Goal: Transaction & Acquisition: Purchase product/service

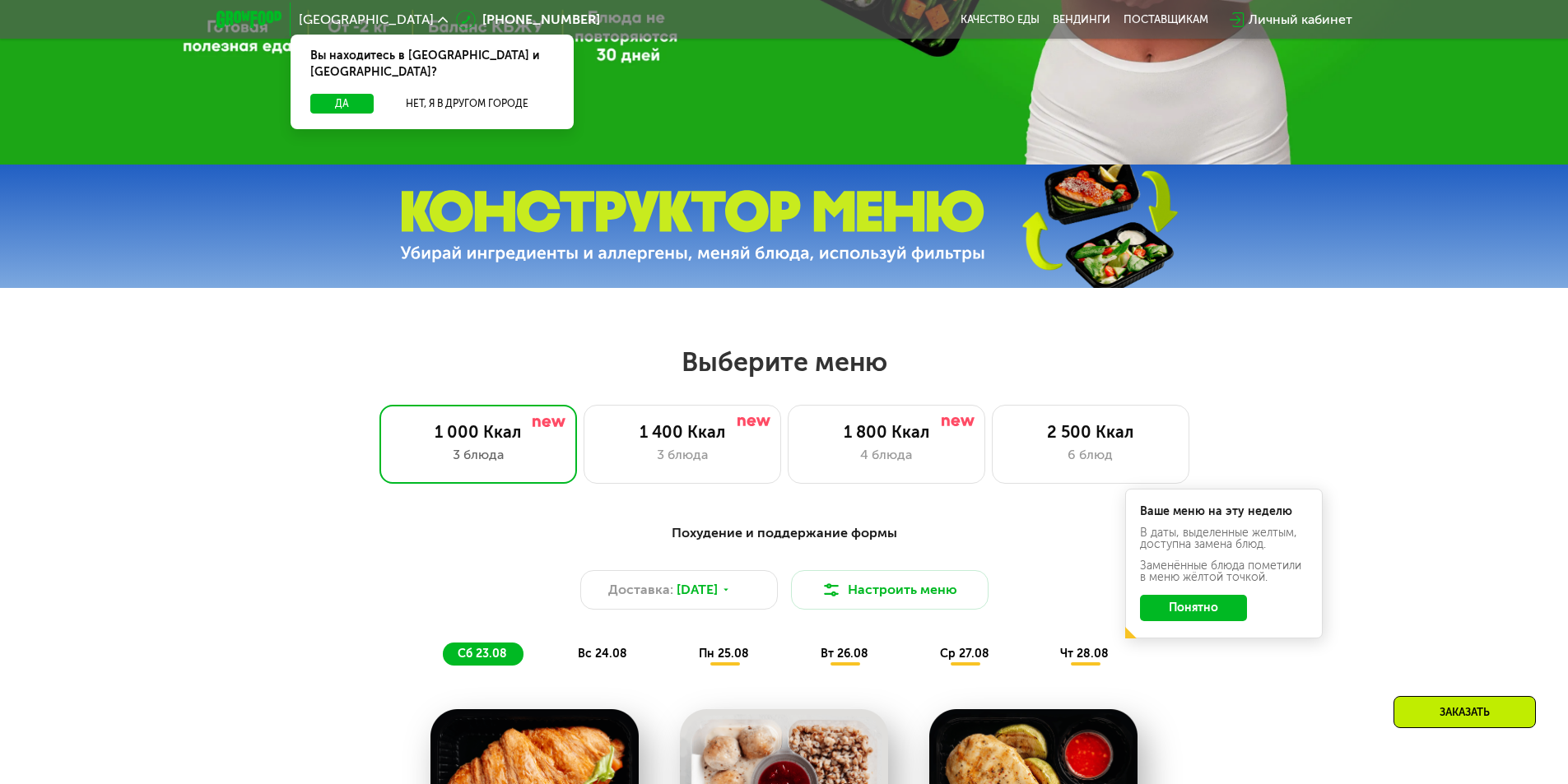
scroll to position [740, 0]
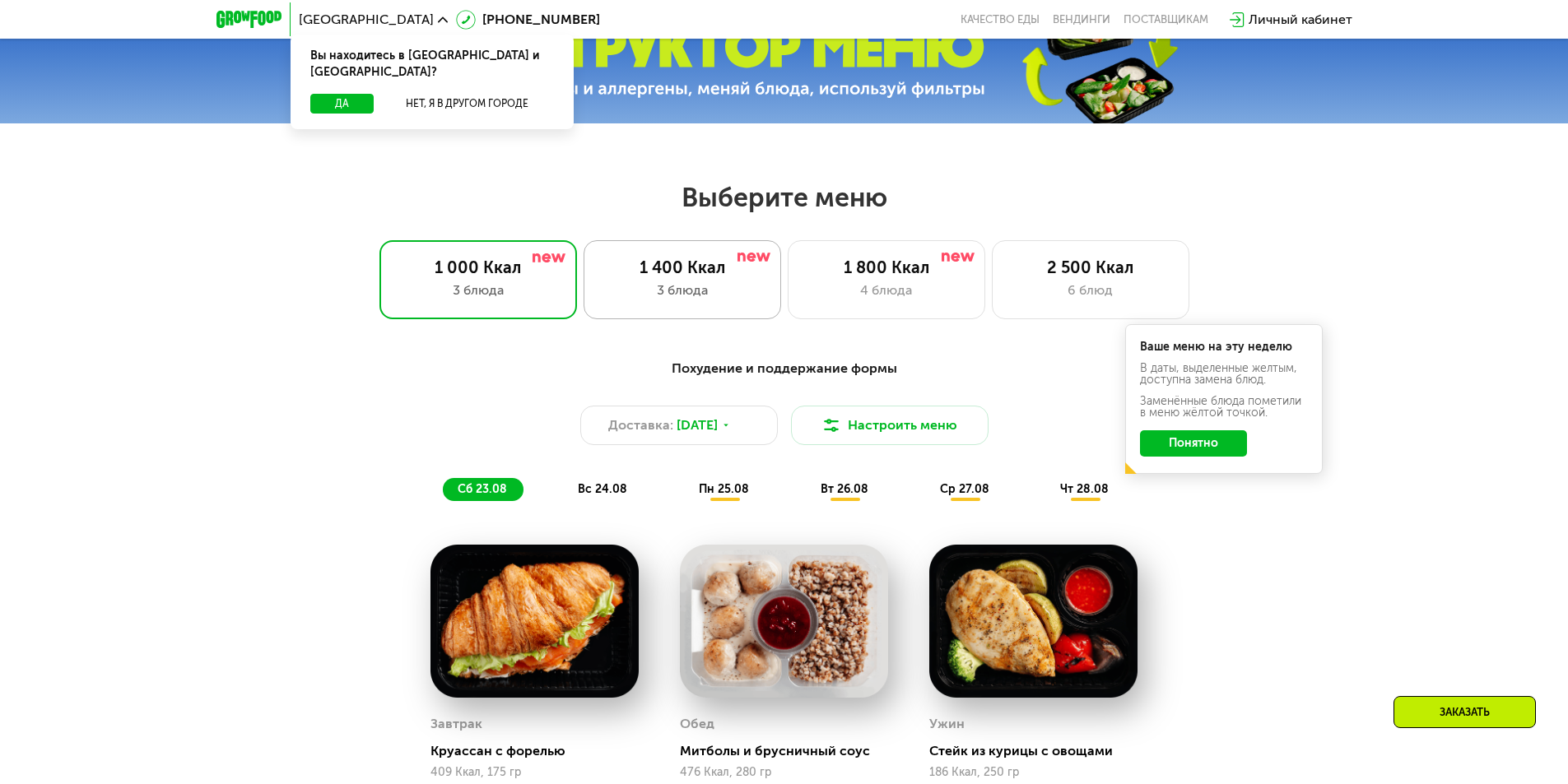
click at [788, 252] on div "1 400 Ккал 3 блюда" at bounding box center [887, 280] width 198 height 79
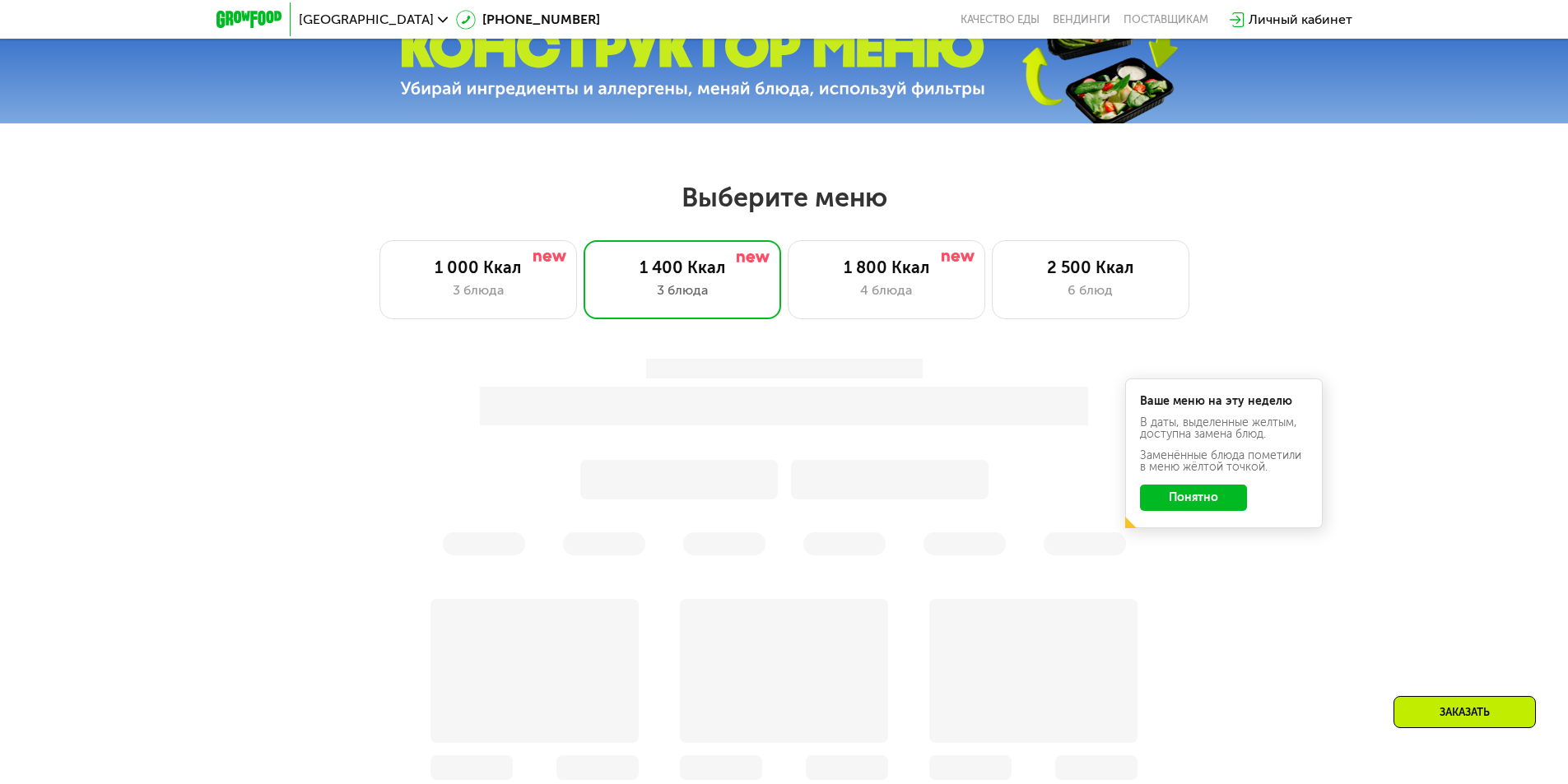
scroll to position [906, 0]
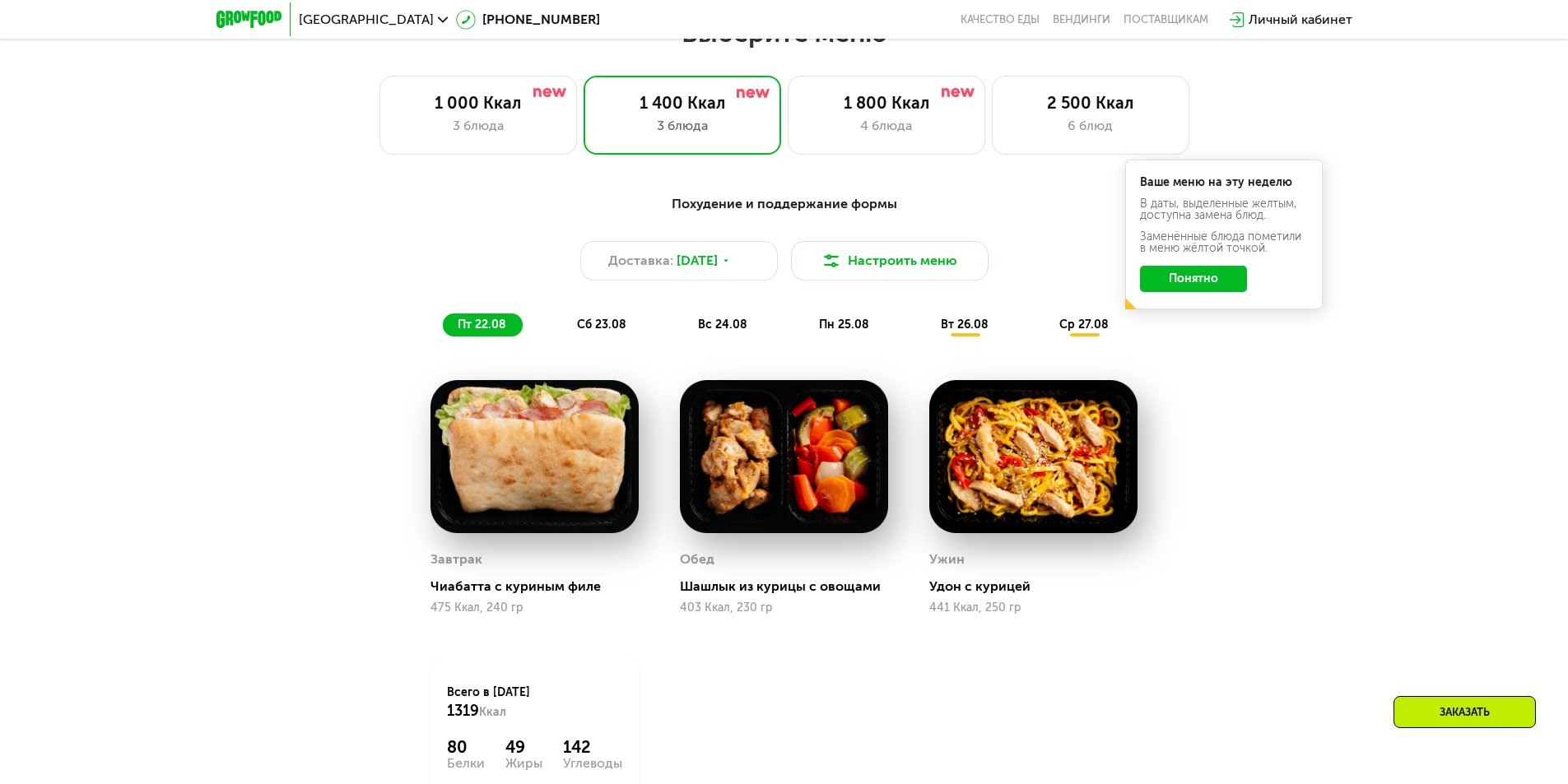
click at [1169, 331] on div "Похудение и поддержание формы Доставка: [DATE] Настроить меню пт 22.08 сб 23.08…" at bounding box center [784, 265] width 994 height 162
click at [1184, 277] on button "Понятно" at bounding box center [1194, 279] width 107 height 27
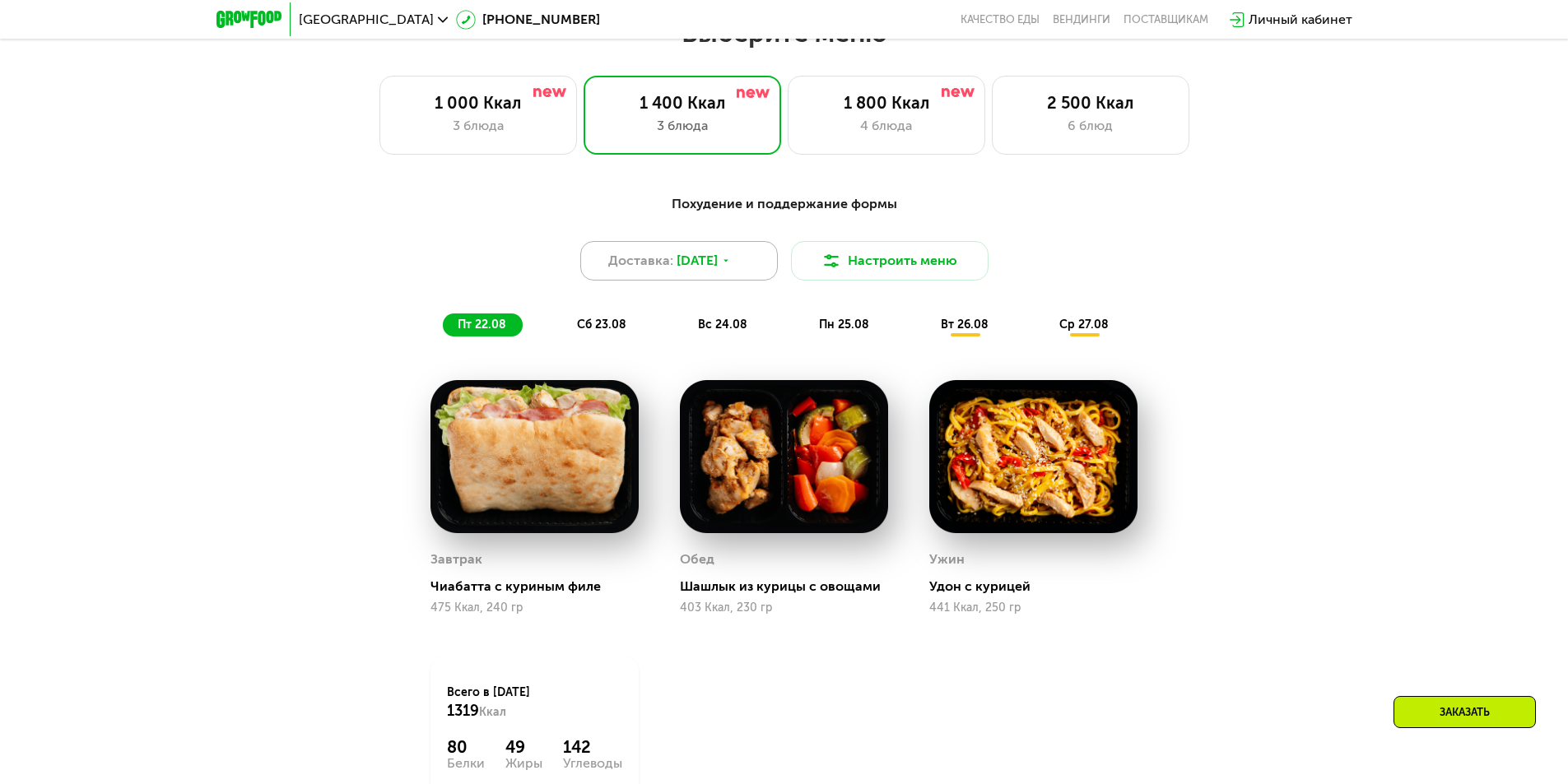
click at [716, 264] on span "[DATE]" at bounding box center [697, 261] width 42 height 20
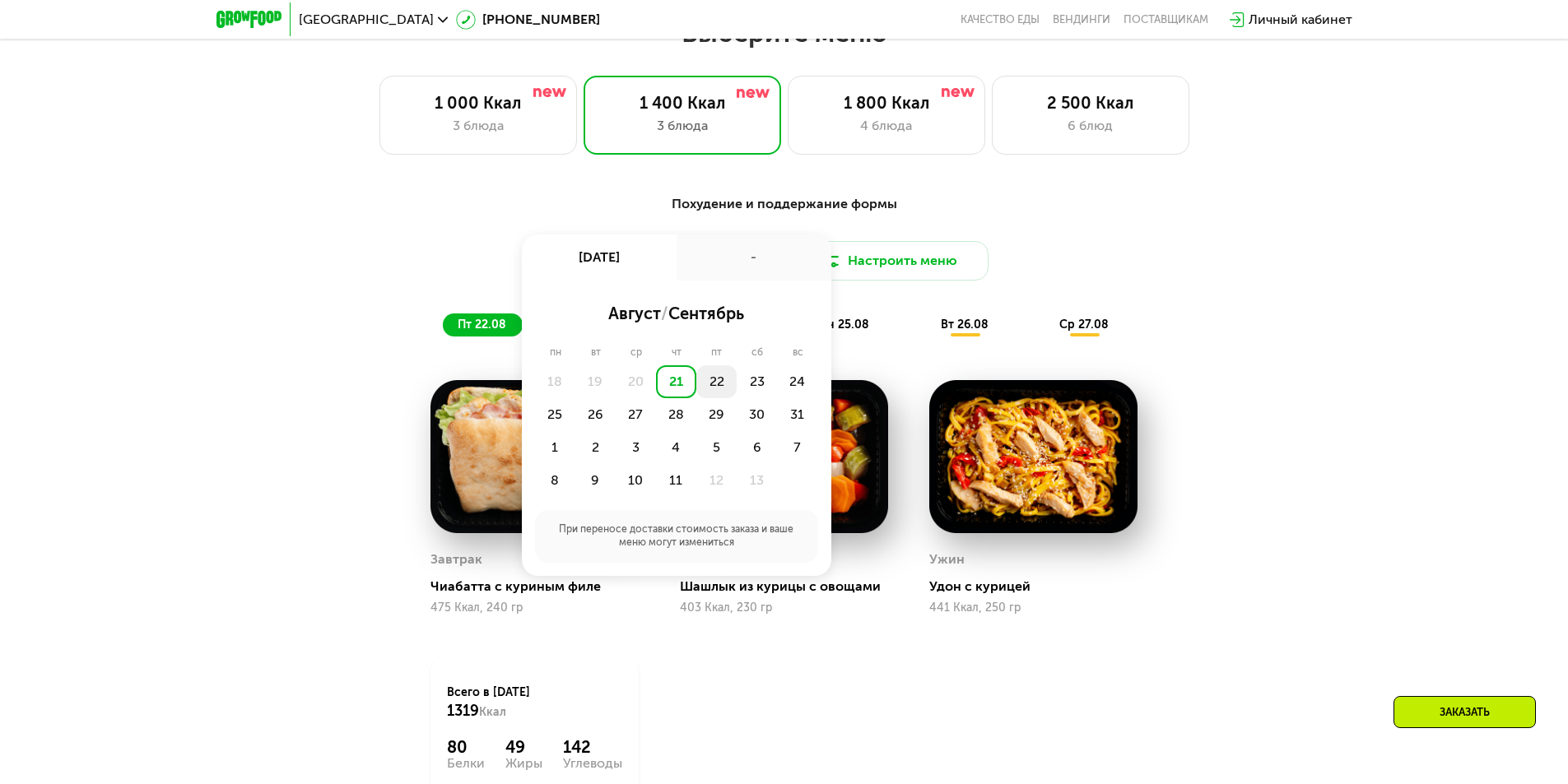
click at [736, 377] on div "22" at bounding box center [756, 381] width 41 height 33
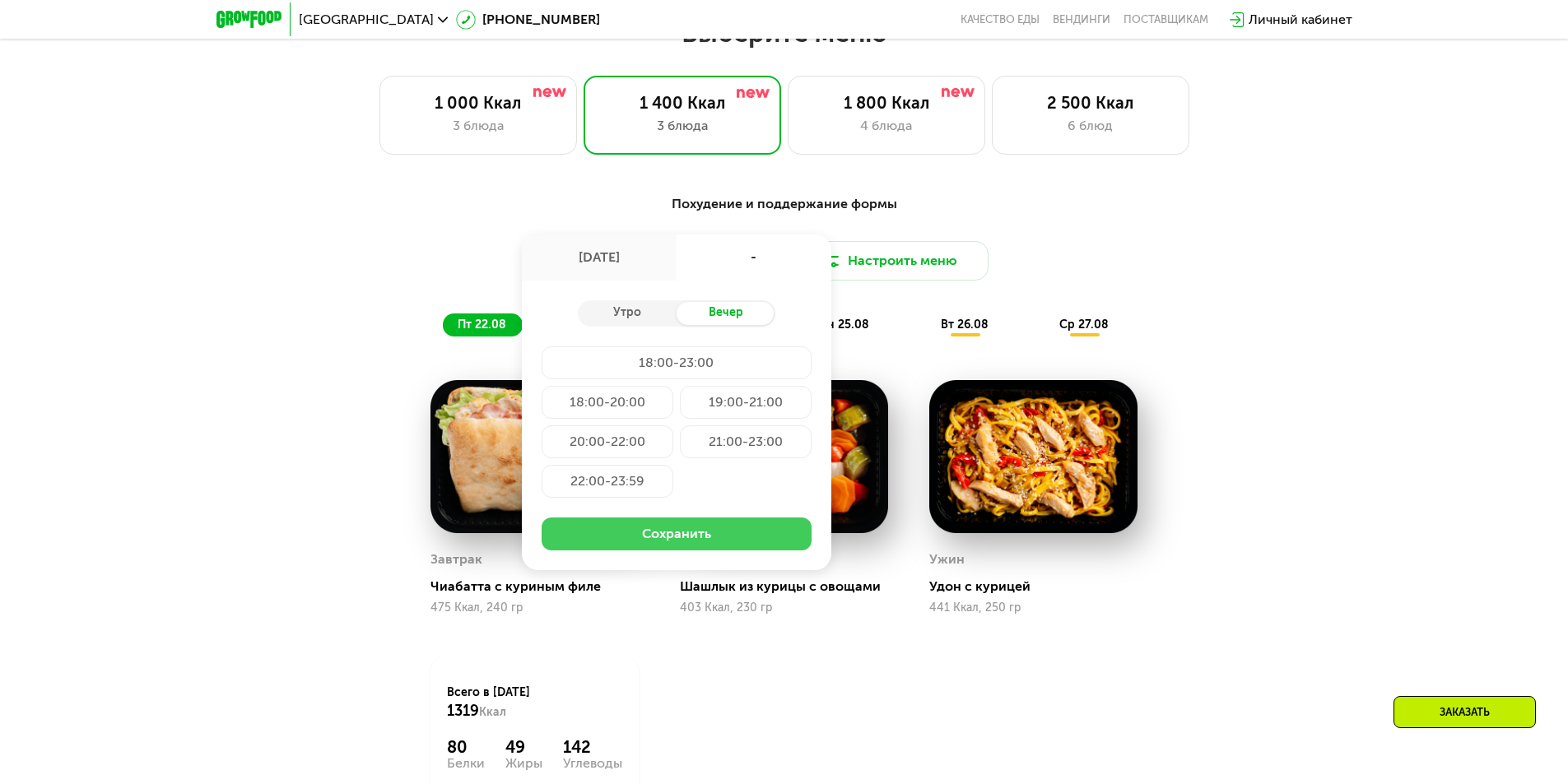
click at [733, 538] on button "Сохранить" at bounding box center [676, 534] width 270 height 33
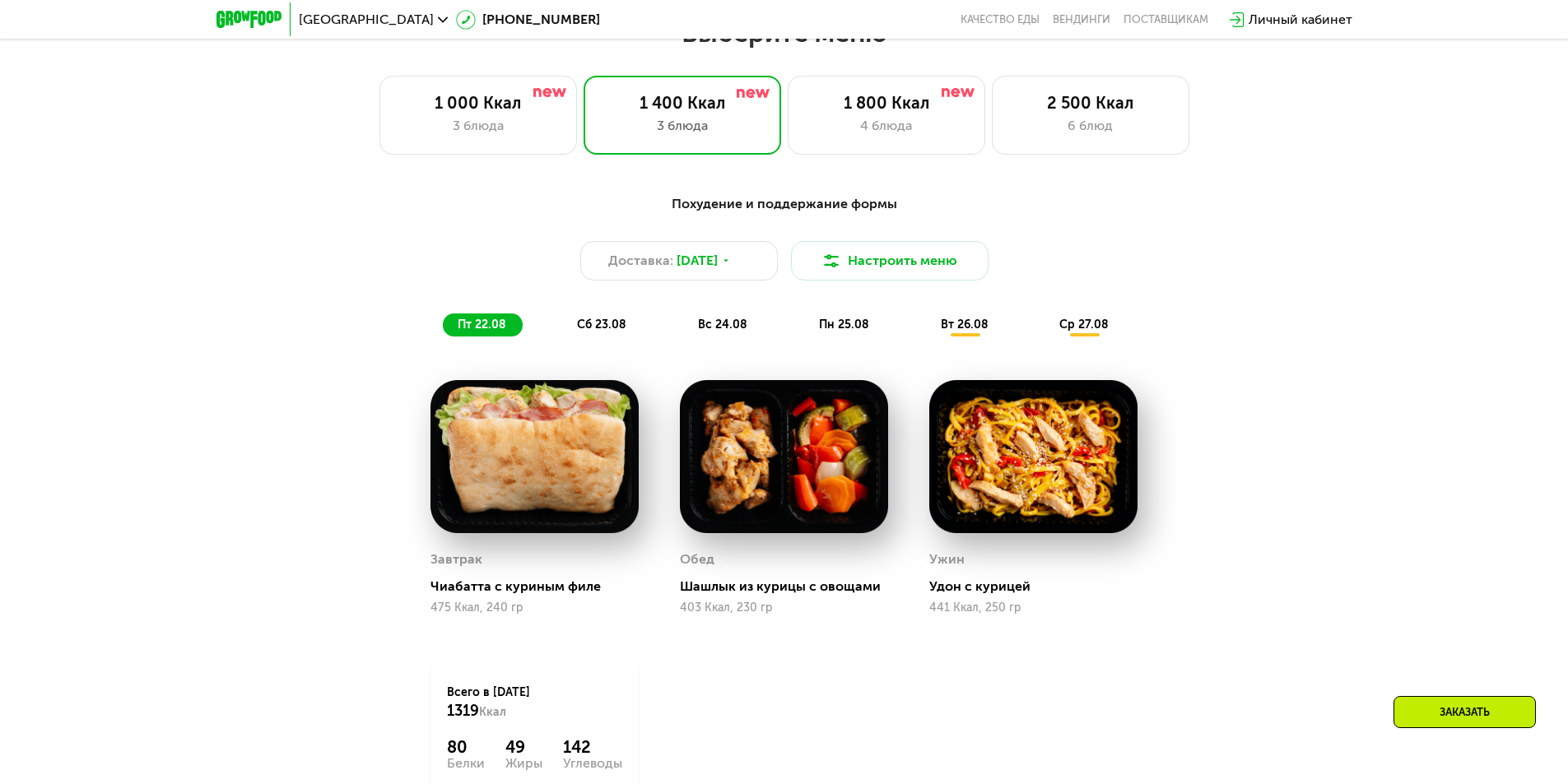
click at [596, 328] on span "сб 23.08" at bounding box center [602, 325] width 49 height 14
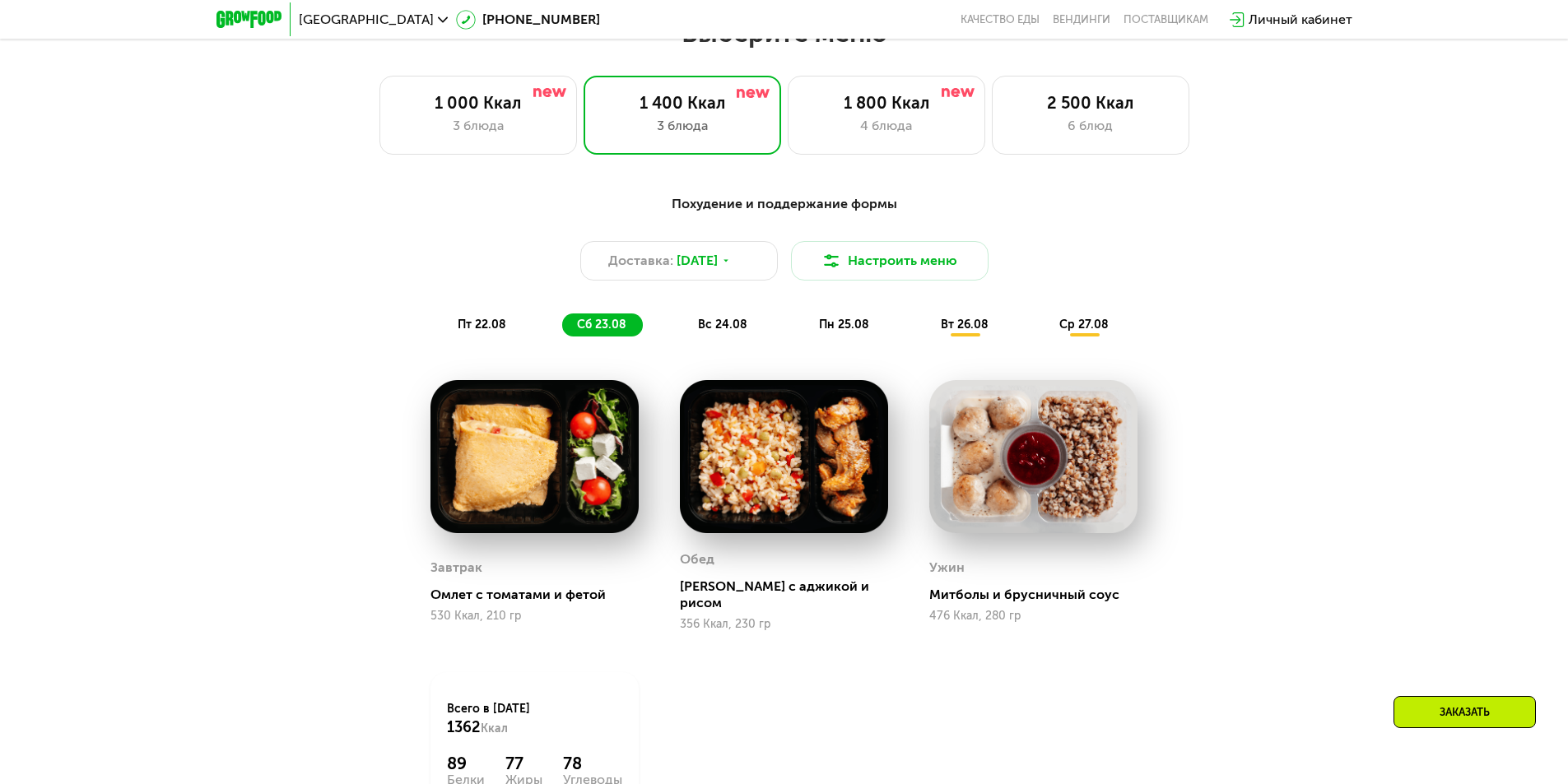
scroll to position [988, 0]
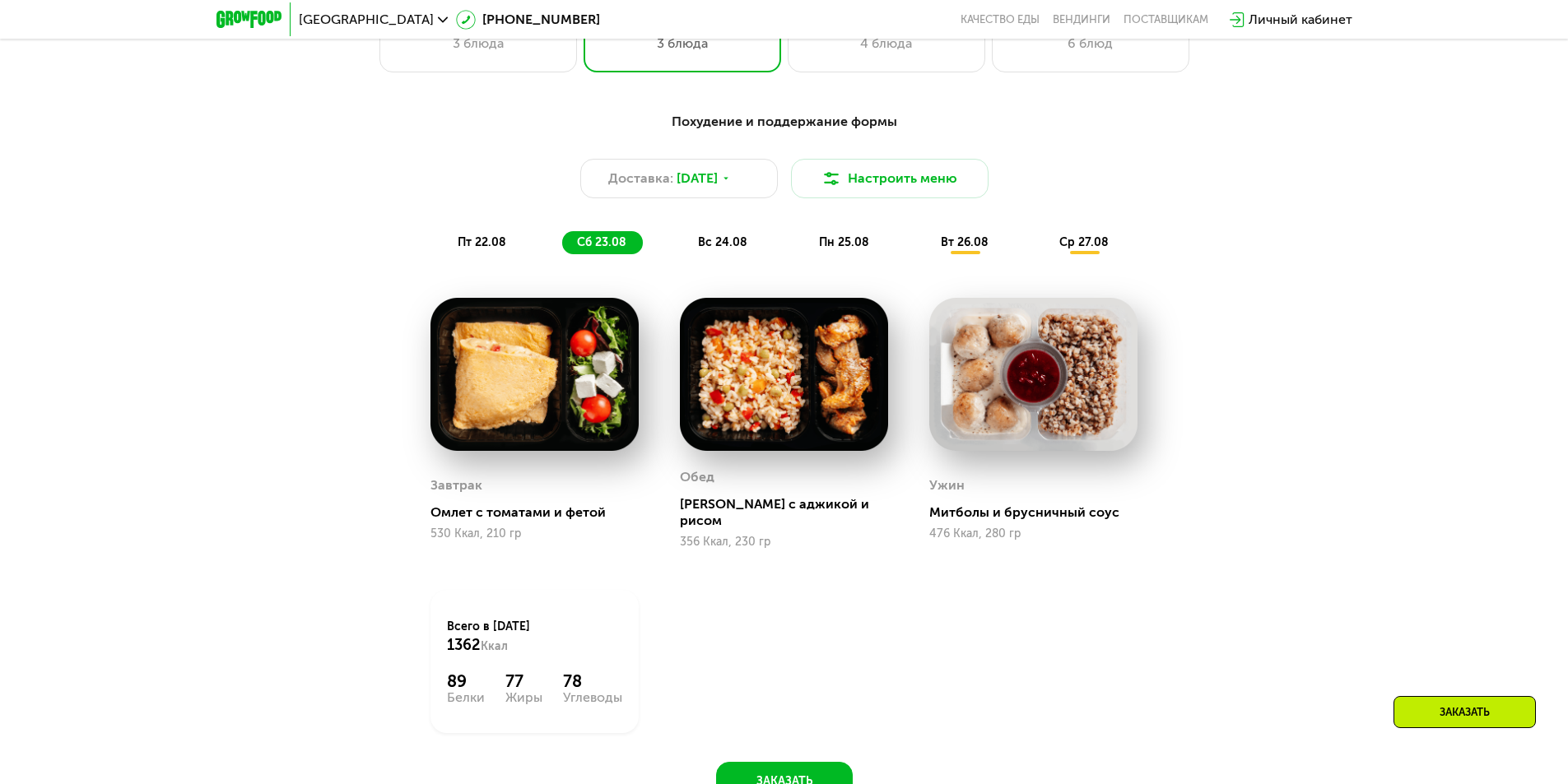
click at [726, 244] on span "вс 24.08" at bounding box center [723, 243] width 49 height 14
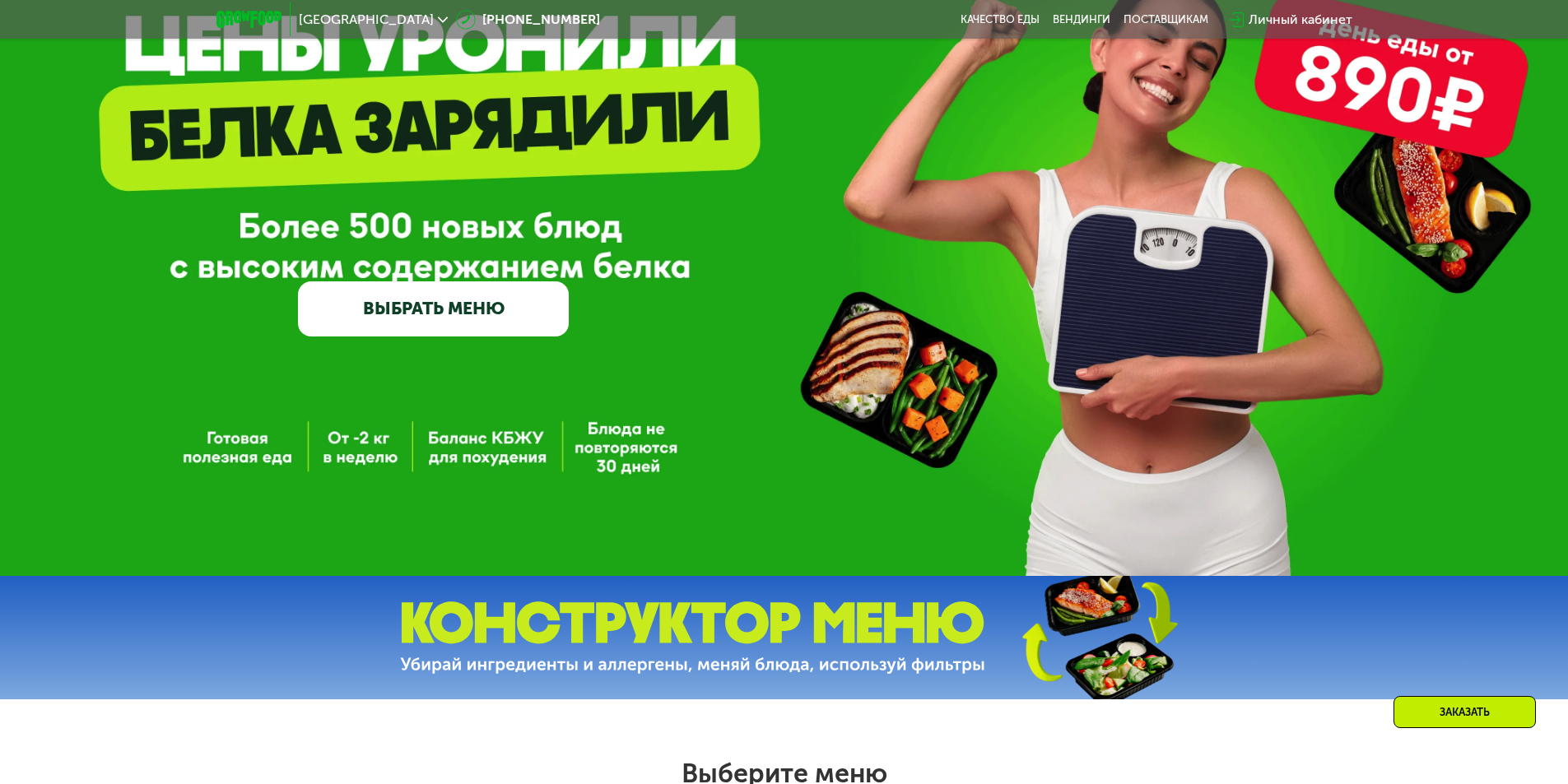
scroll to position [0, 0]
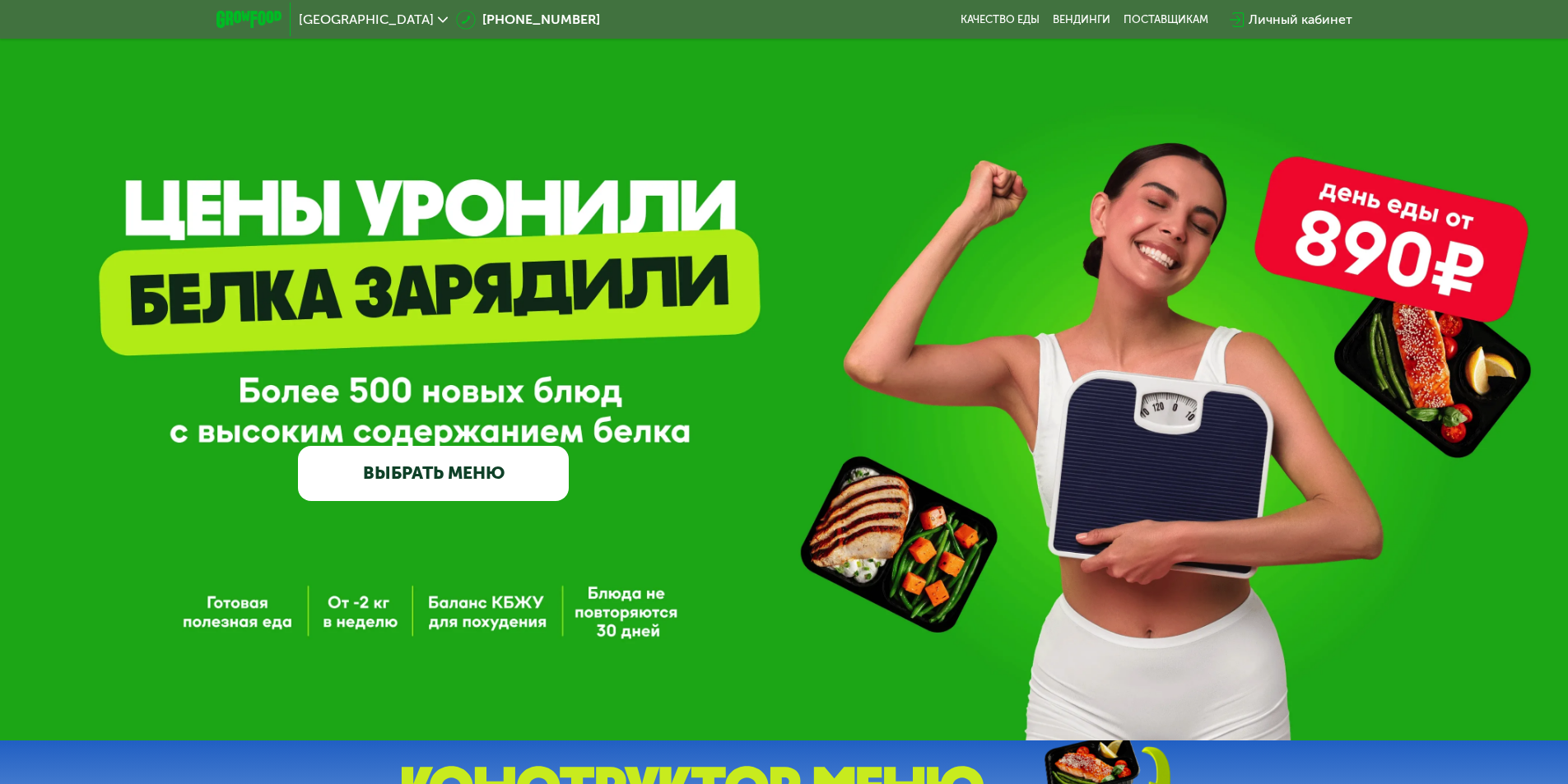
click at [491, 465] on link "ВЫБРАТЬ МЕНЮ" at bounding box center [434, 473] width 271 height 54
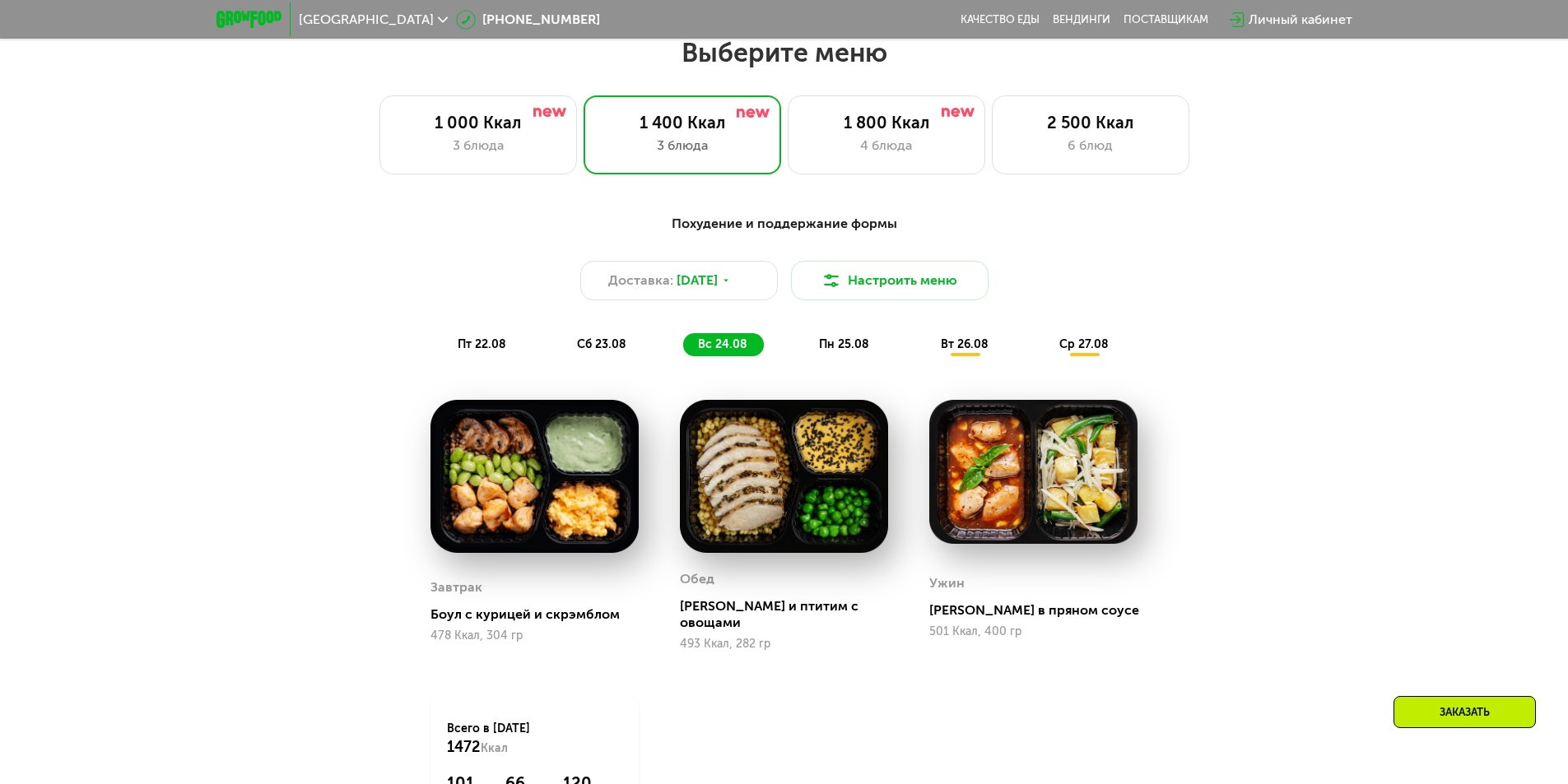
scroll to position [889, 0]
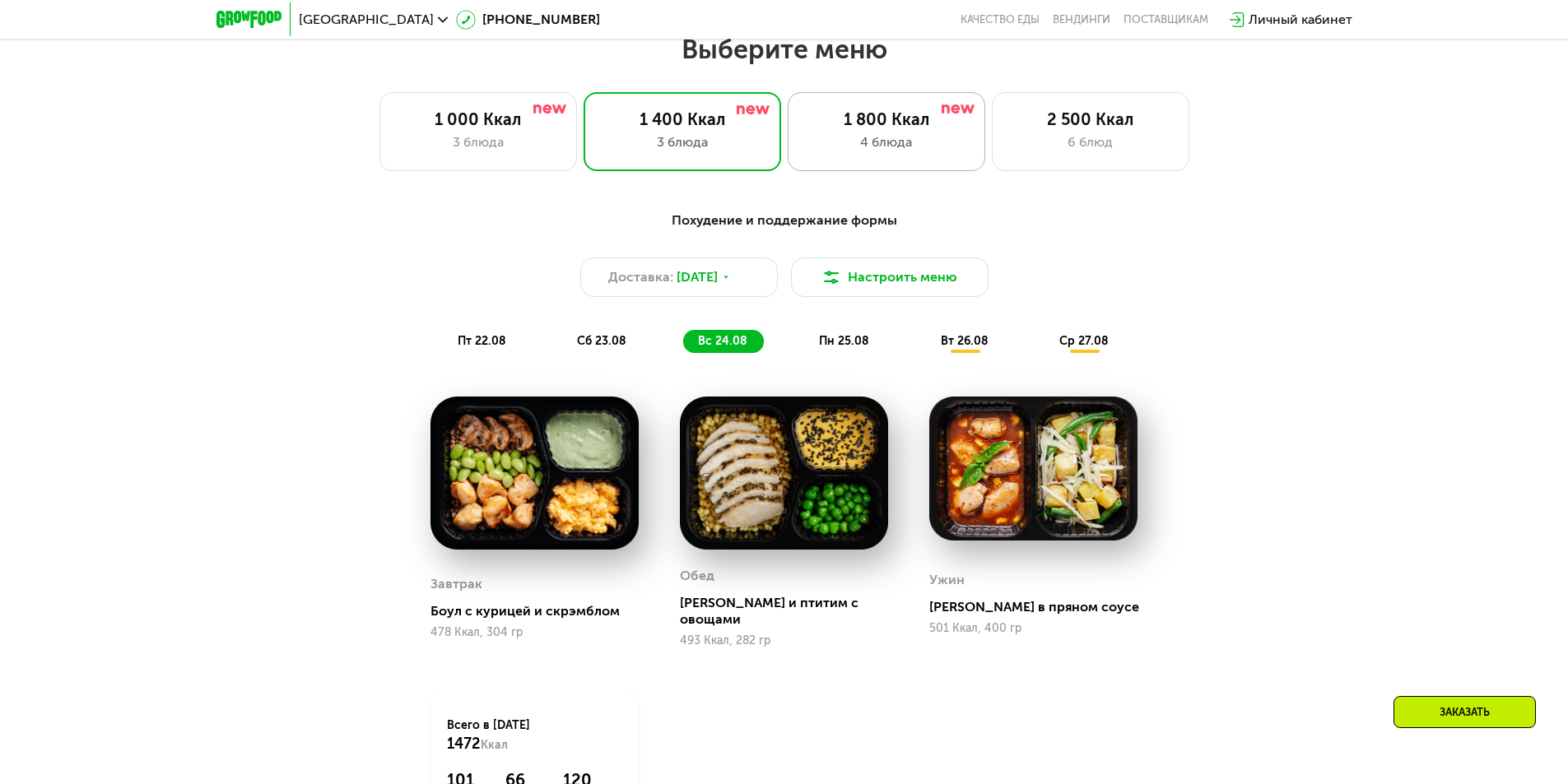
click at [888, 117] on div "1 800 Ккал" at bounding box center [886, 120] width 163 height 20
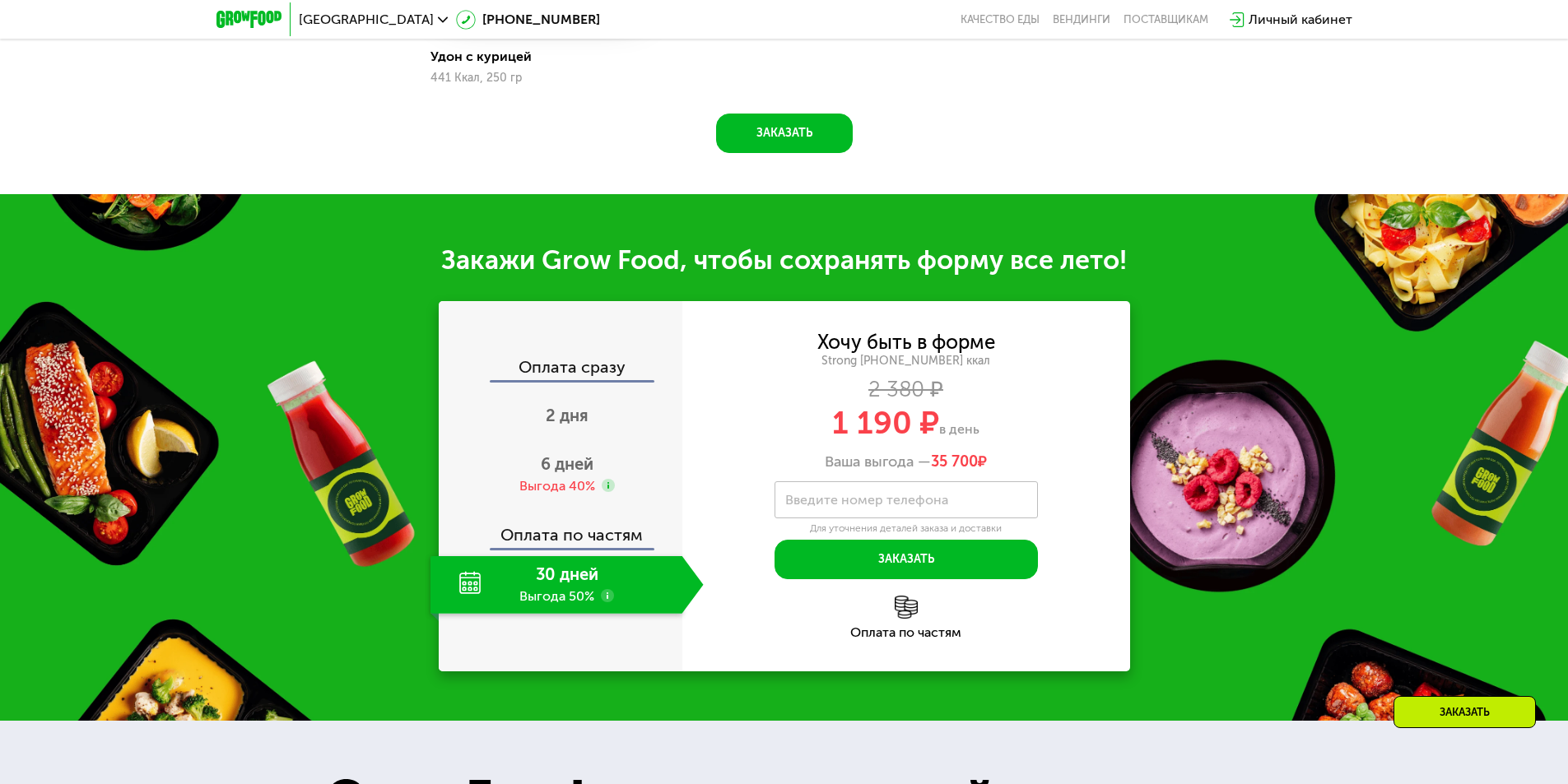
scroll to position [1795, 0]
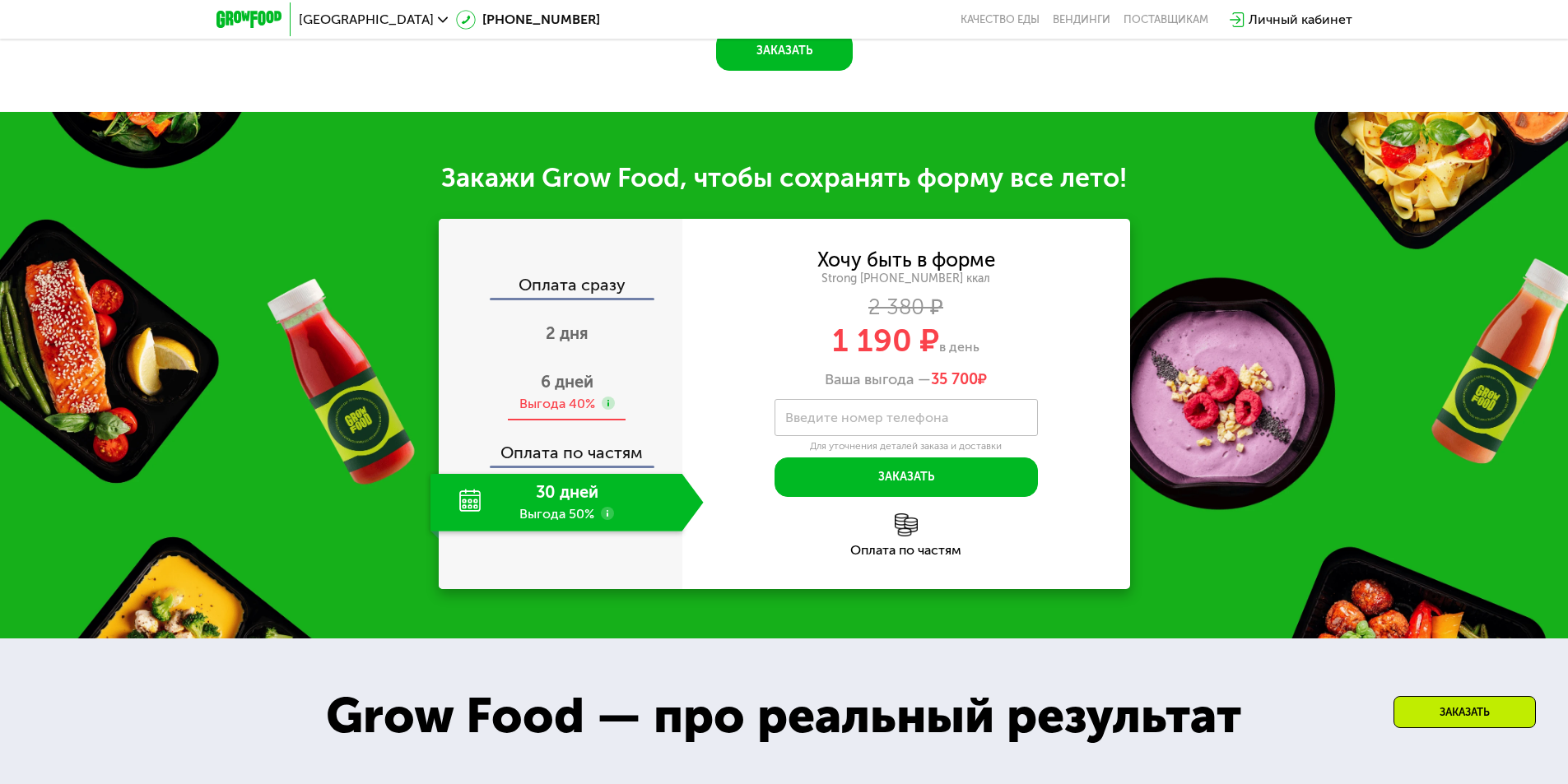
click at [600, 379] on div "6 дней Выгода 40%" at bounding box center [567, 393] width 273 height 57
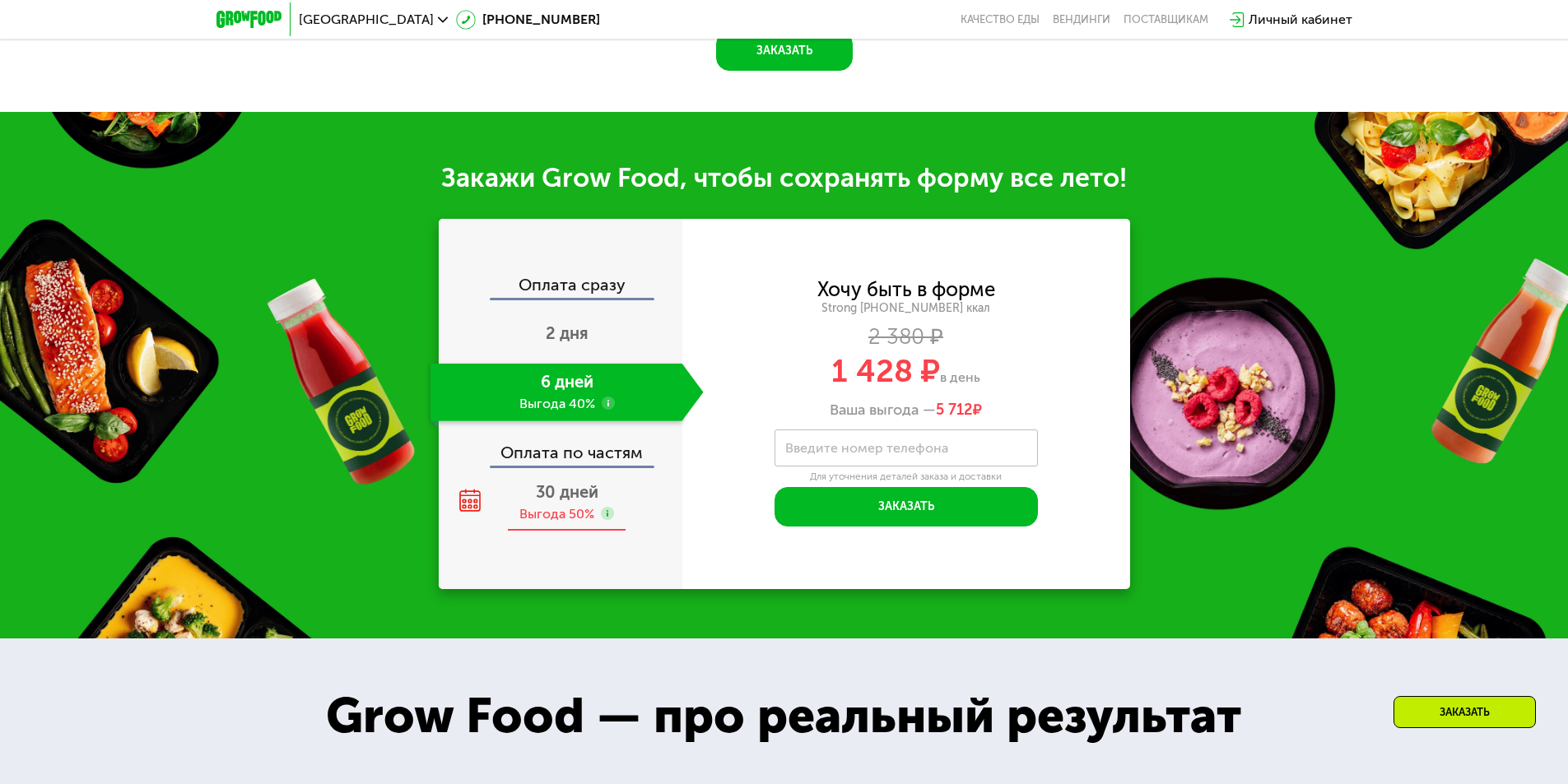
click at [597, 502] on span "30 дней" at bounding box center [566, 492] width 62 height 20
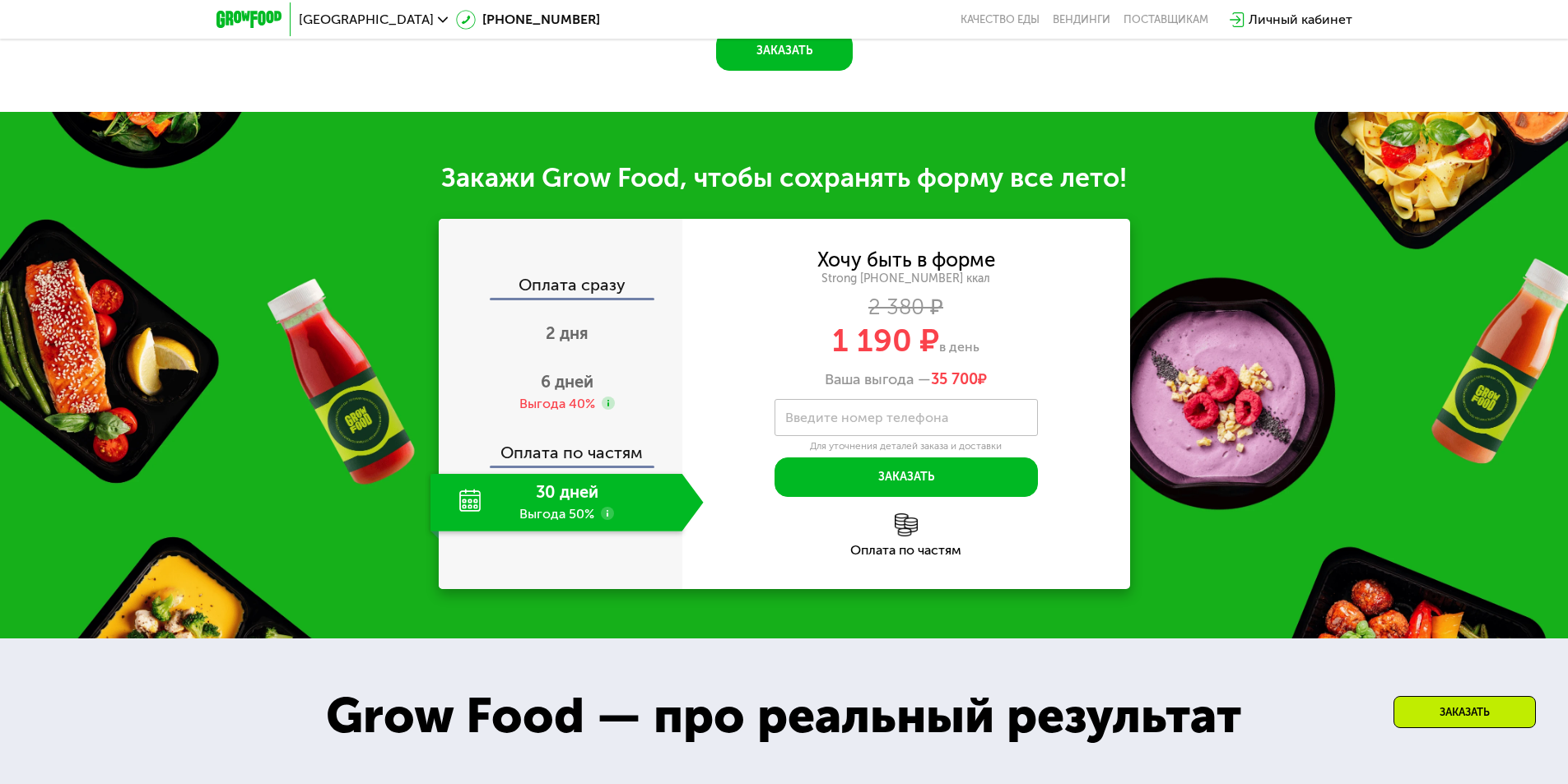
scroll to position [1877, 0]
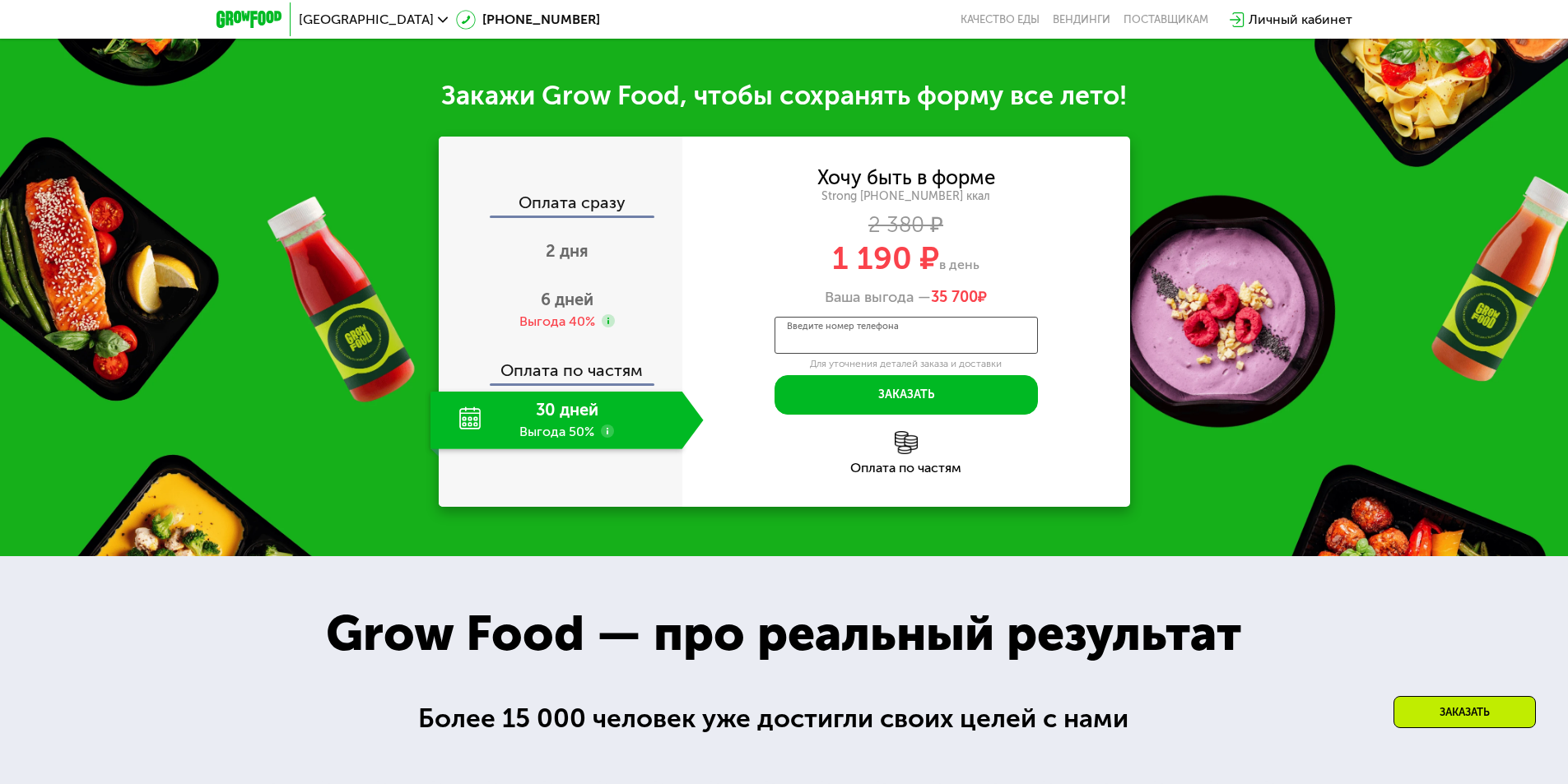
click at [951, 340] on input "Введите номер телефона" at bounding box center [906, 335] width 263 height 37
click at [1092, 364] on div "Хочу быть в форме Strong [PHONE_NUMBER] ккал 2 380 ₽ 1 190 ₽ в день Ваша выгода…" at bounding box center [906, 291] width 447 height 246
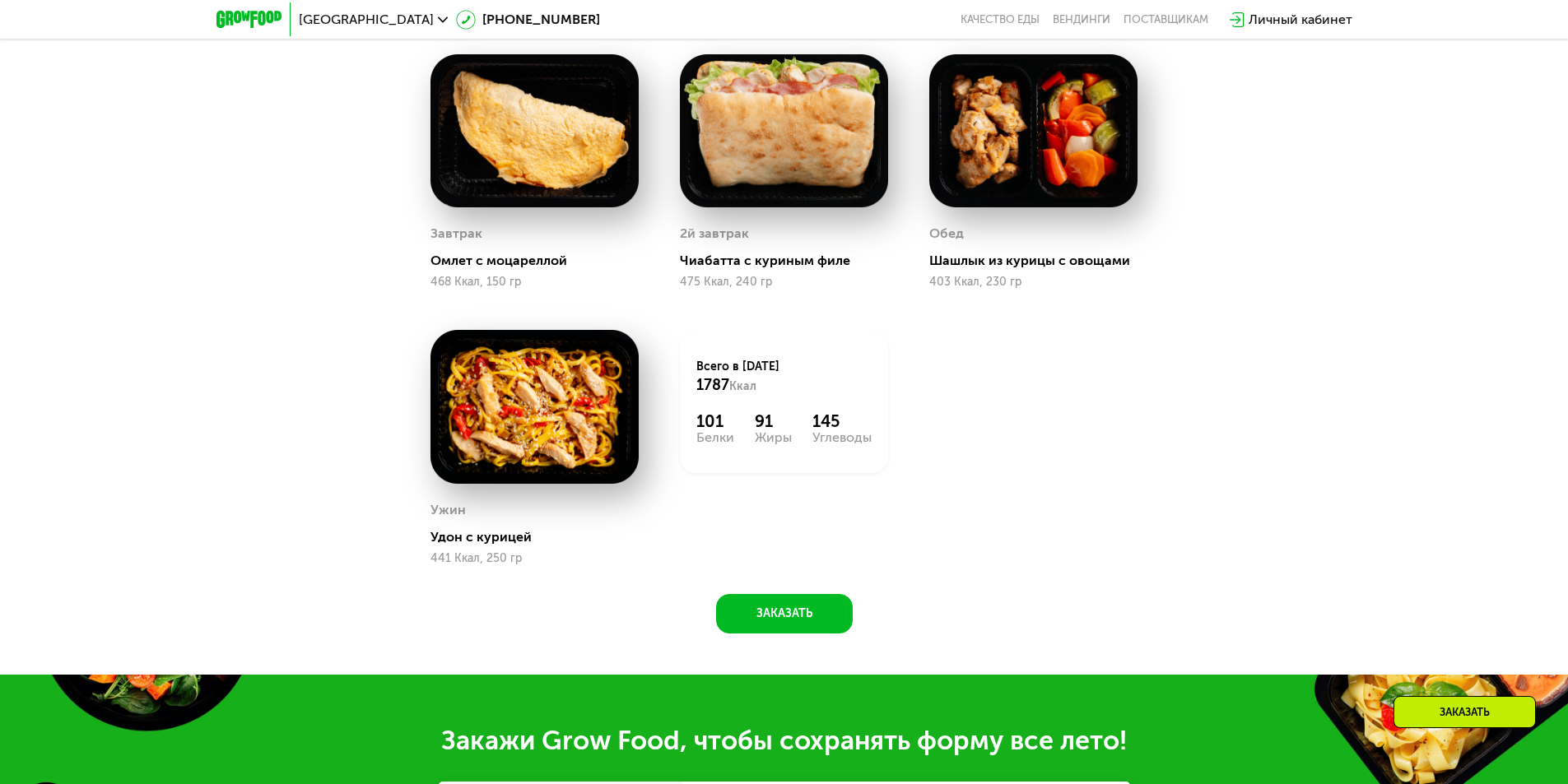
scroll to position [0, 0]
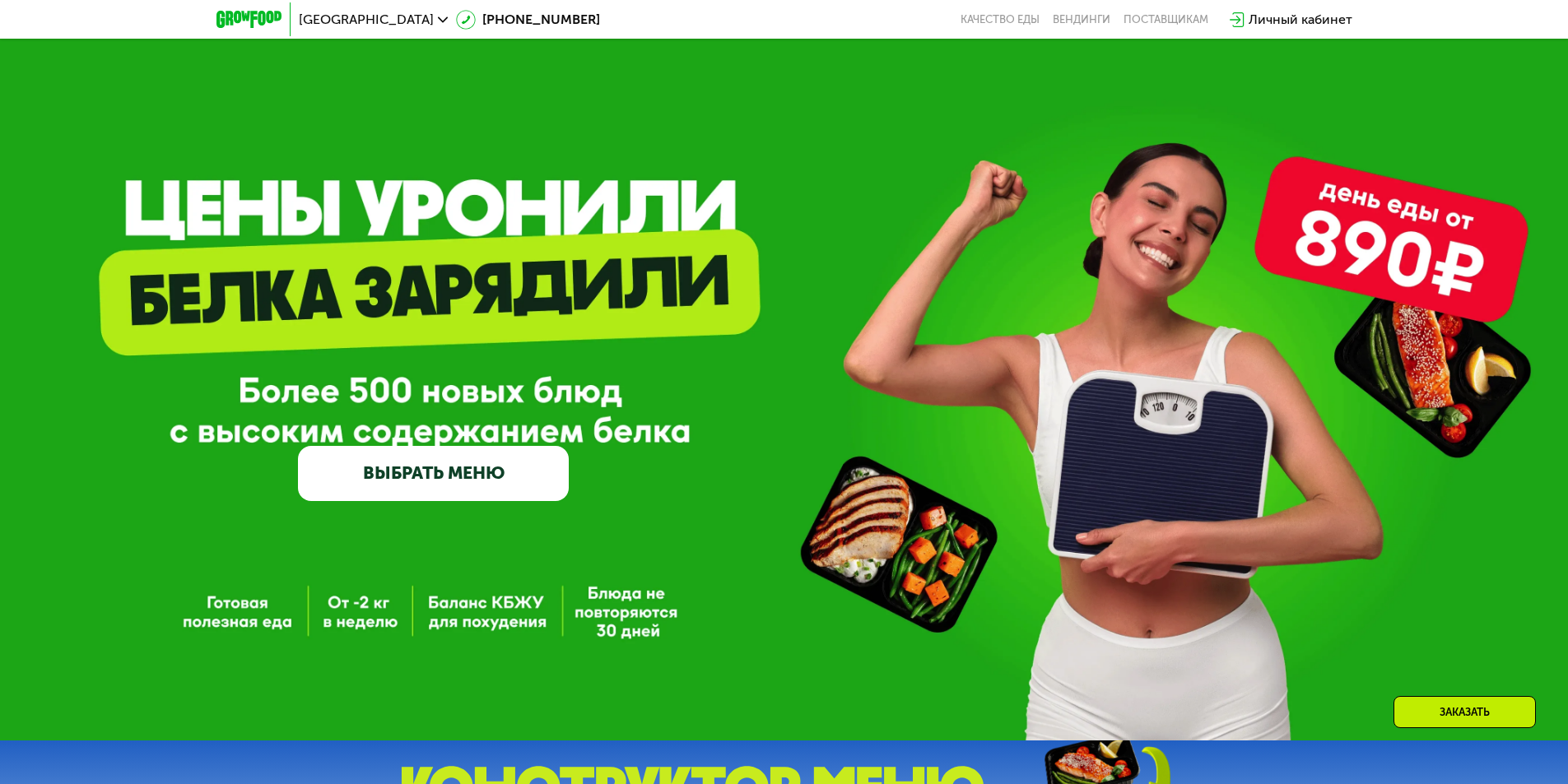
drag, startPoint x: 1190, startPoint y: 253, endPoint x: 1088, endPoint y: 174, distance: 129.0
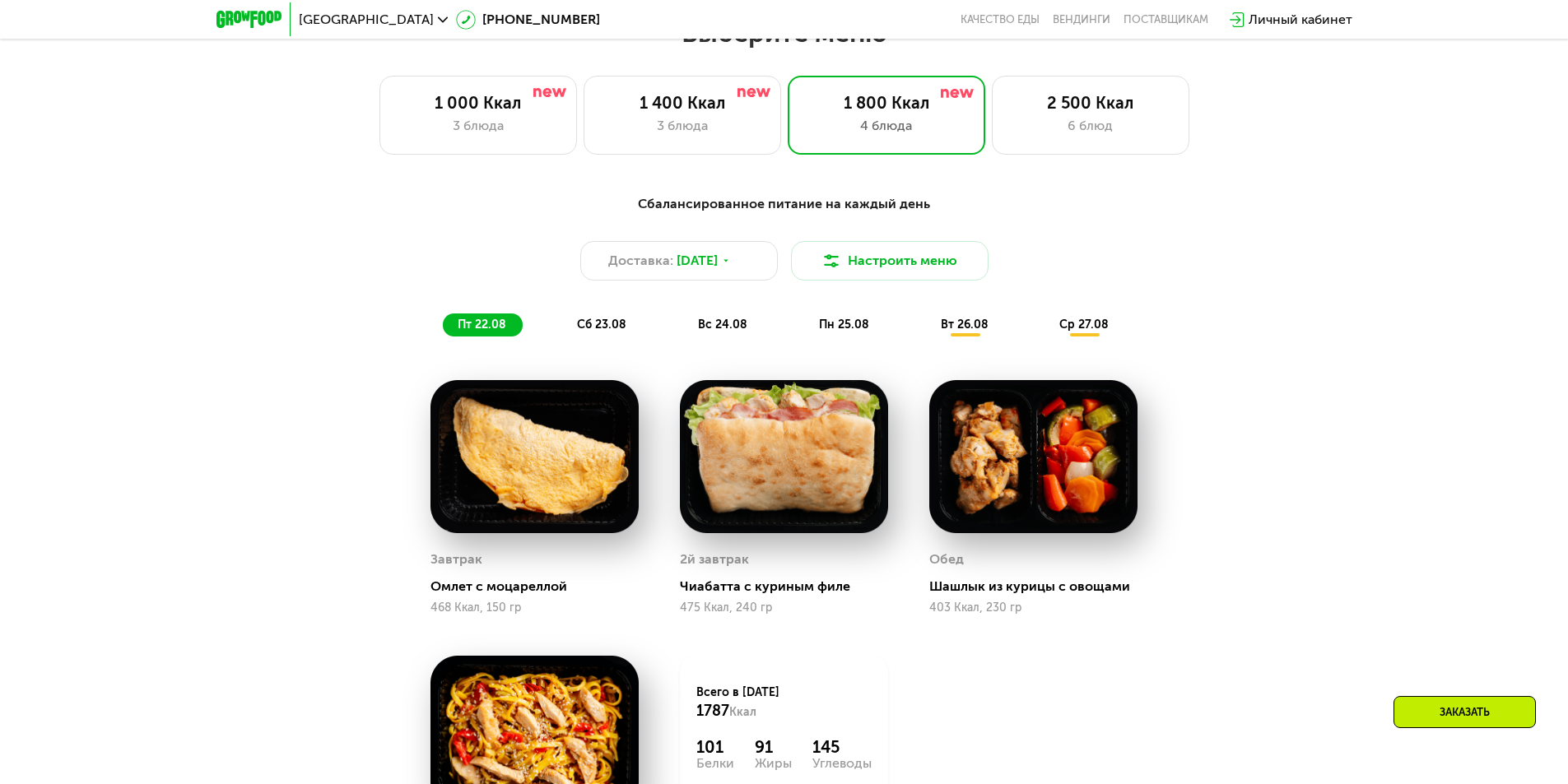
scroll to position [988, 0]
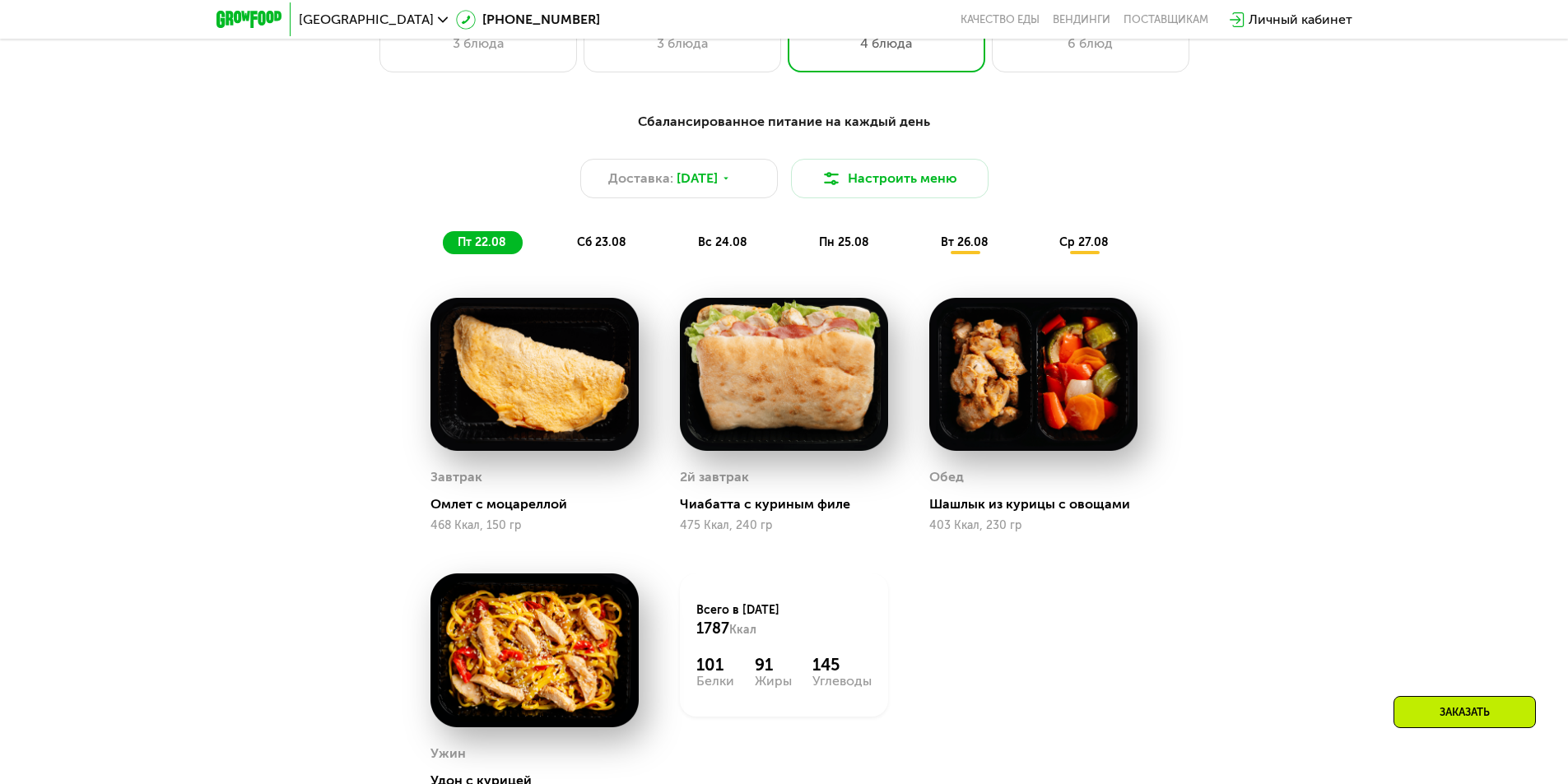
click at [683, 237] on div "сб 23.08" at bounding box center [723, 243] width 80 height 23
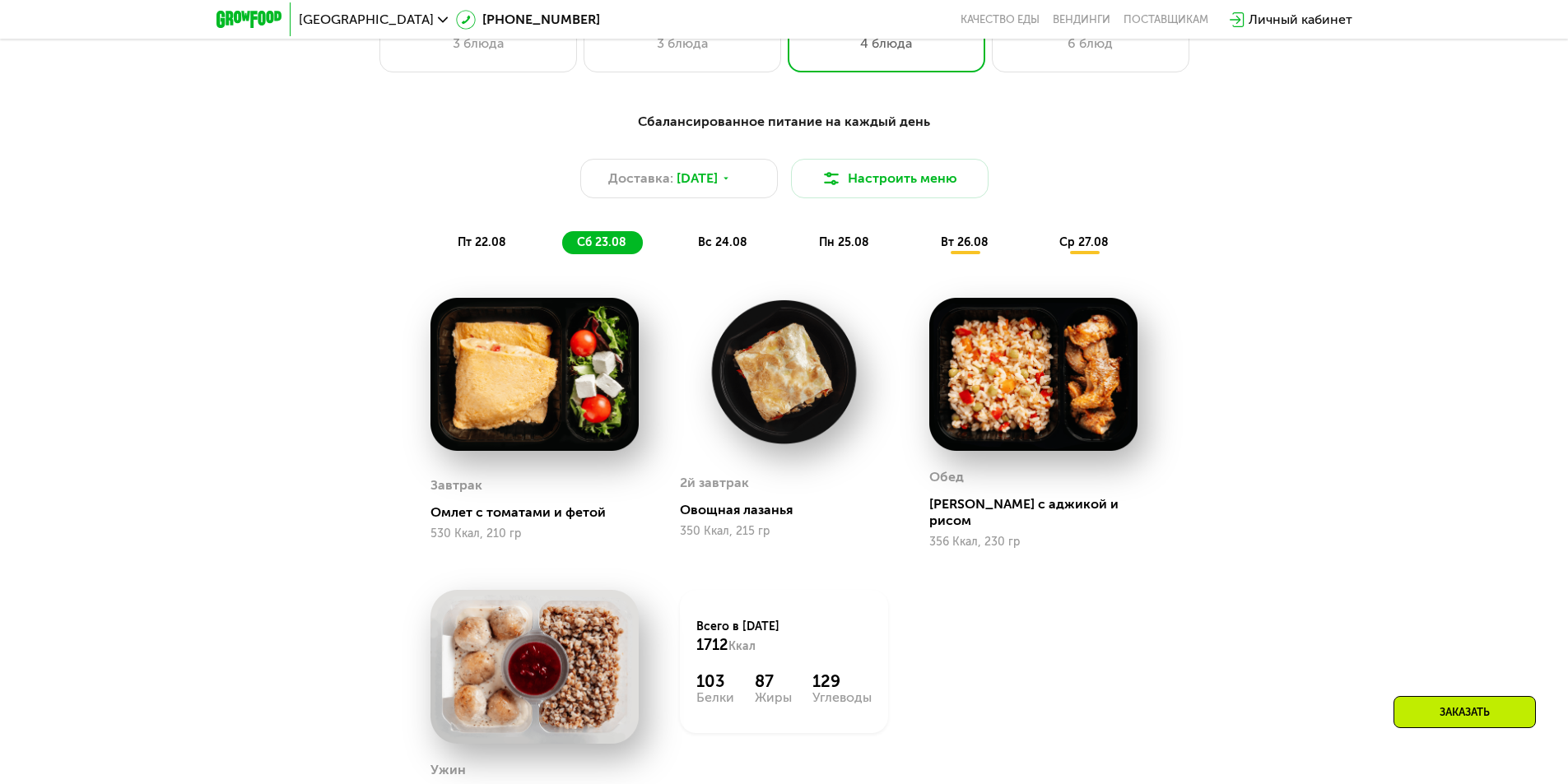
scroll to position [1070, 0]
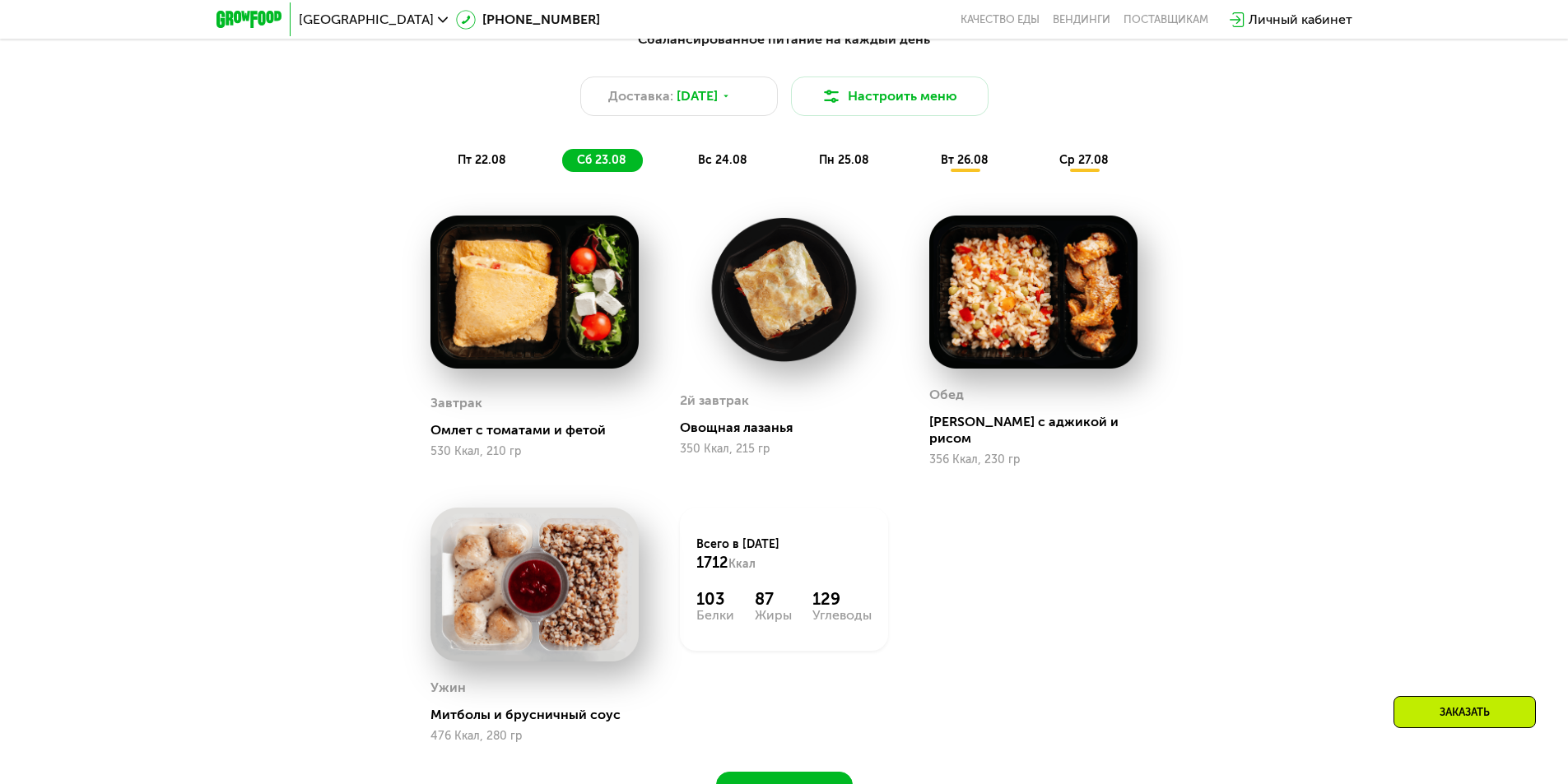
click at [483, 166] on span "пт 22.08" at bounding box center [481, 160] width 49 height 14
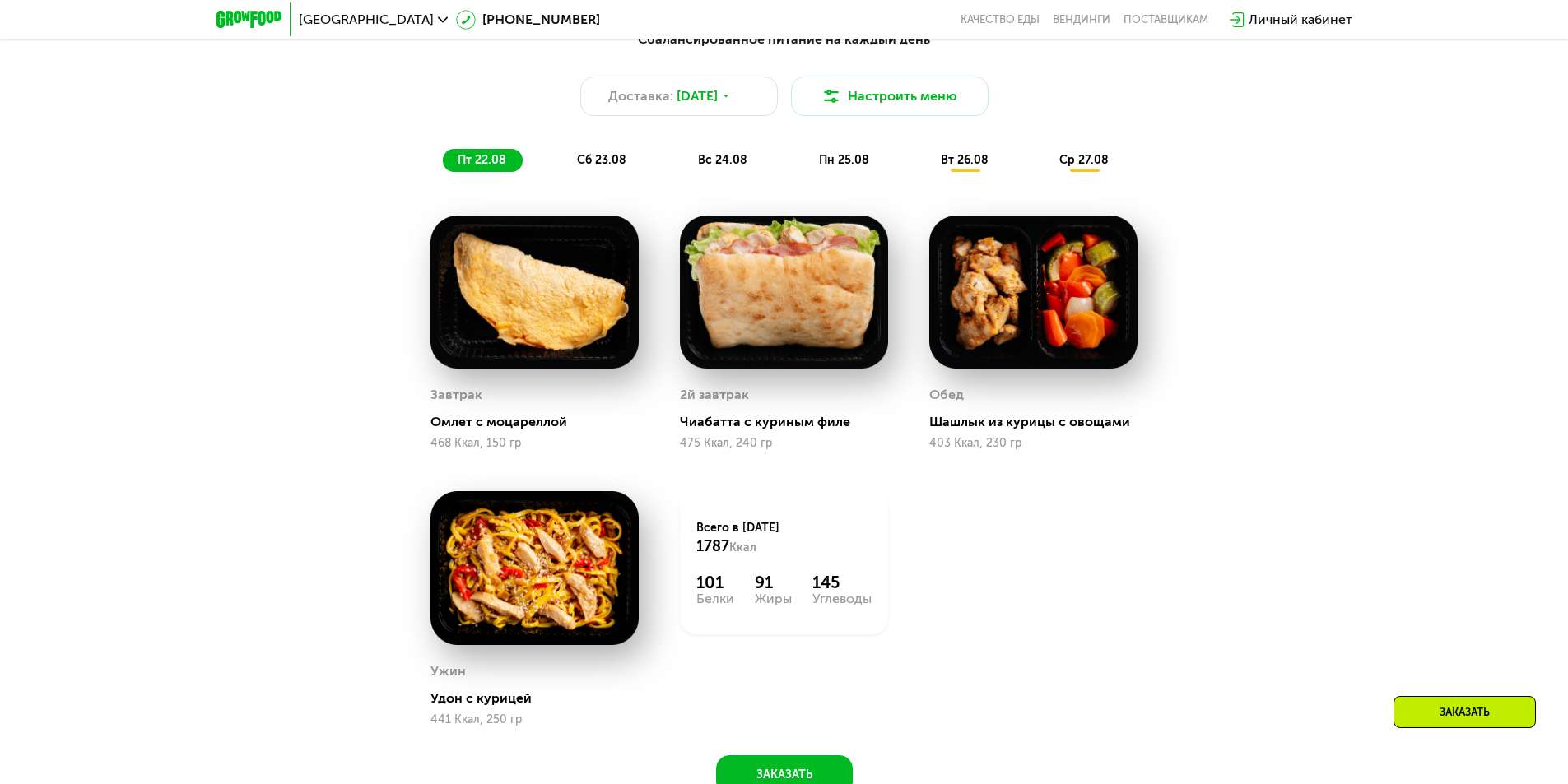
click at [608, 163] on span "сб 23.08" at bounding box center [602, 160] width 49 height 14
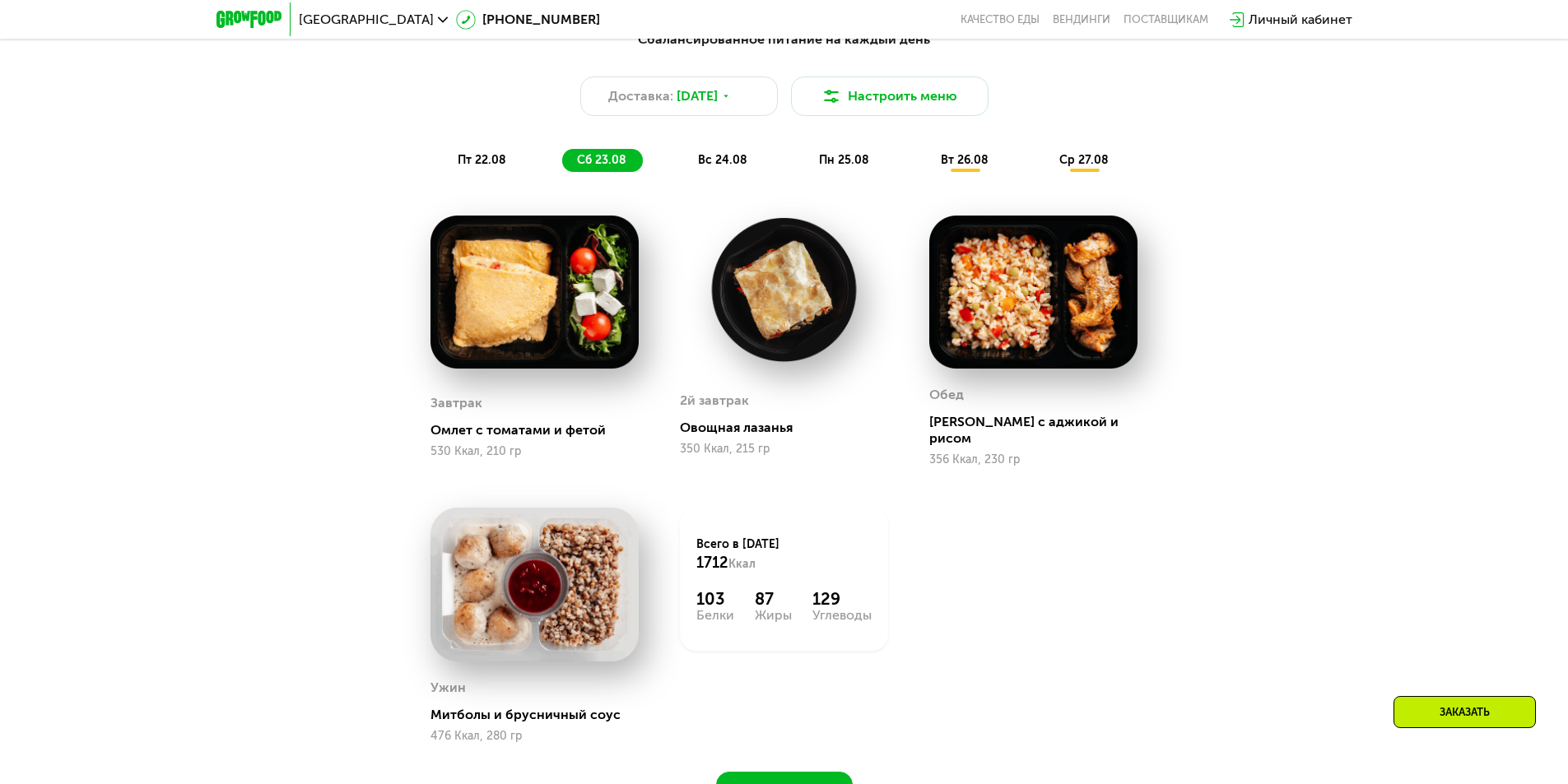
click at [726, 149] on div "Сбалансированное питание на каждый день Доставка: [DATE] Настроить меню пт 22.0…" at bounding box center [784, 101] width 974 height 143
click at [726, 160] on span "вс 24.08" at bounding box center [723, 160] width 49 height 14
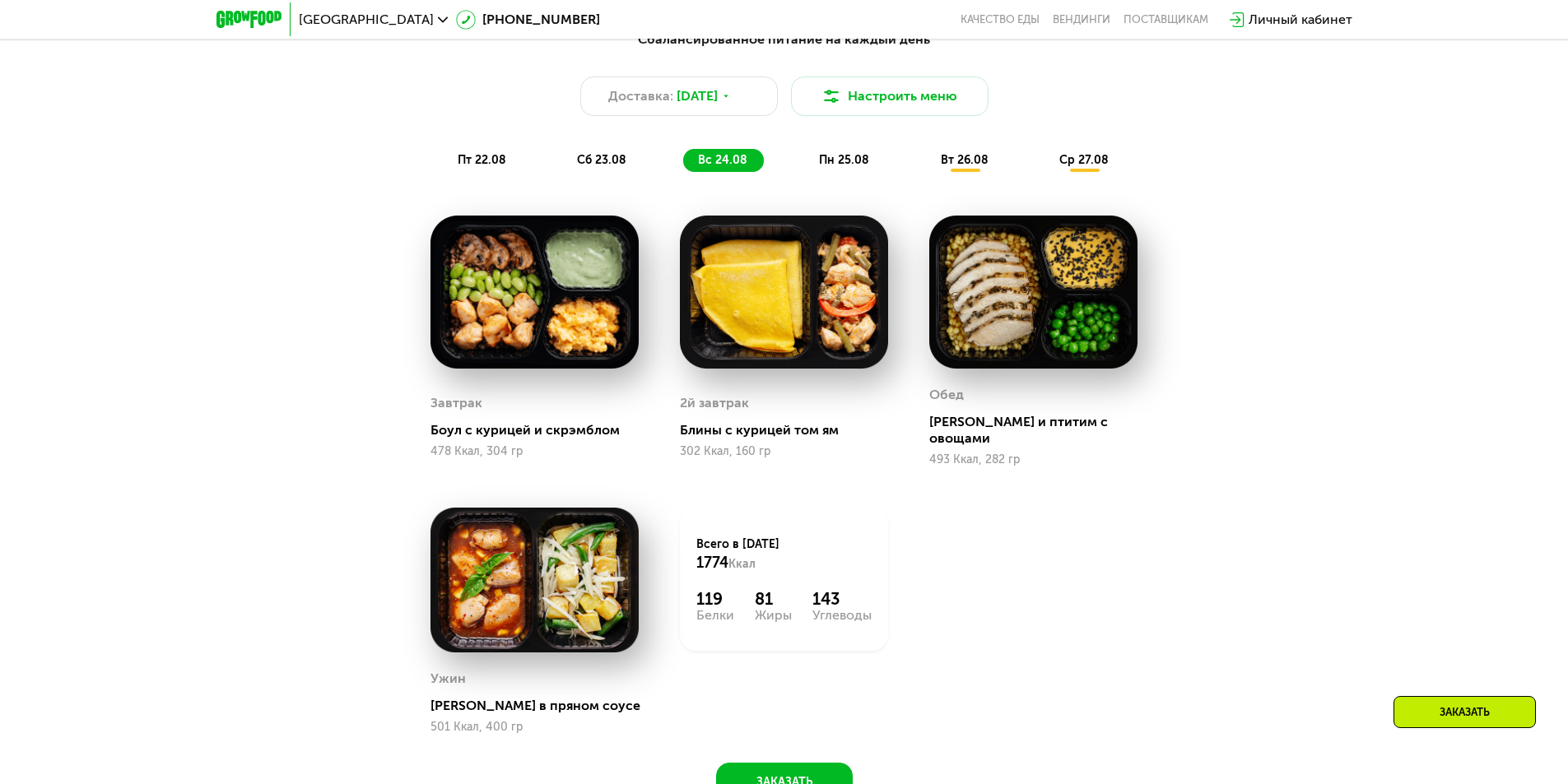
click at [926, 157] on div "пн 25.08" at bounding box center [965, 159] width 79 height 23
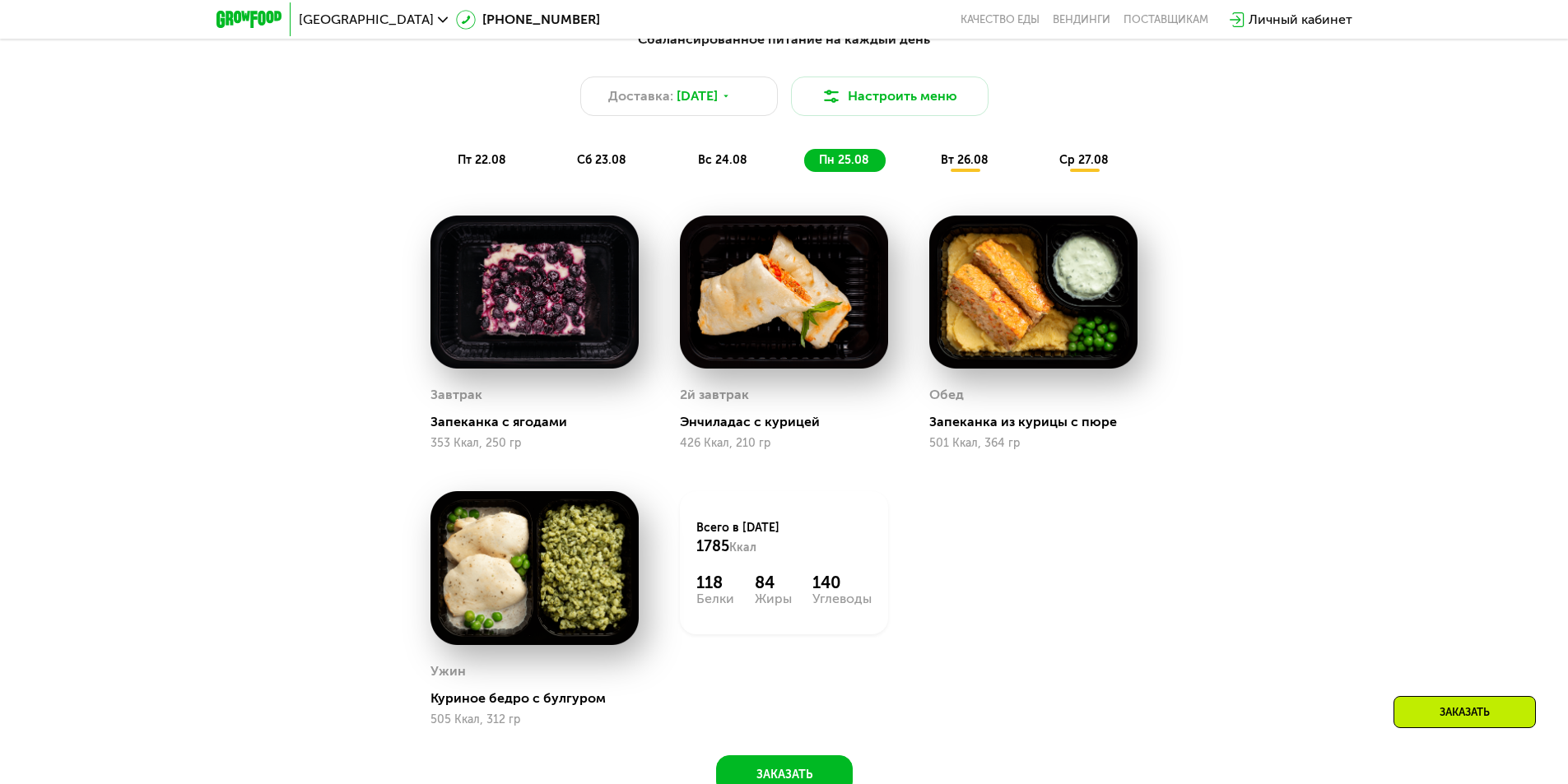
click at [974, 167] on span "вт 26.08" at bounding box center [964, 160] width 48 height 14
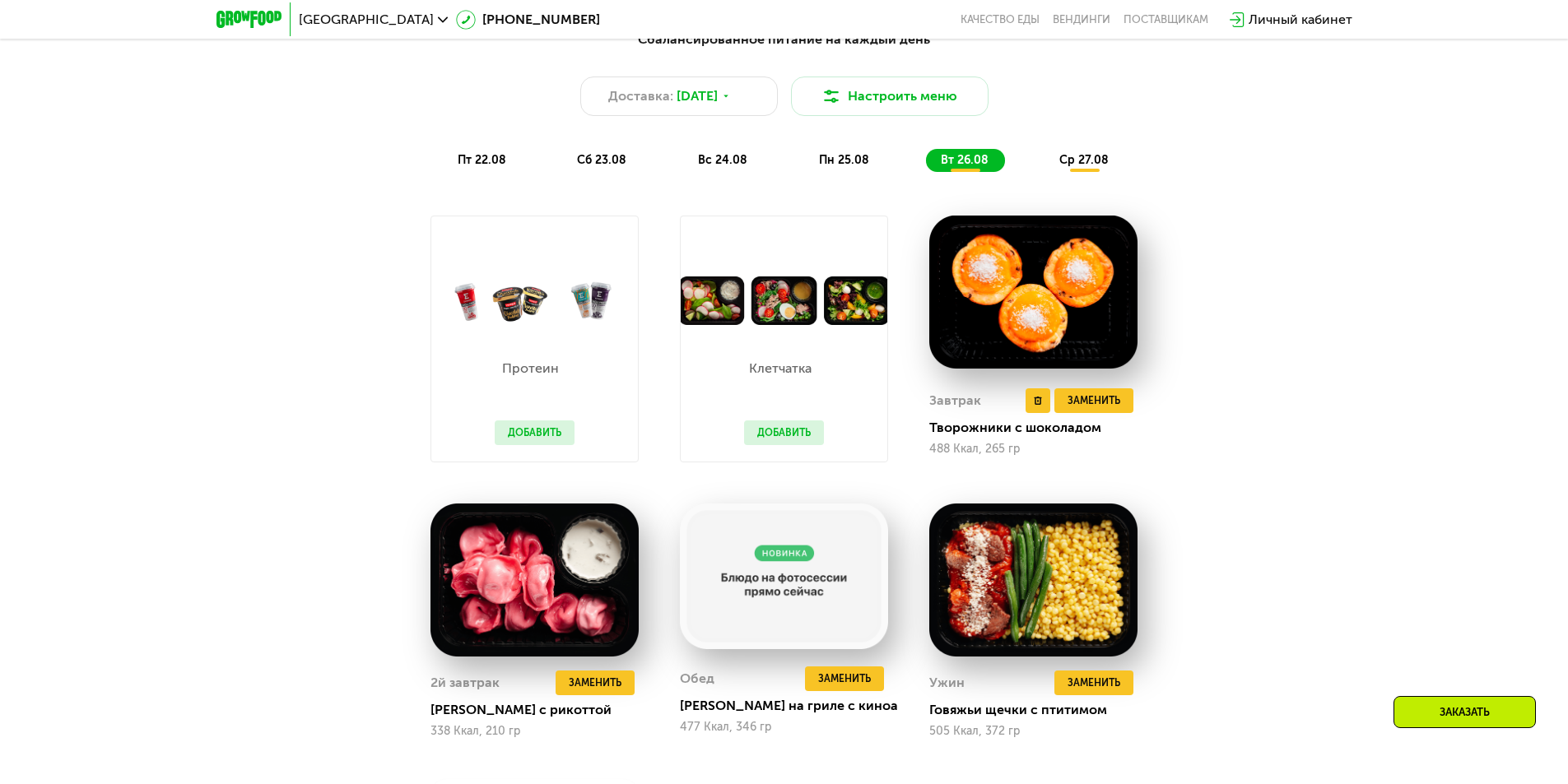
scroll to position [1152, 0]
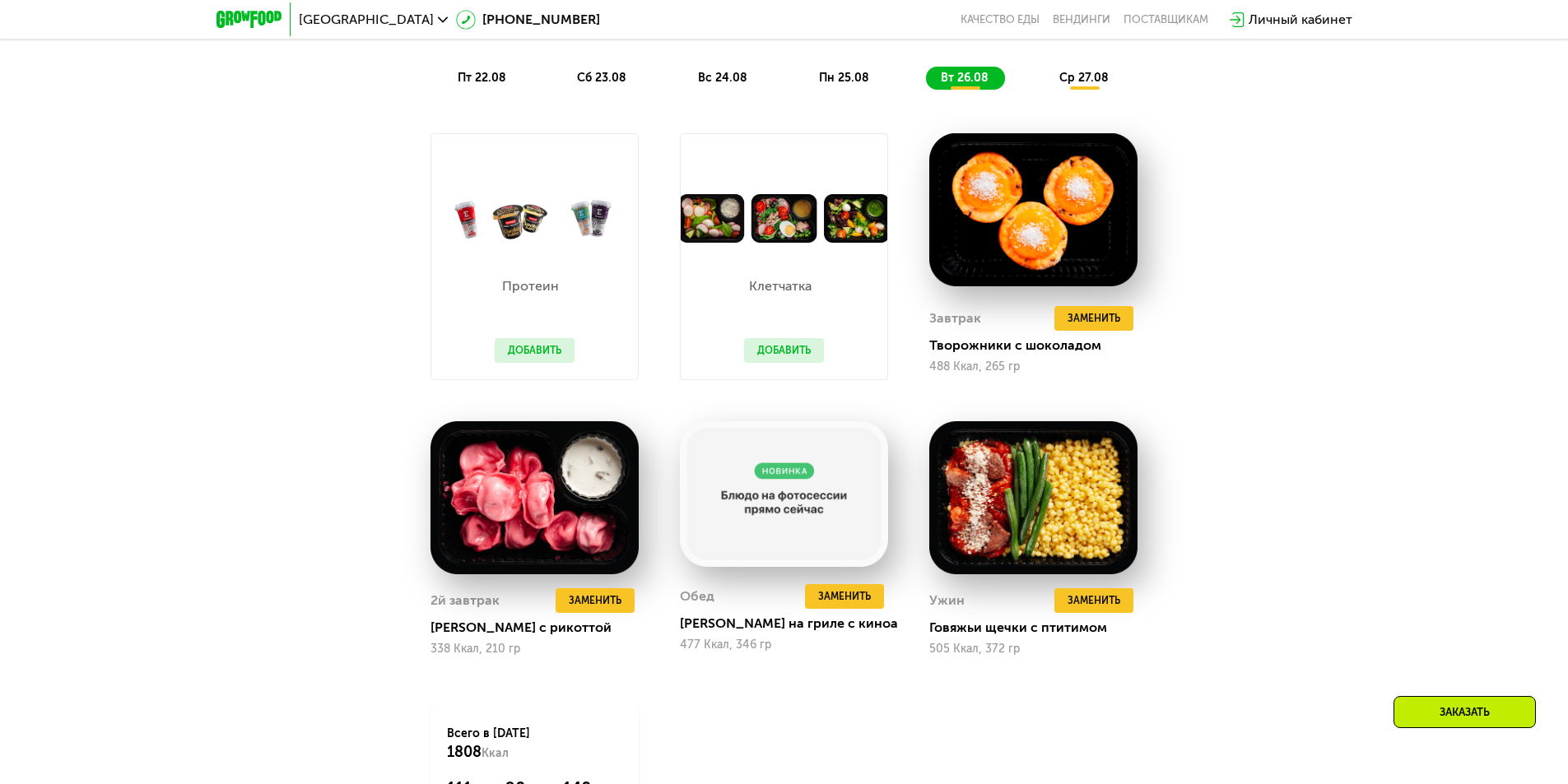
click at [539, 354] on button "Добавить" at bounding box center [535, 350] width 80 height 25
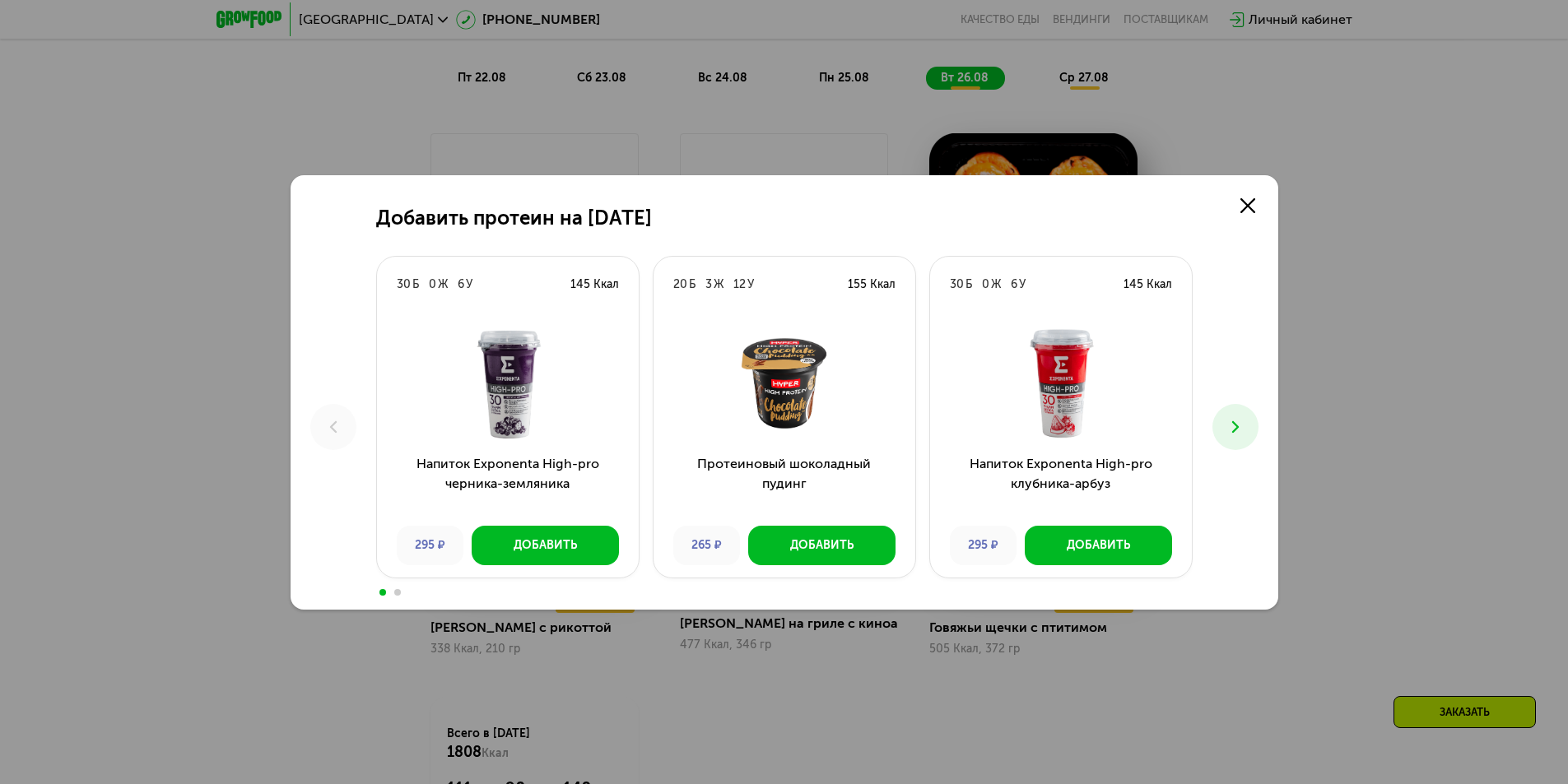
scroll to position [1234, 0]
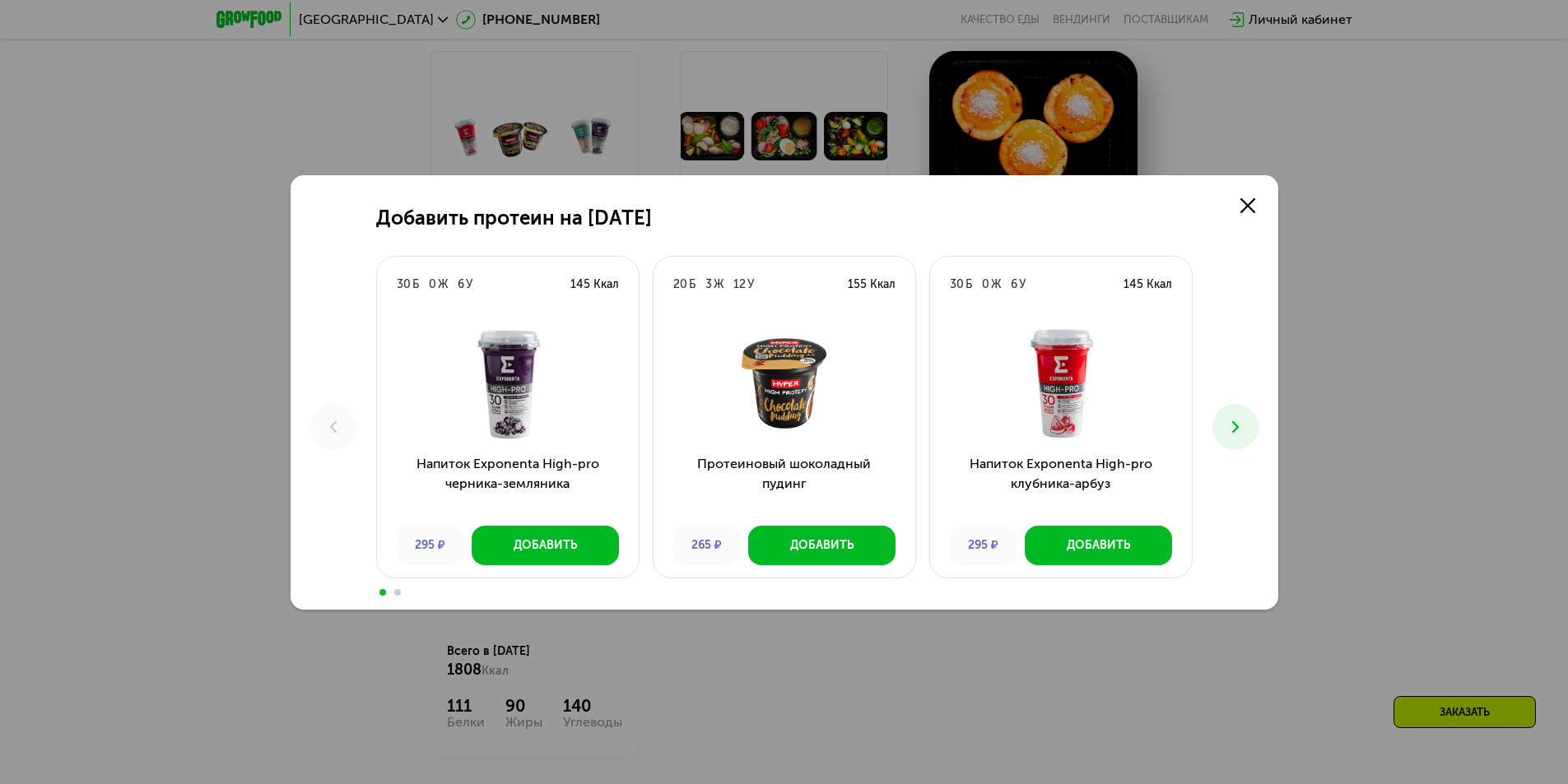
click at [1254, 407] on div "Добавить протеин на [DATE] Б 0 Ж 6 У 145 Ккал Напиток Exponenta High-pro черник…" at bounding box center [785, 392] width 988 height 435
click at [1227, 410] on button at bounding box center [1235, 427] width 47 height 47
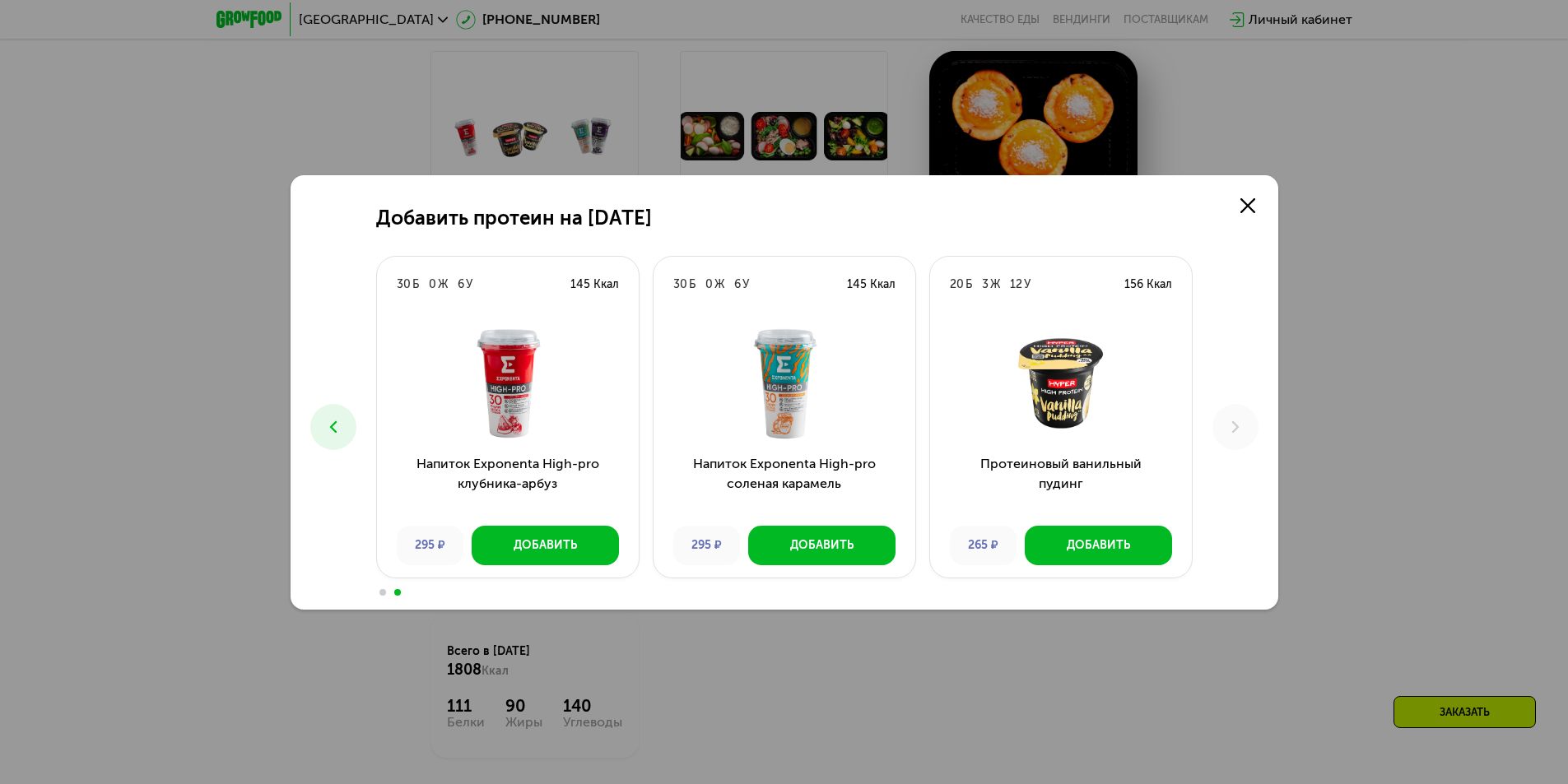
click at [1223, 214] on div "Добавить протеин на [DATE] Б 0 Ж 6 У 145 Ккал Напиток Exponenta High-pro черник…" at bounding box center [785, 392] width 988 height 435
click at [1246, 212] on icon at bounding box center [1247, 205] width 15 height 15
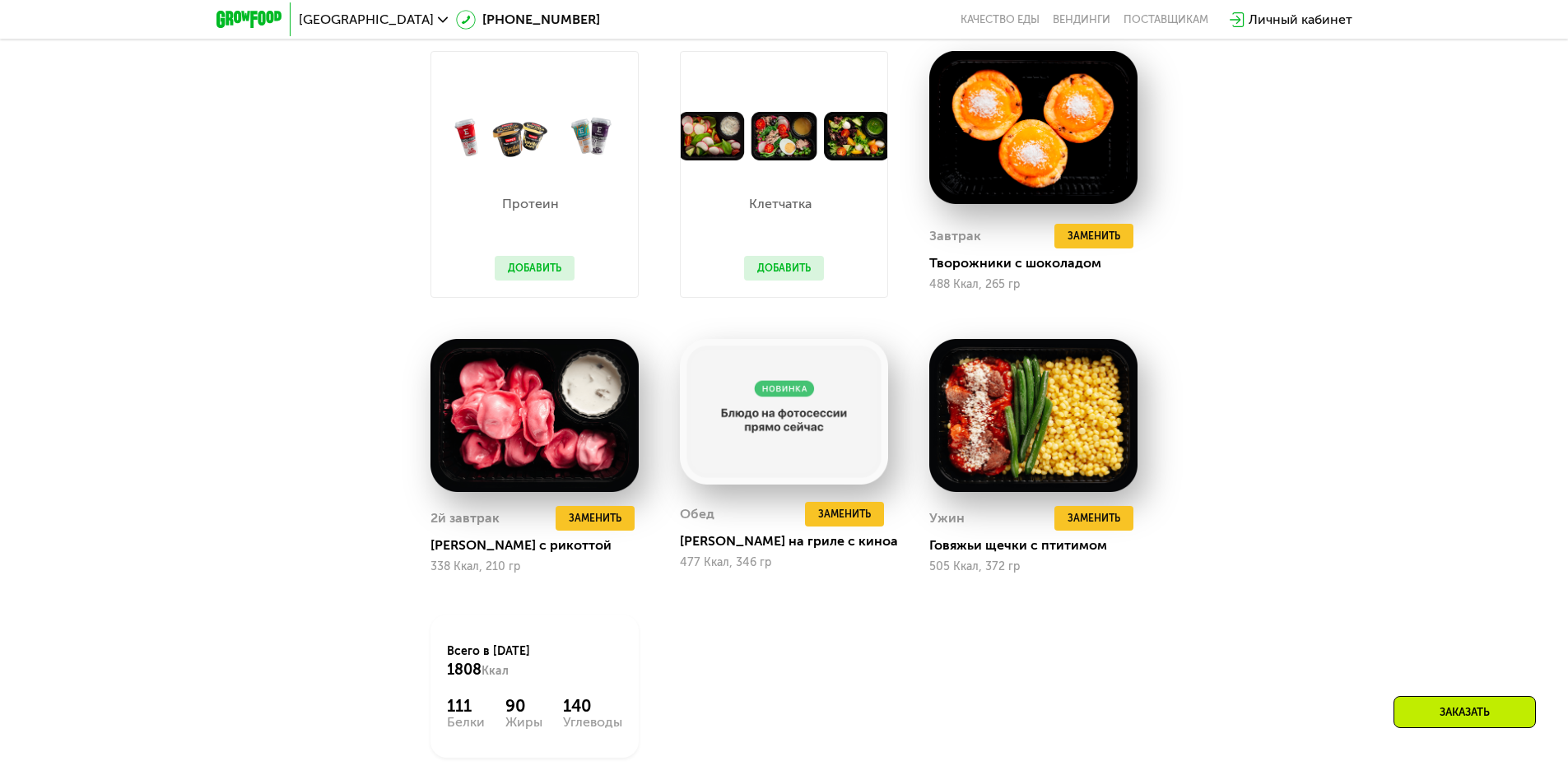
scroll to position [1070, 0]
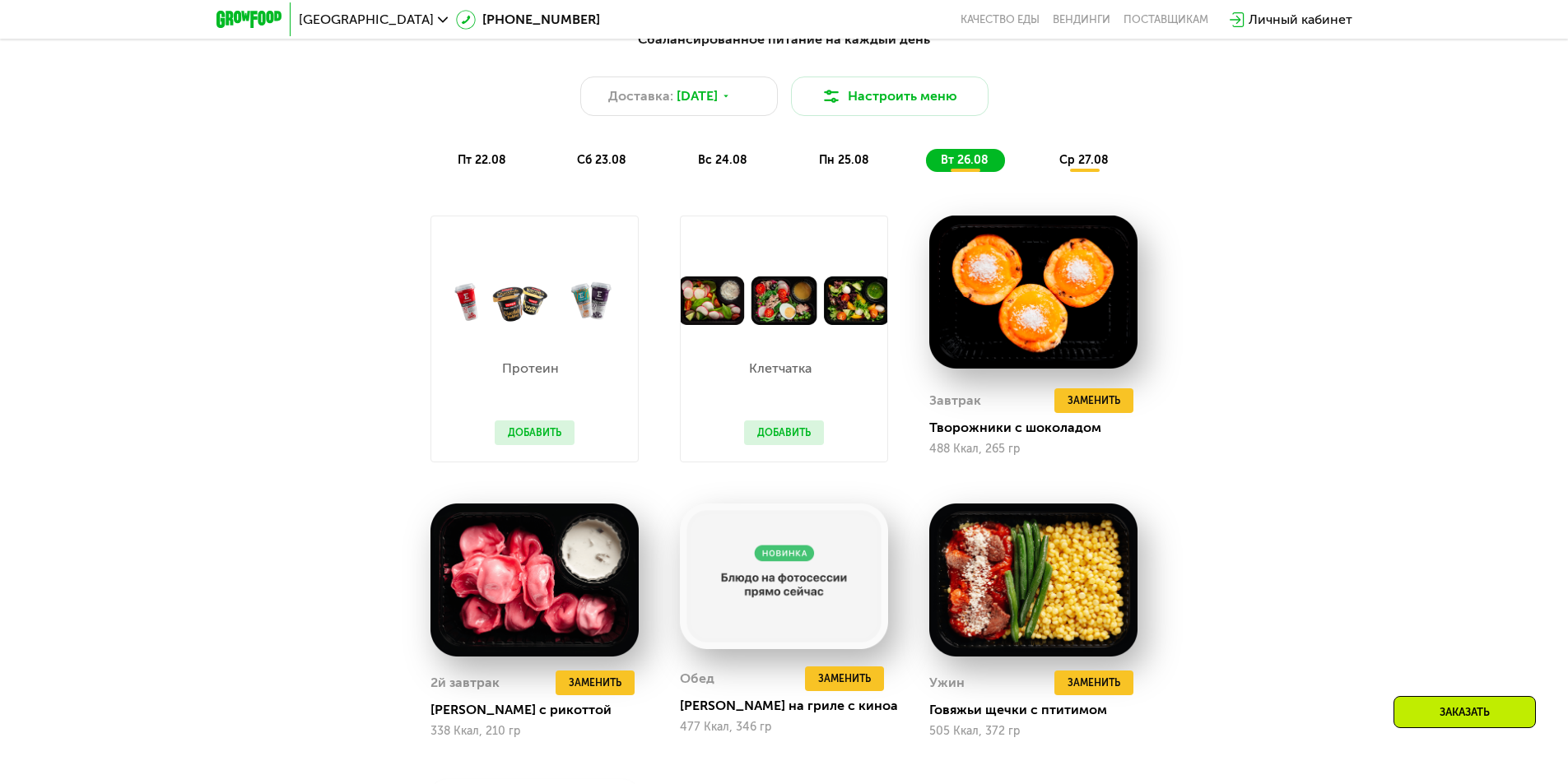
click at [1064, 161] on span "ср 27.08" at bounding box center [1084, 160] width 49 height 14
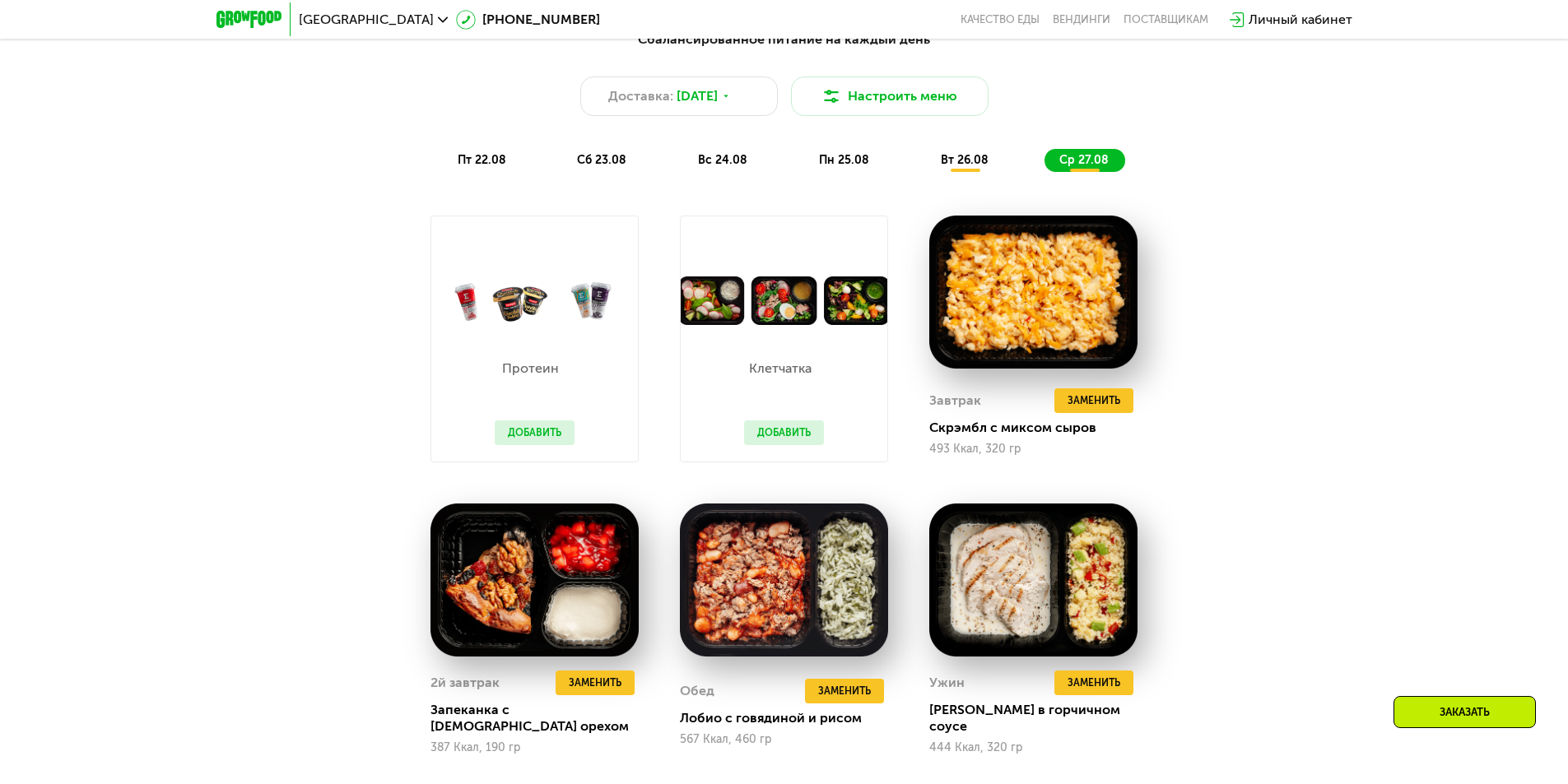
click at [495, 162] on span "пт 22.08" at bounding box center [481, 160] width 49 height 14
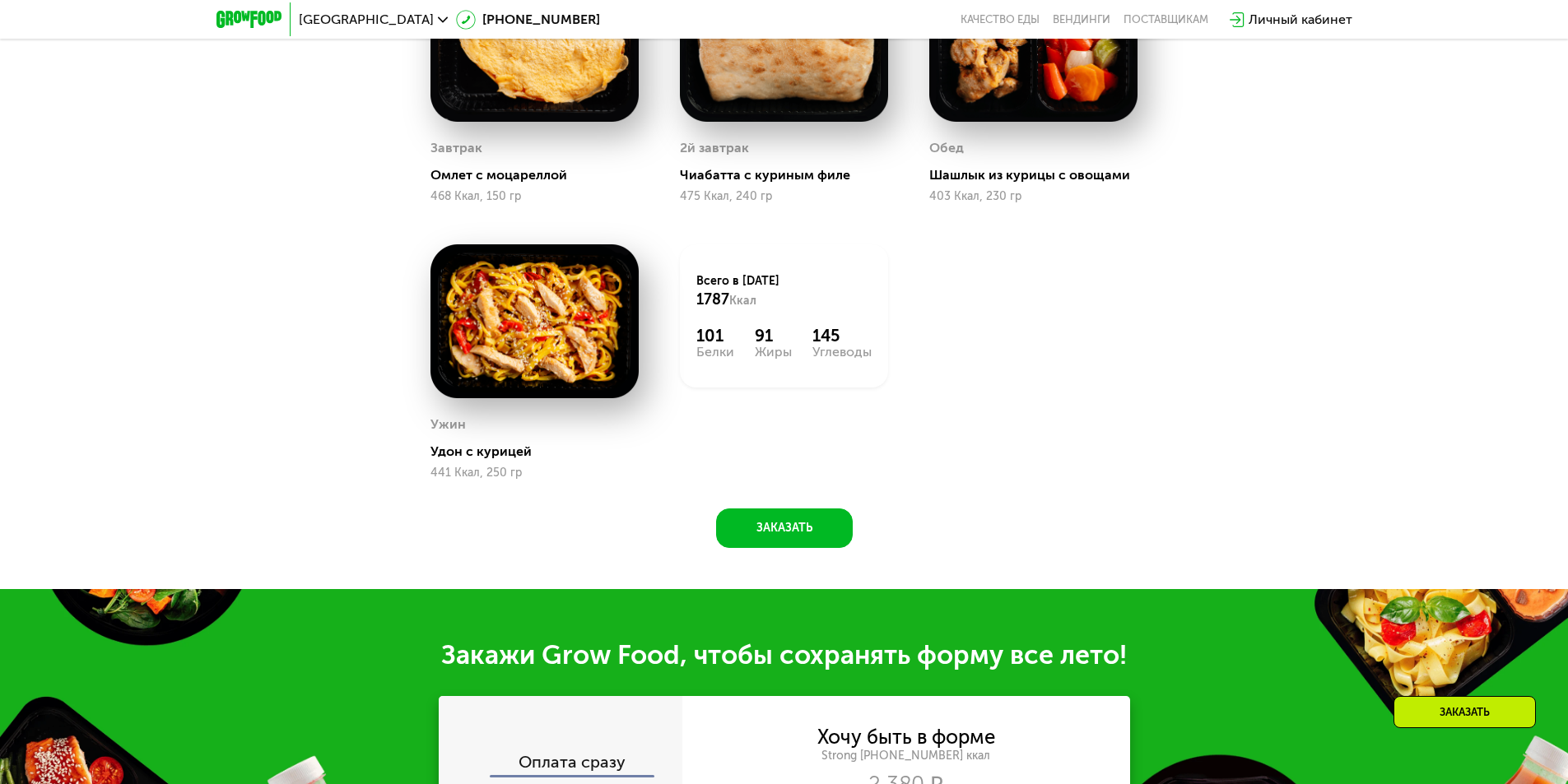
scroll to position [1646, 0]
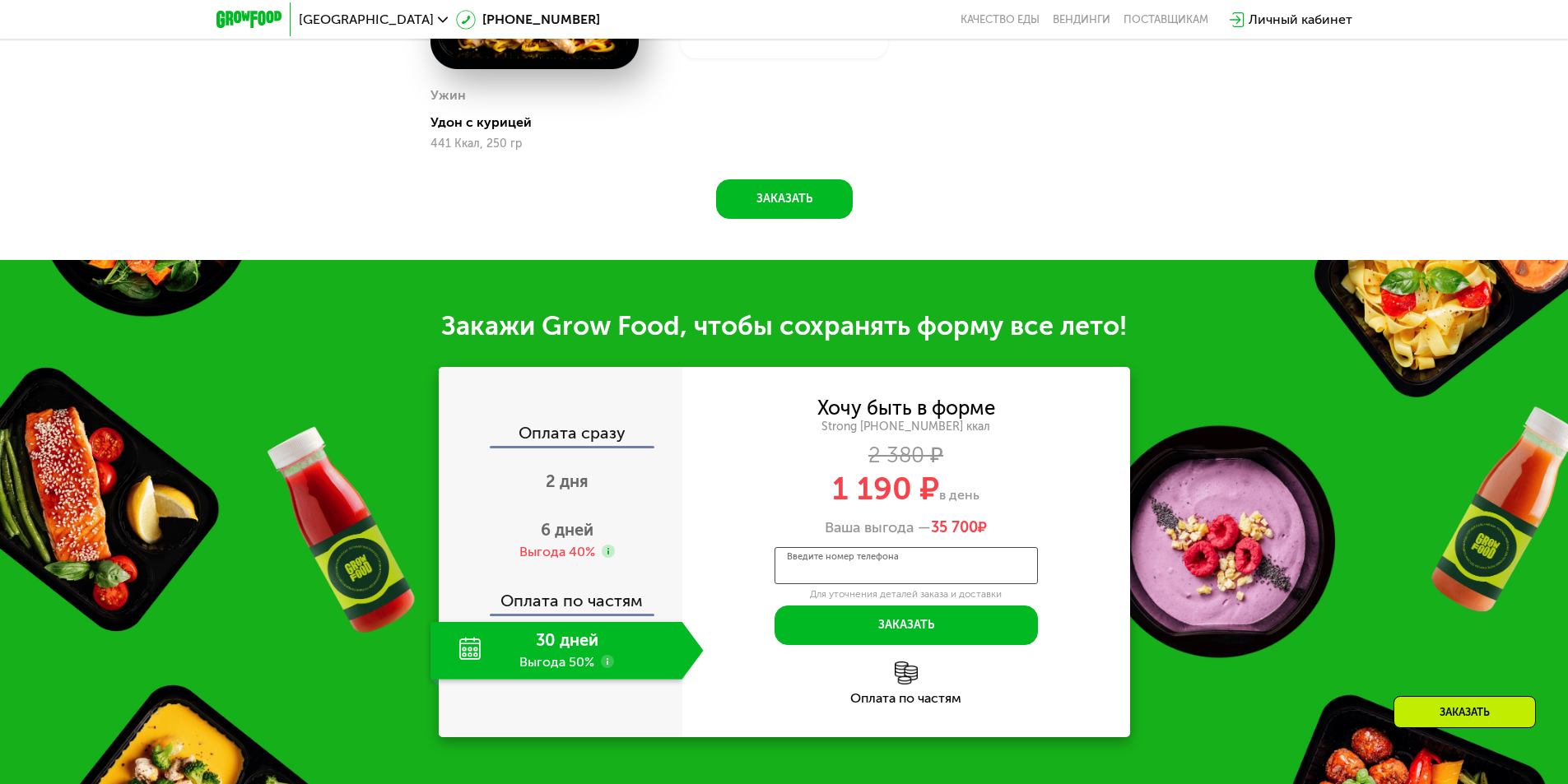
click at [931, 563] on input "Введите номер телефона" at bounding box center [906, 565] width 263 height 37
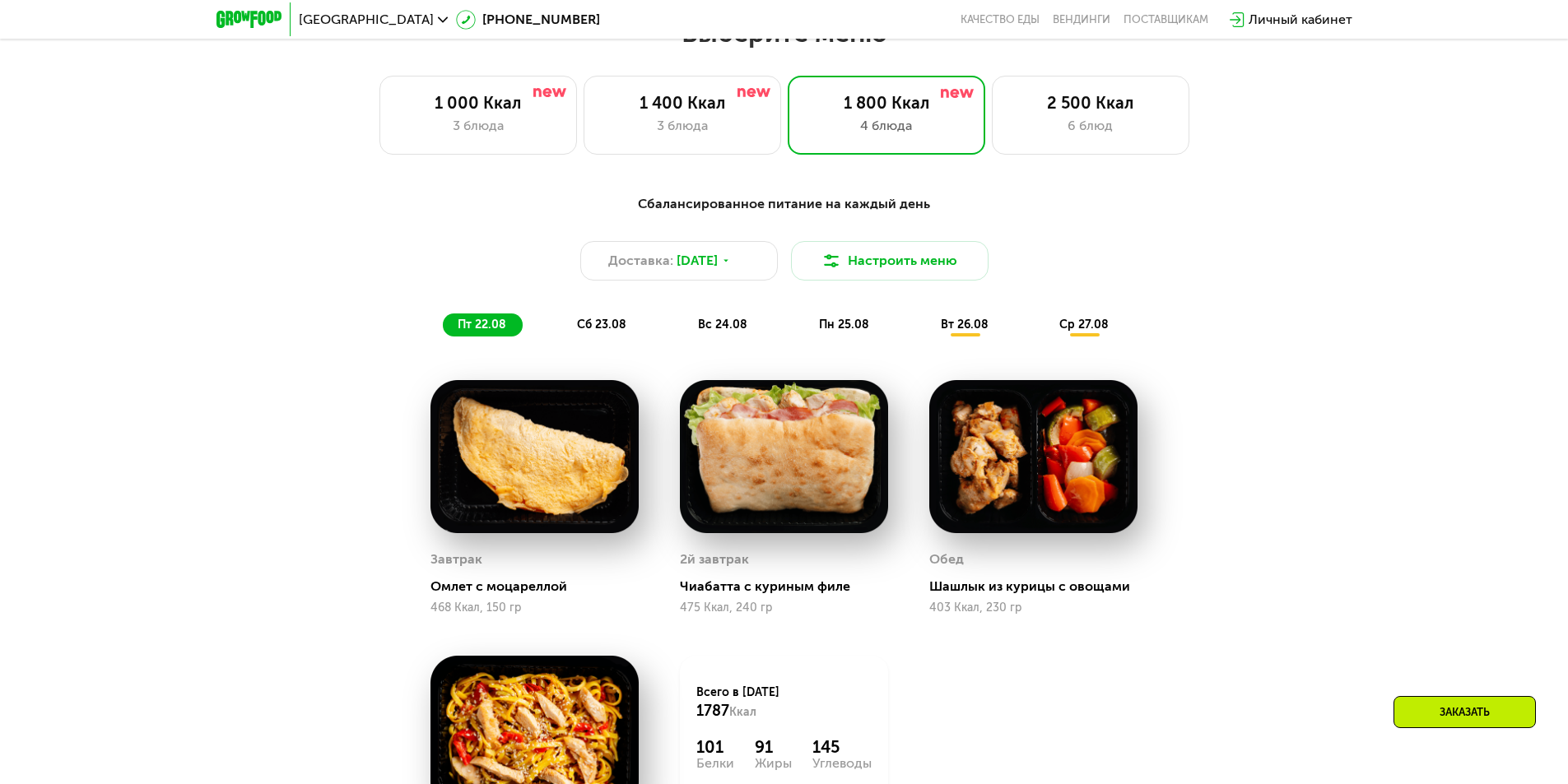
scroll to position [823, 0]
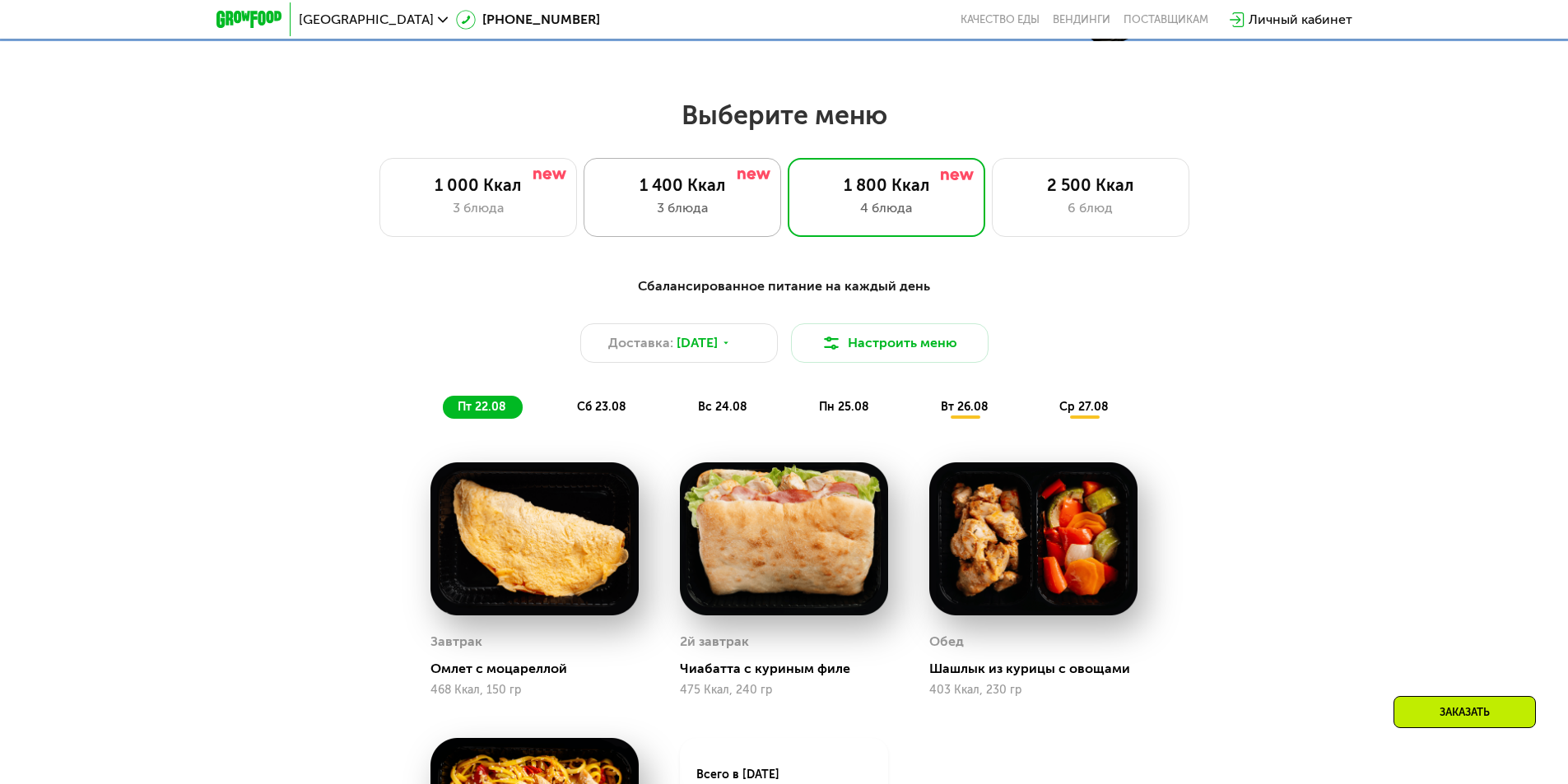
click at [788, 228] on div "1 400 Ккал 3 блюда" at bounding box center [887, 198] width 198 height 79
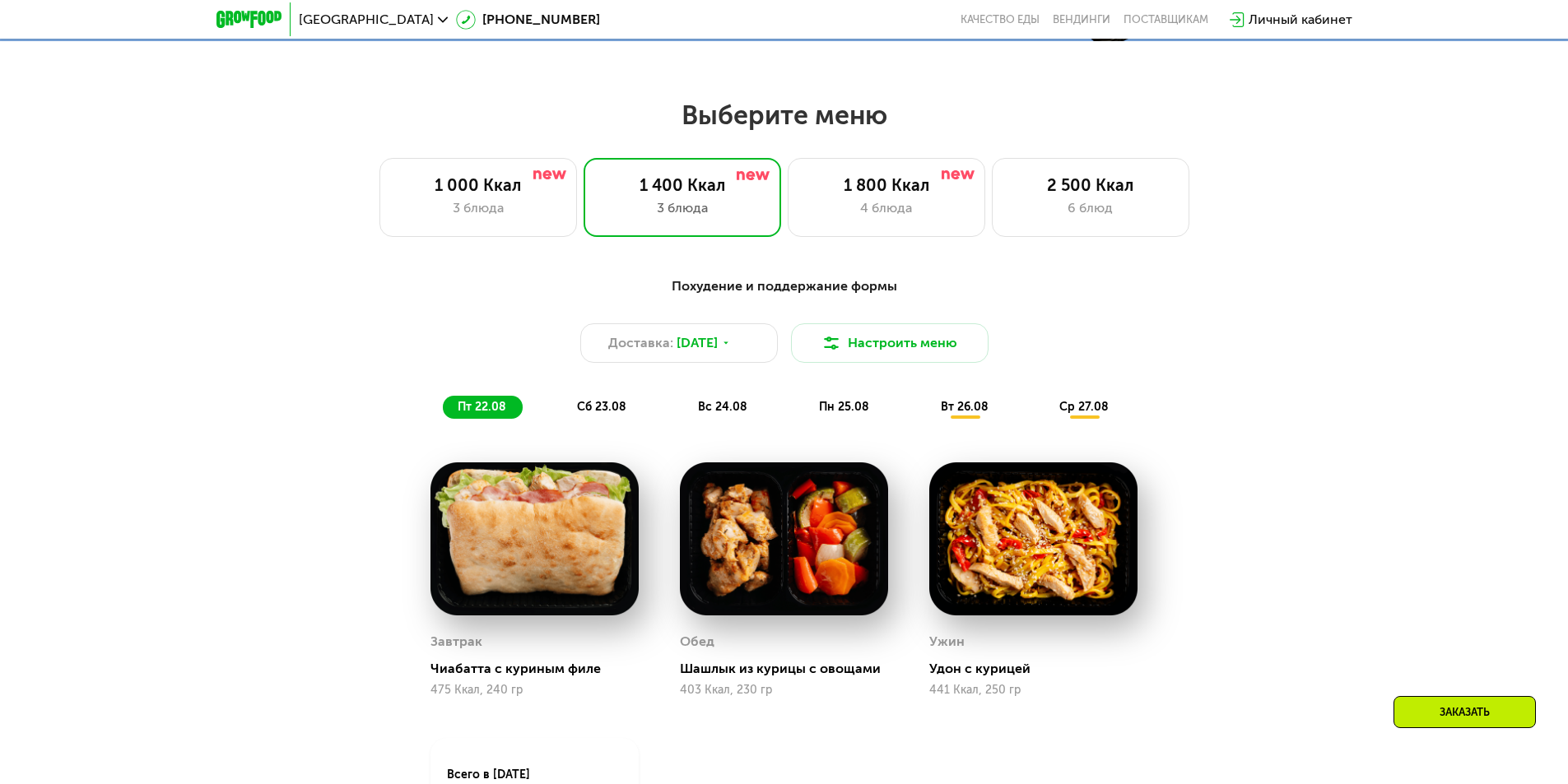
scroll to position [906, 0]
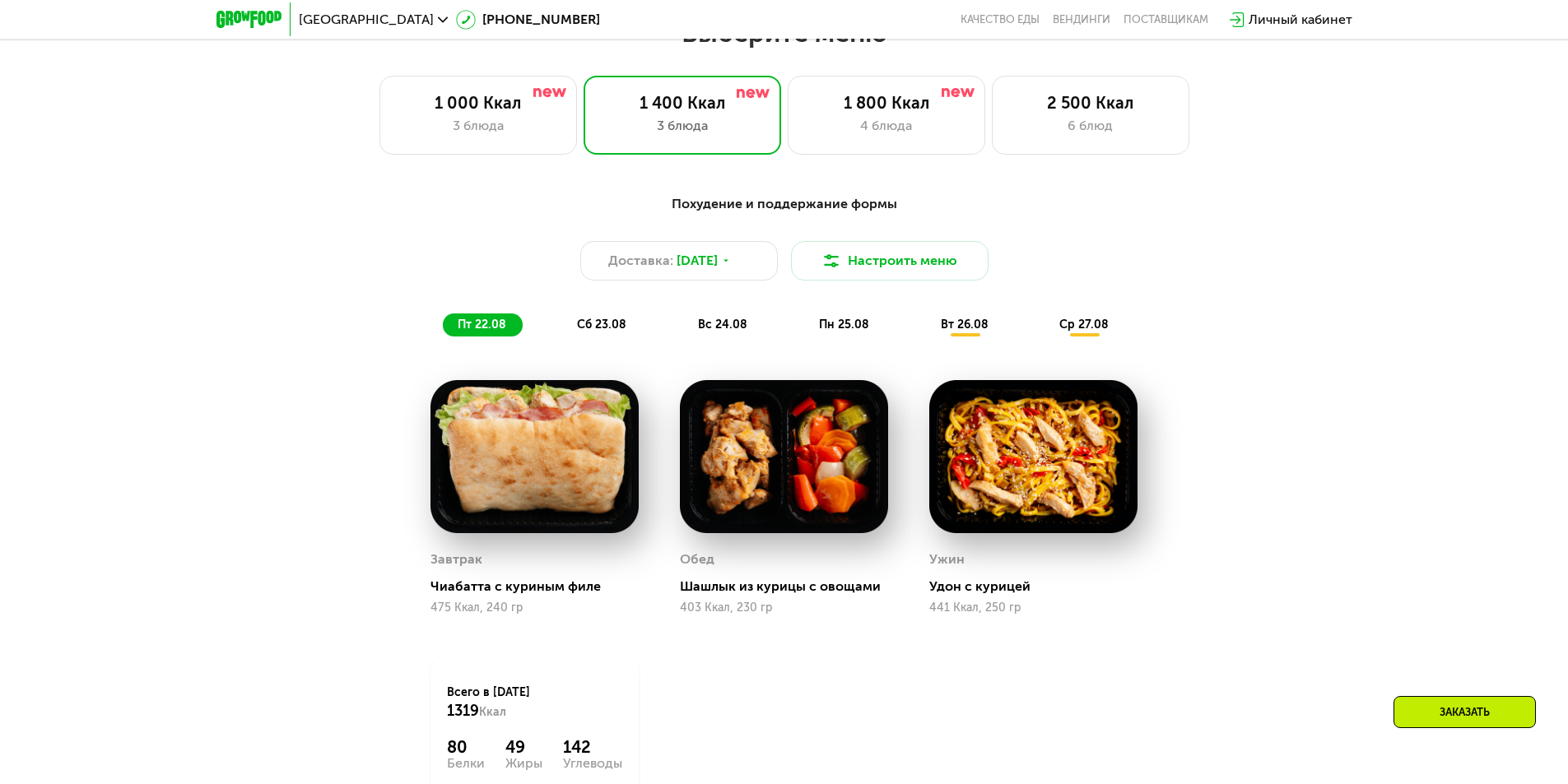
click at [624, 326] on span "сб 23.08" at bounding box center [602, 325] width 49 height 14
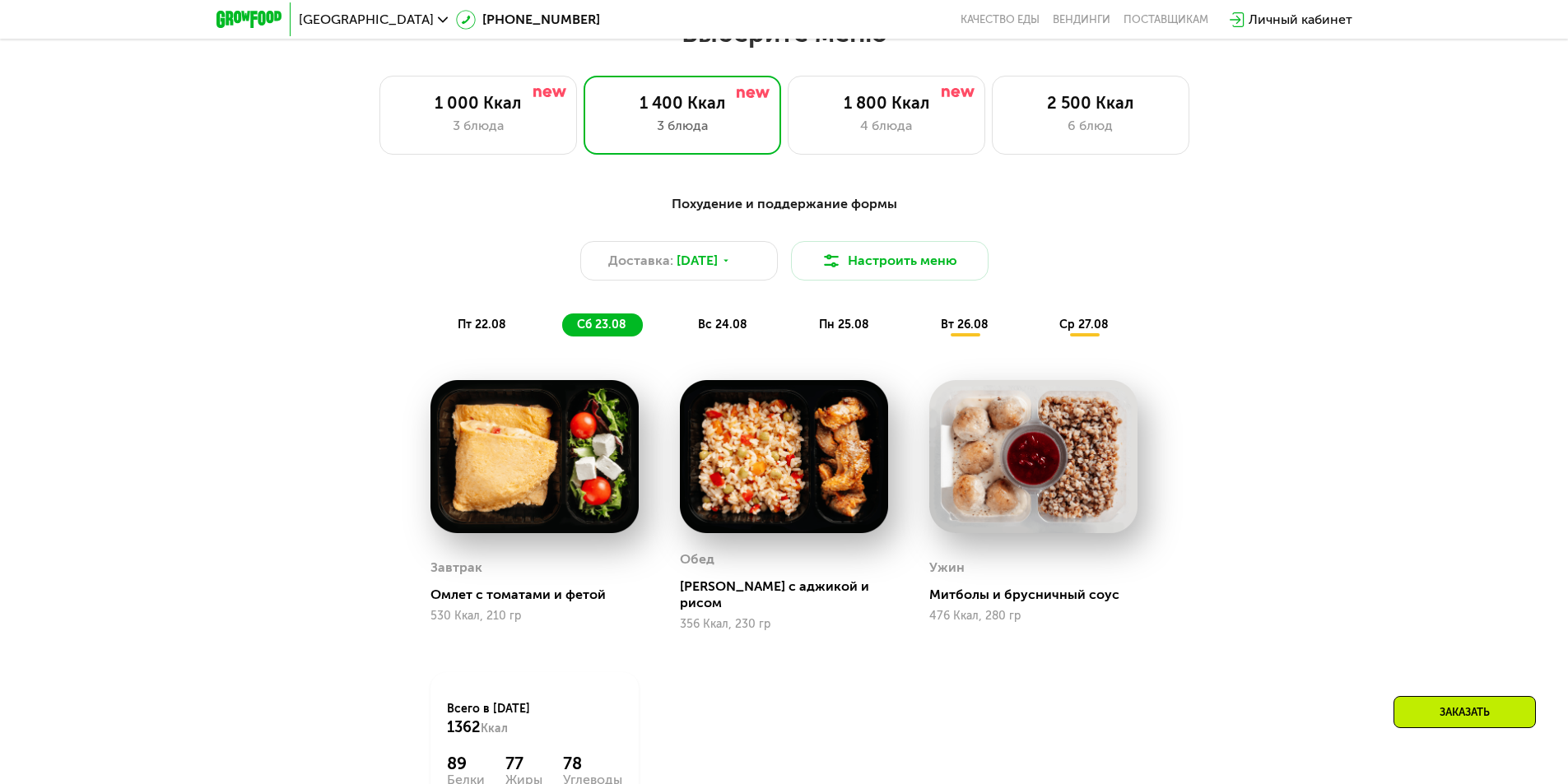
click at [804, 337] on div "вс 24.08" at bounding box center [844, 325] width 81 height 23
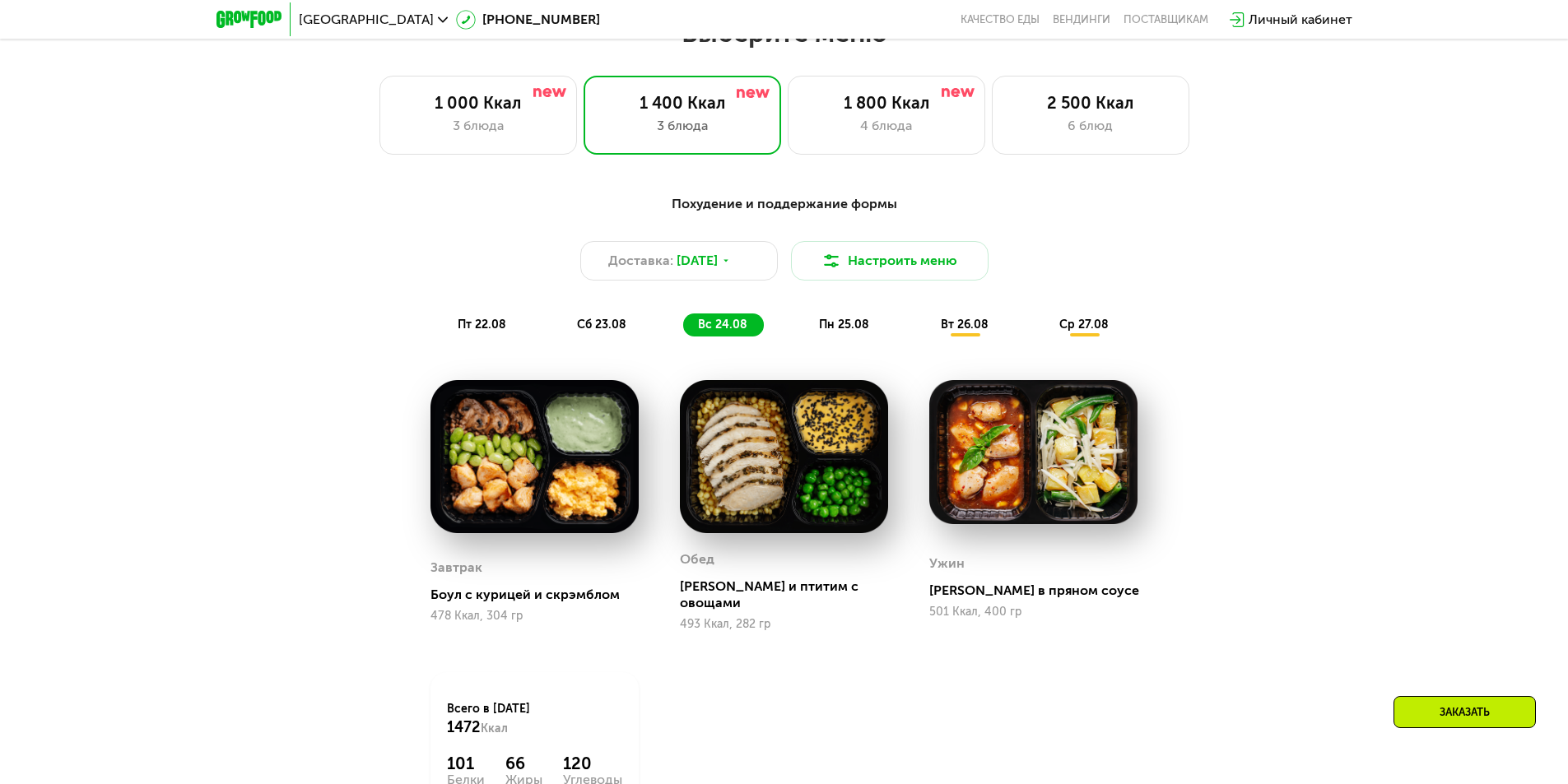
scroll to position [988, 0]
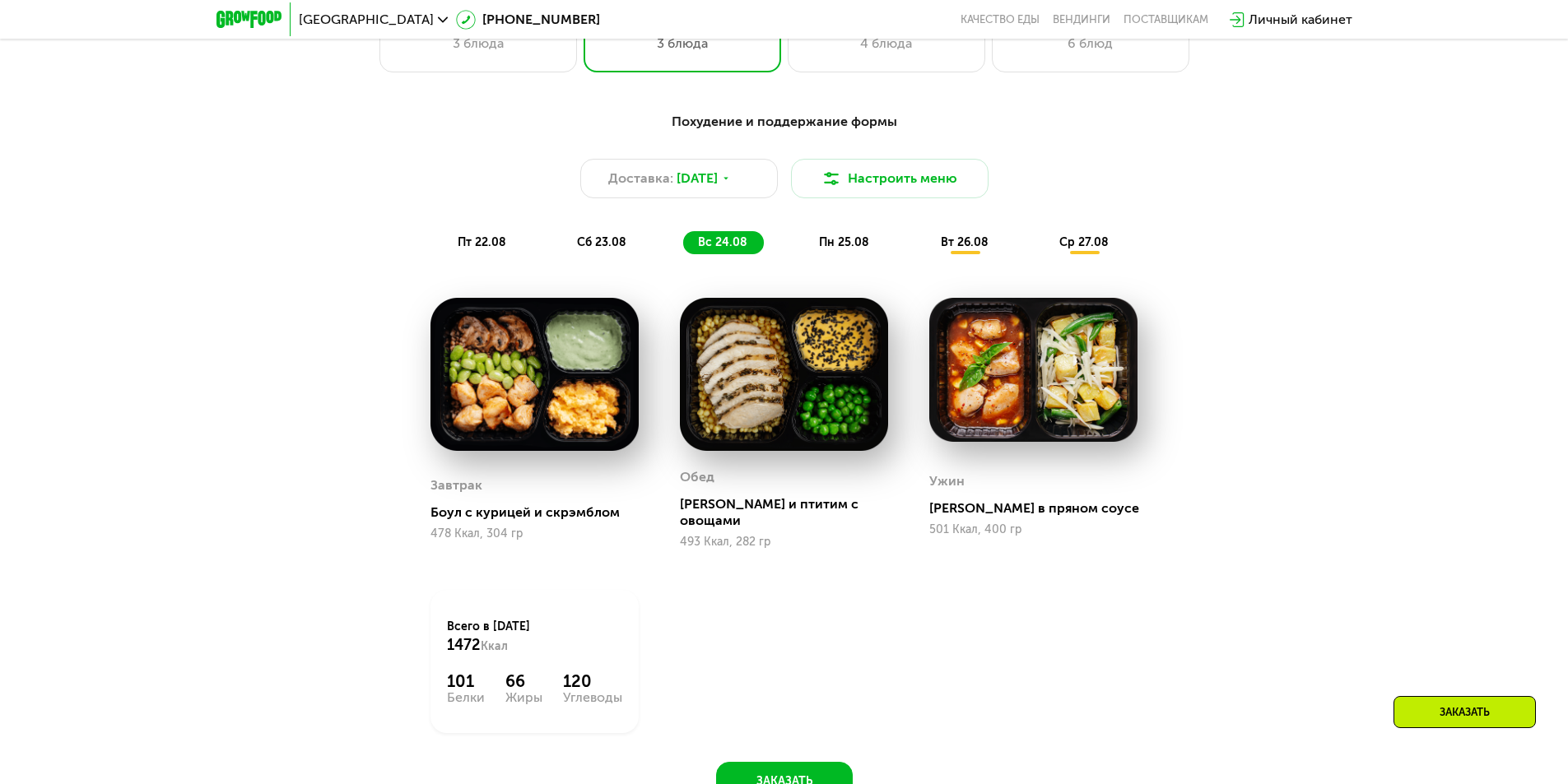
click at [857, 245] on span "пн 25.08" at bounding box center [843, 243] width 50 height 14
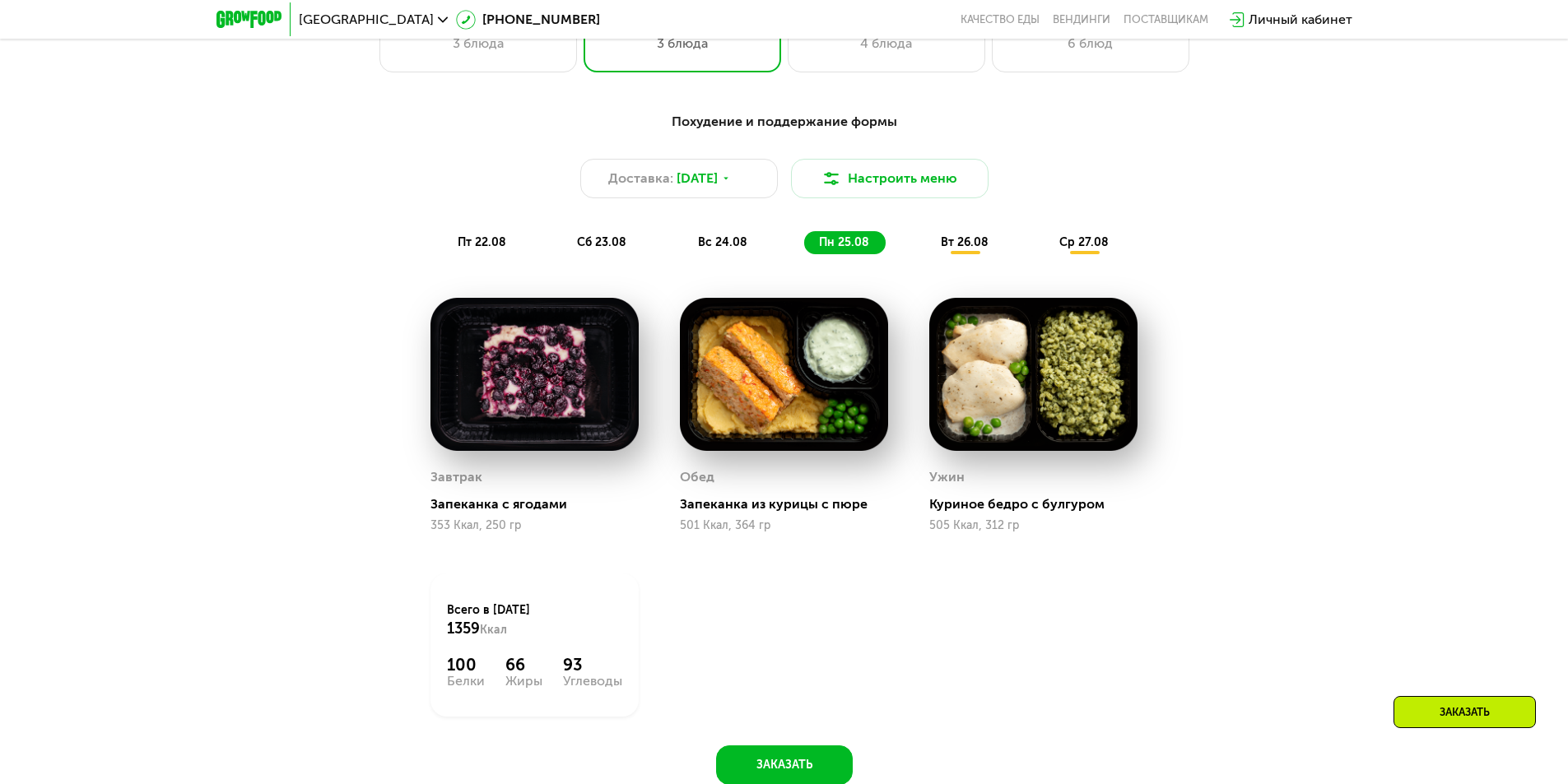
click at [971, 249] on span "вт 26.08" at bounding box center [964, 243] width 48 height 14
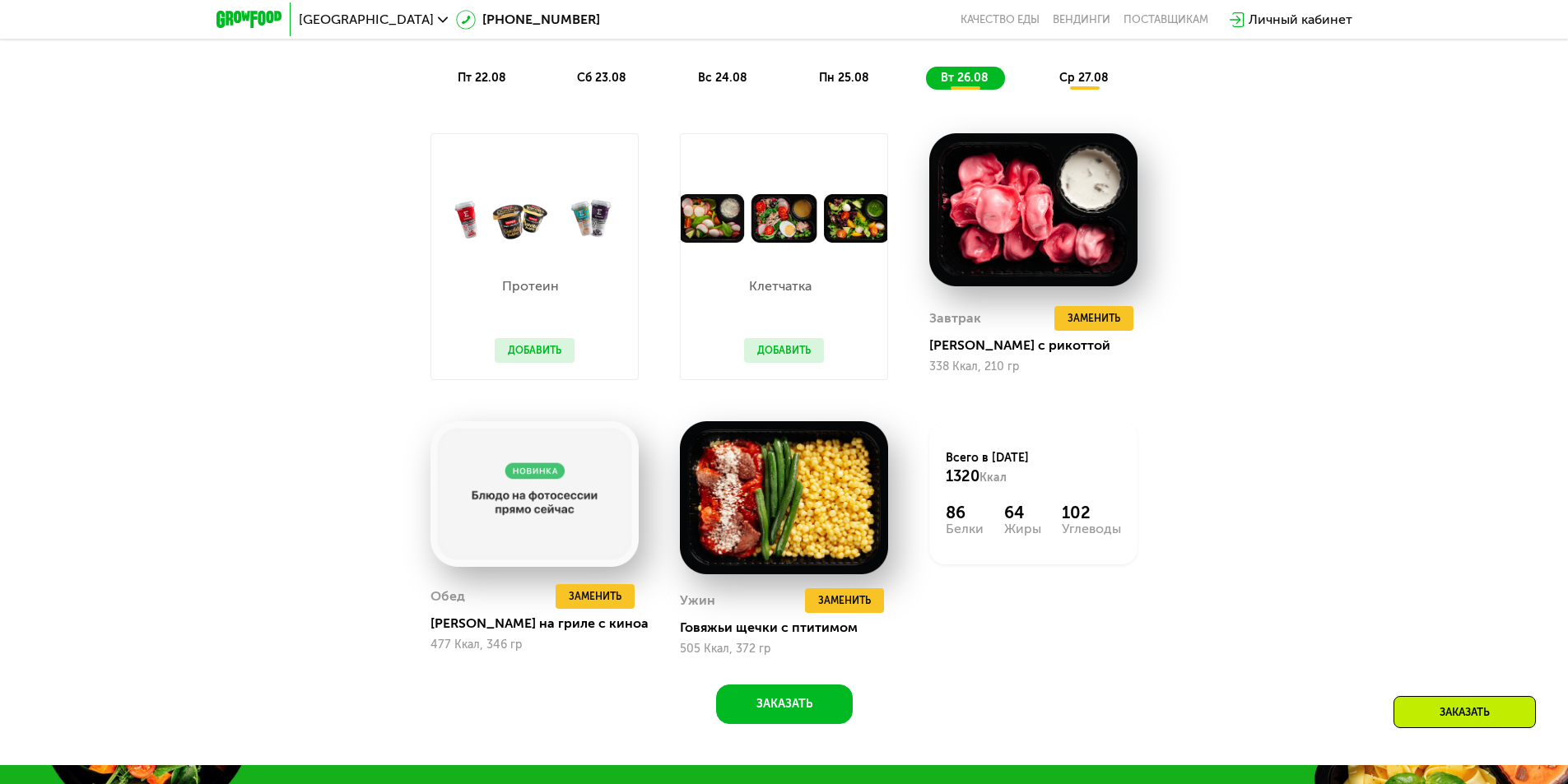
scroll to position [1070, 0]
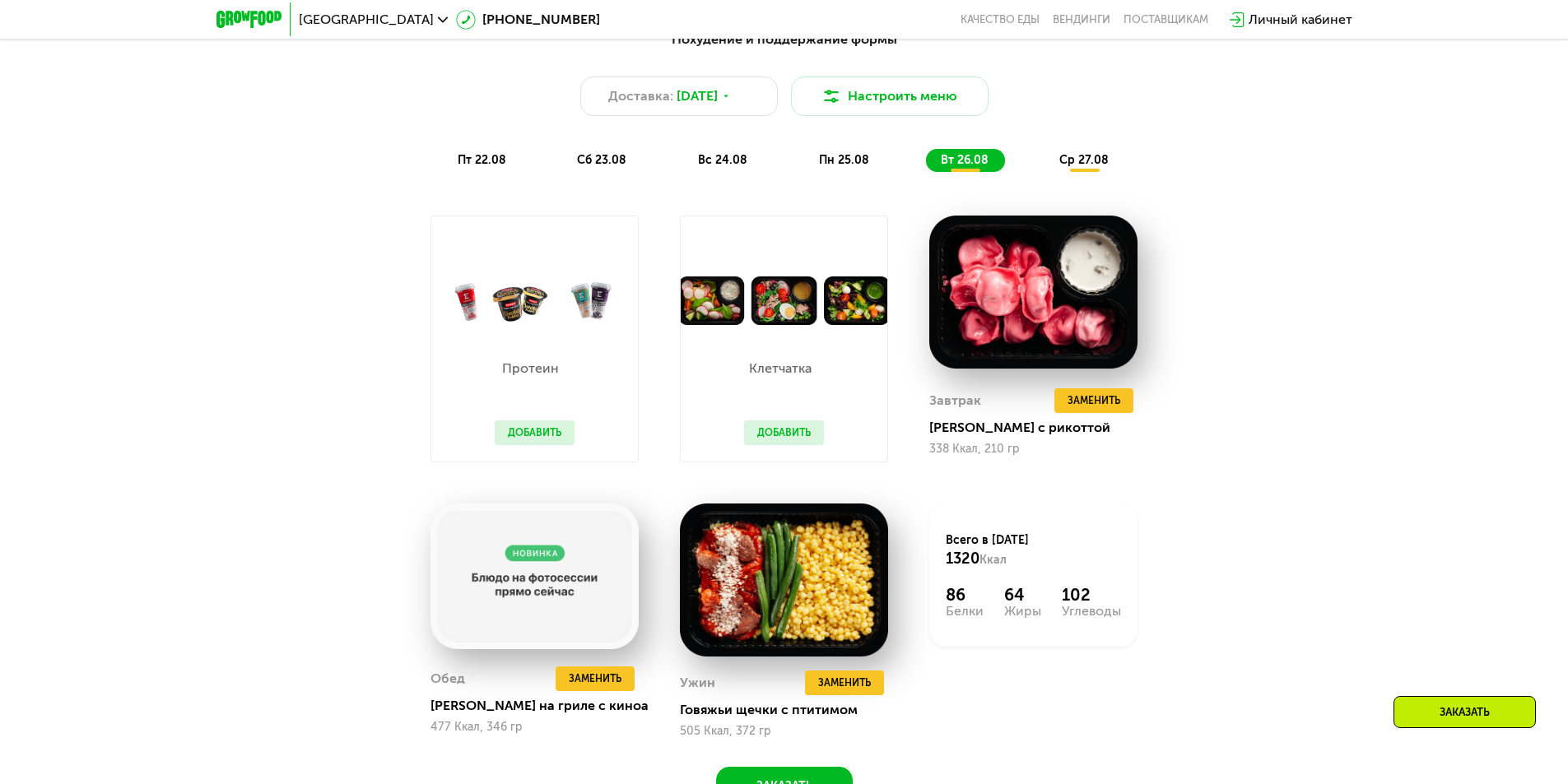
click at [1081, 172] on div "ср 27.08" at bounding box center [1084, 159] width 80 height 23
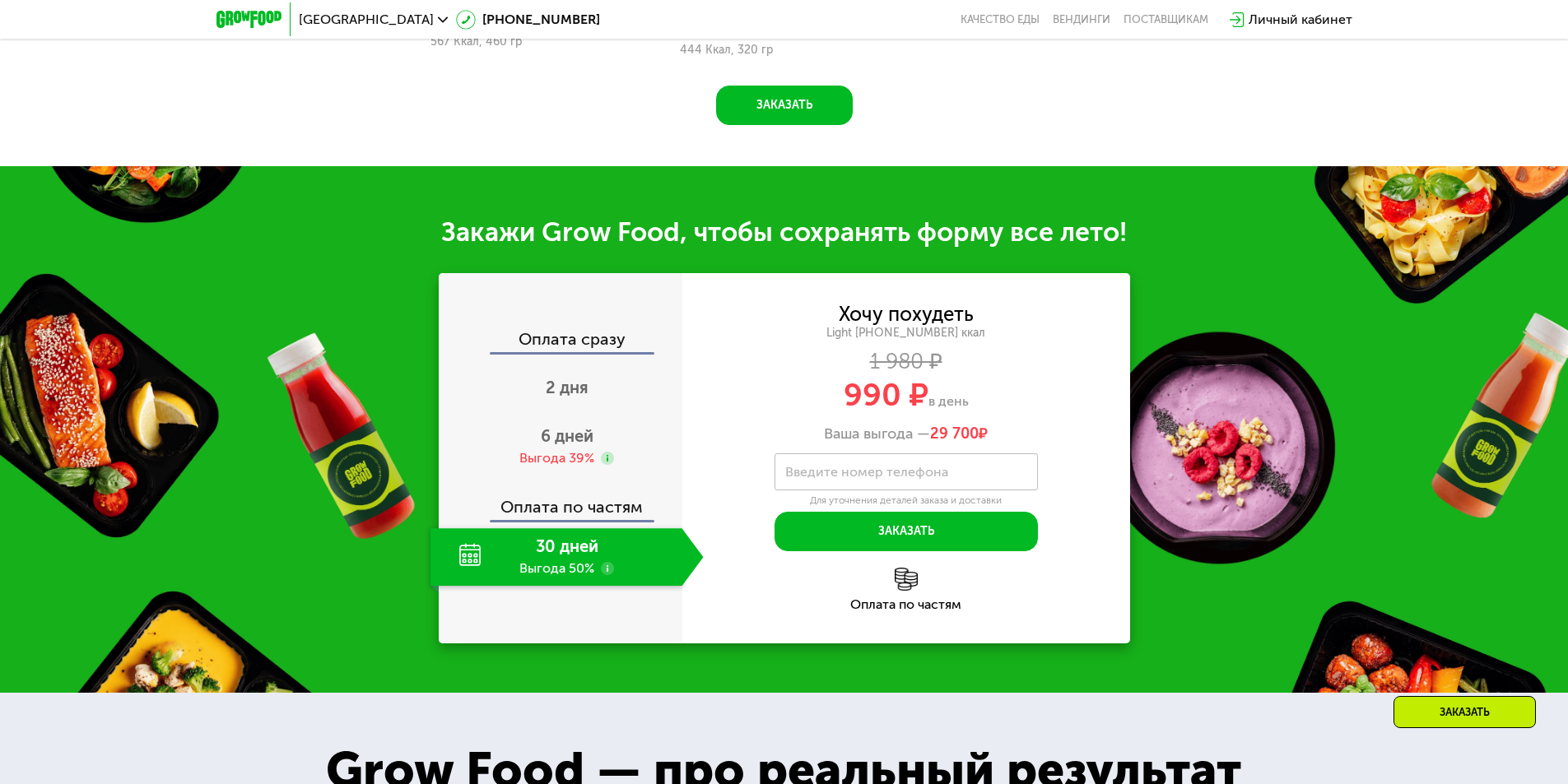
drag, startPoint x: 1250, startPoint y: 284, endPoint x: 1287, endPoint y: 427, distance: 147.7
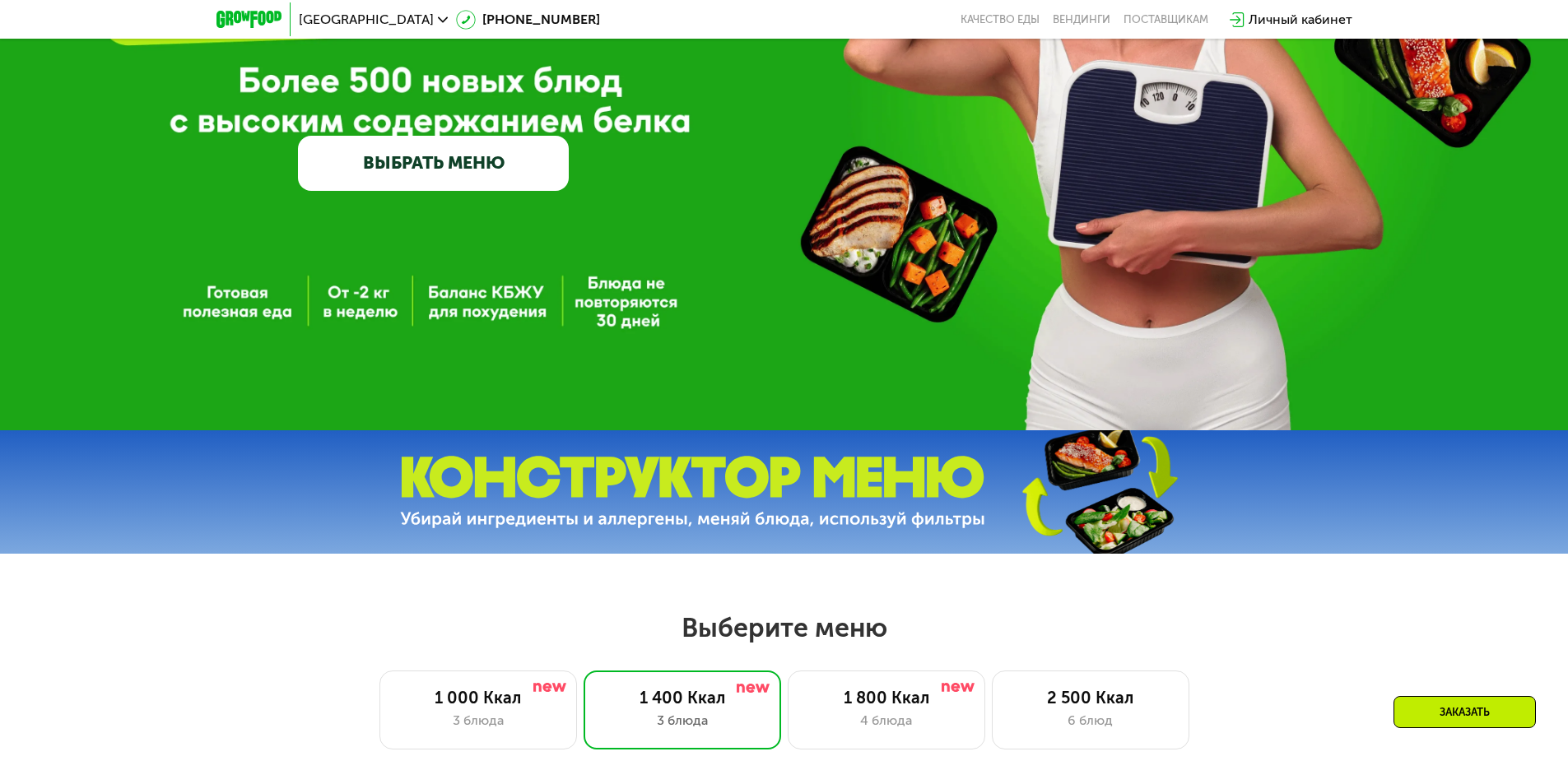
scroll to position [0, 0]
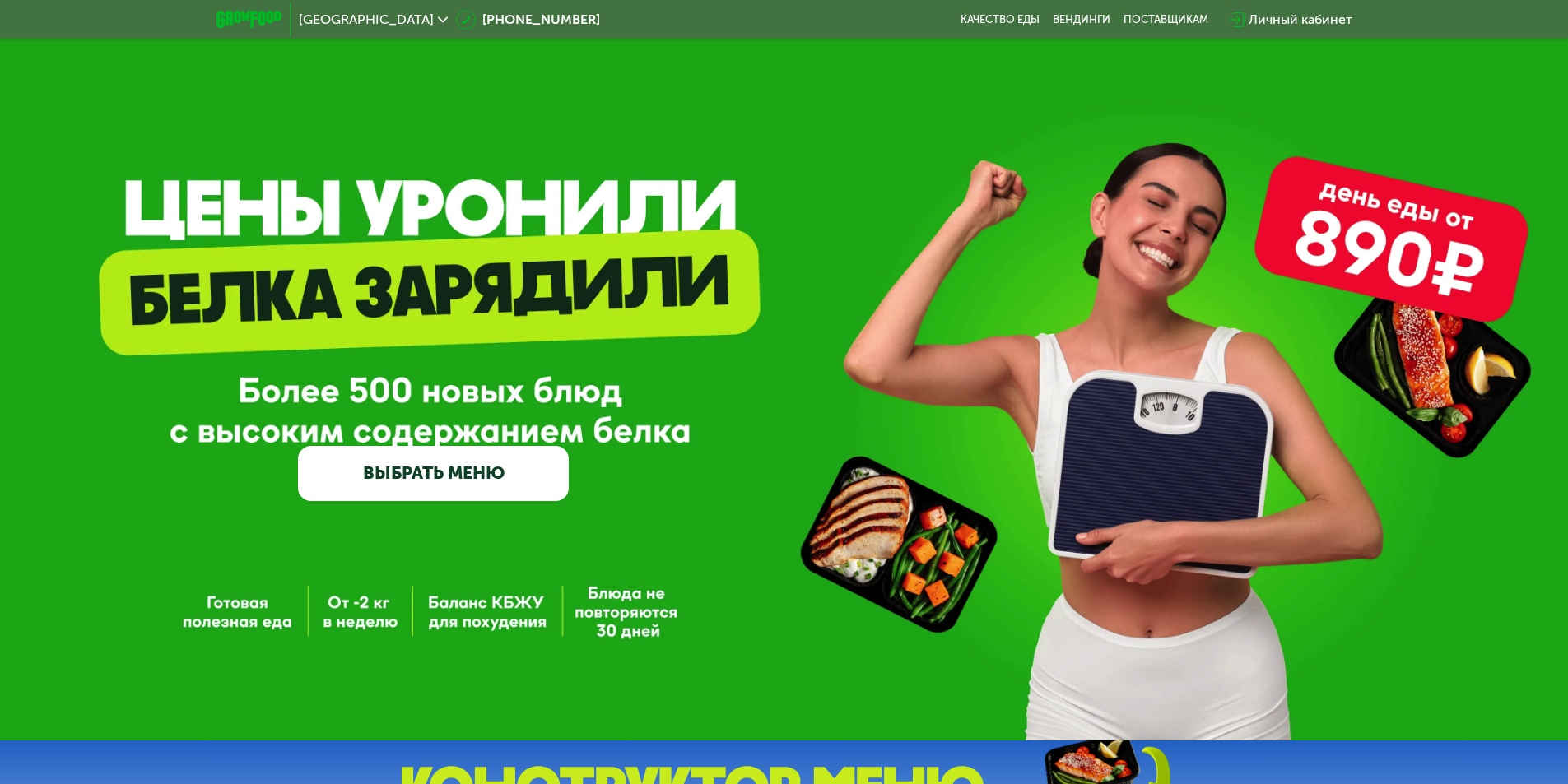
drag, startPoint x: 1154, startPoint y: 352, endPoint x: 1046, endPoint y: 256, distance: 144.5
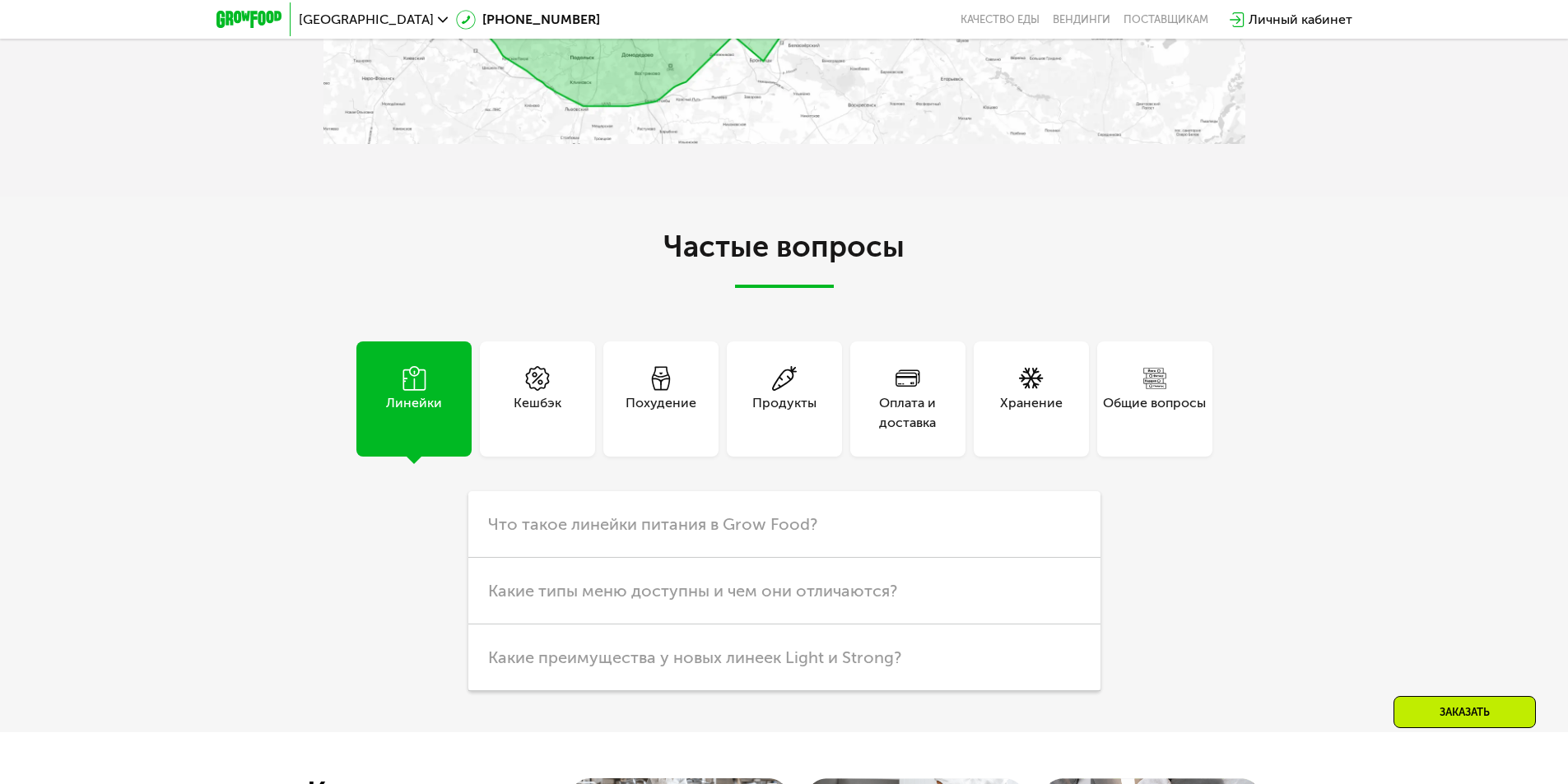
scroll to position [5248, 0]
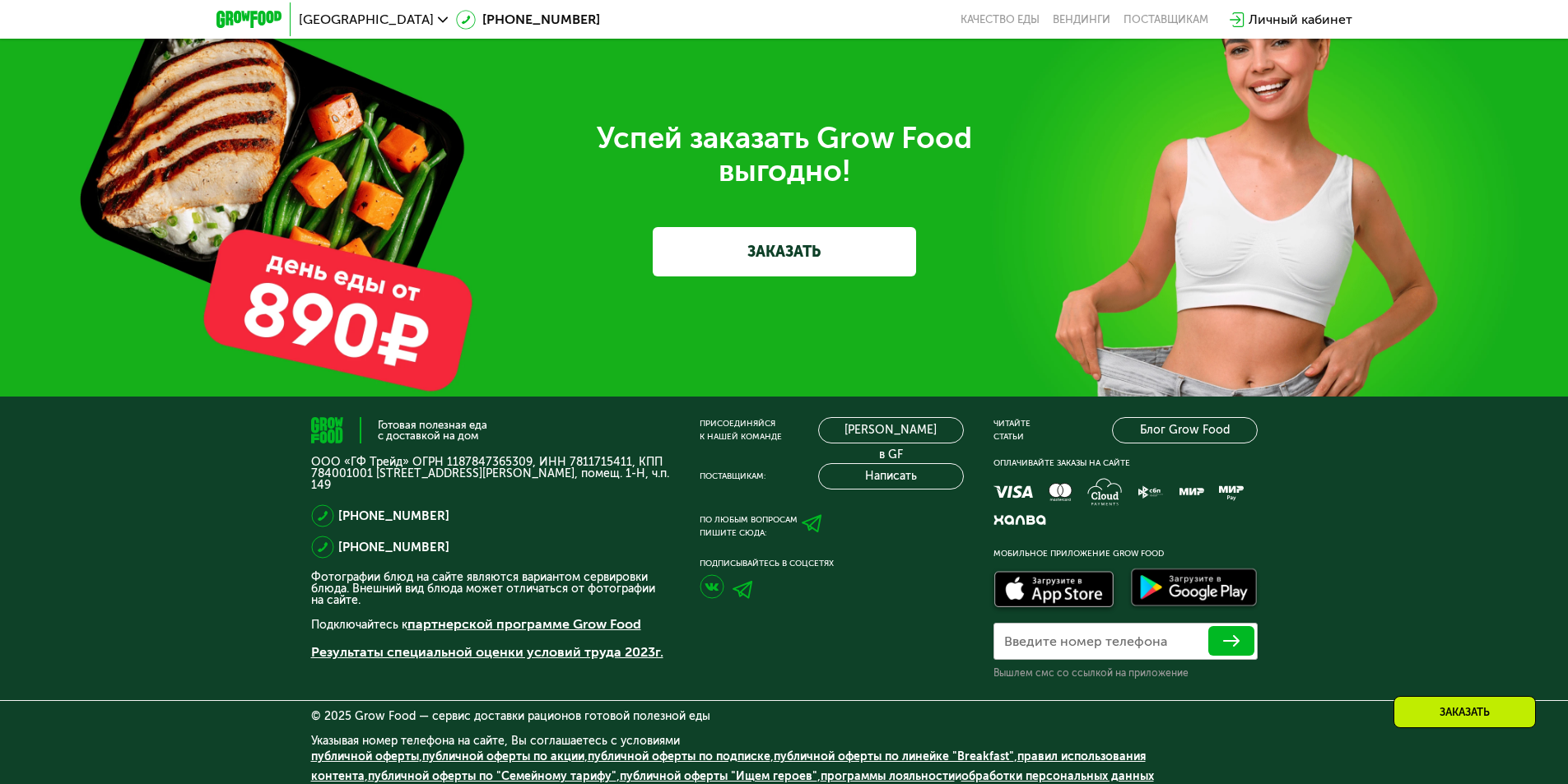
drag, startPoint x: 1189, startPoint y: 138, endPoint x: 1281, endPoint y: 477, distance: 351.3
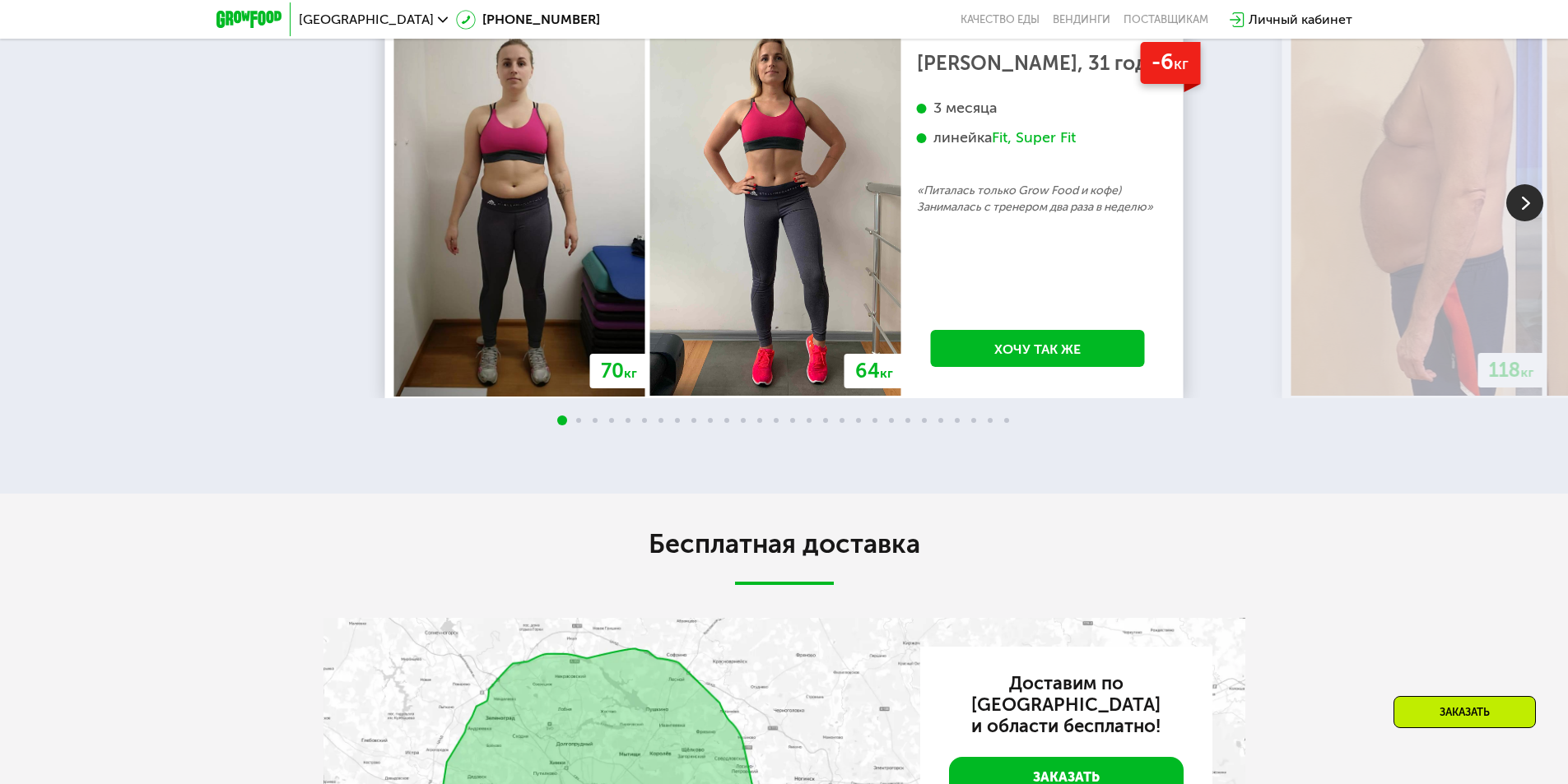
scroll to position [3108, 0]
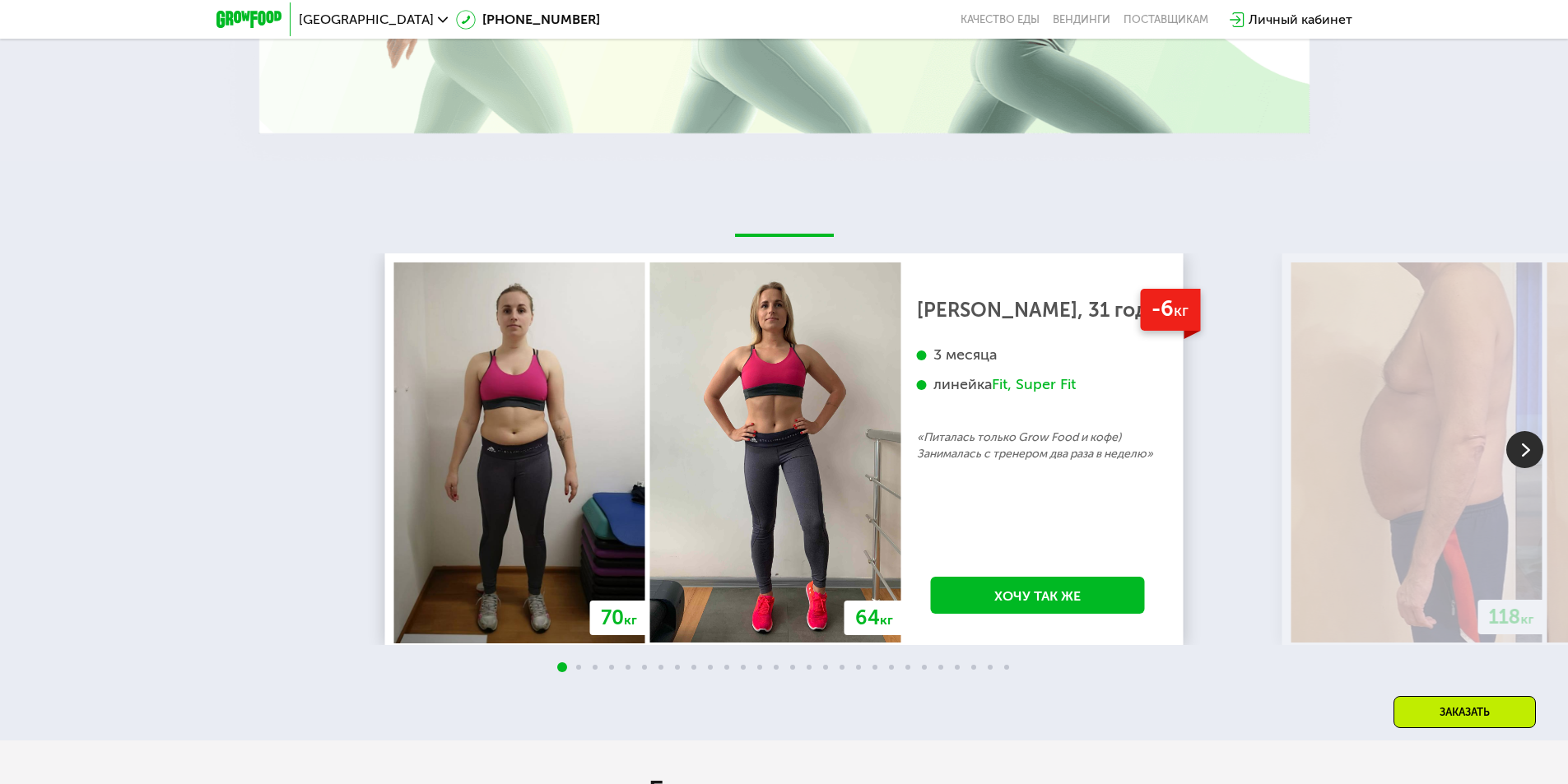
click at [1539, 446] on img at bounding box center [1524, 449] width 37 height 37
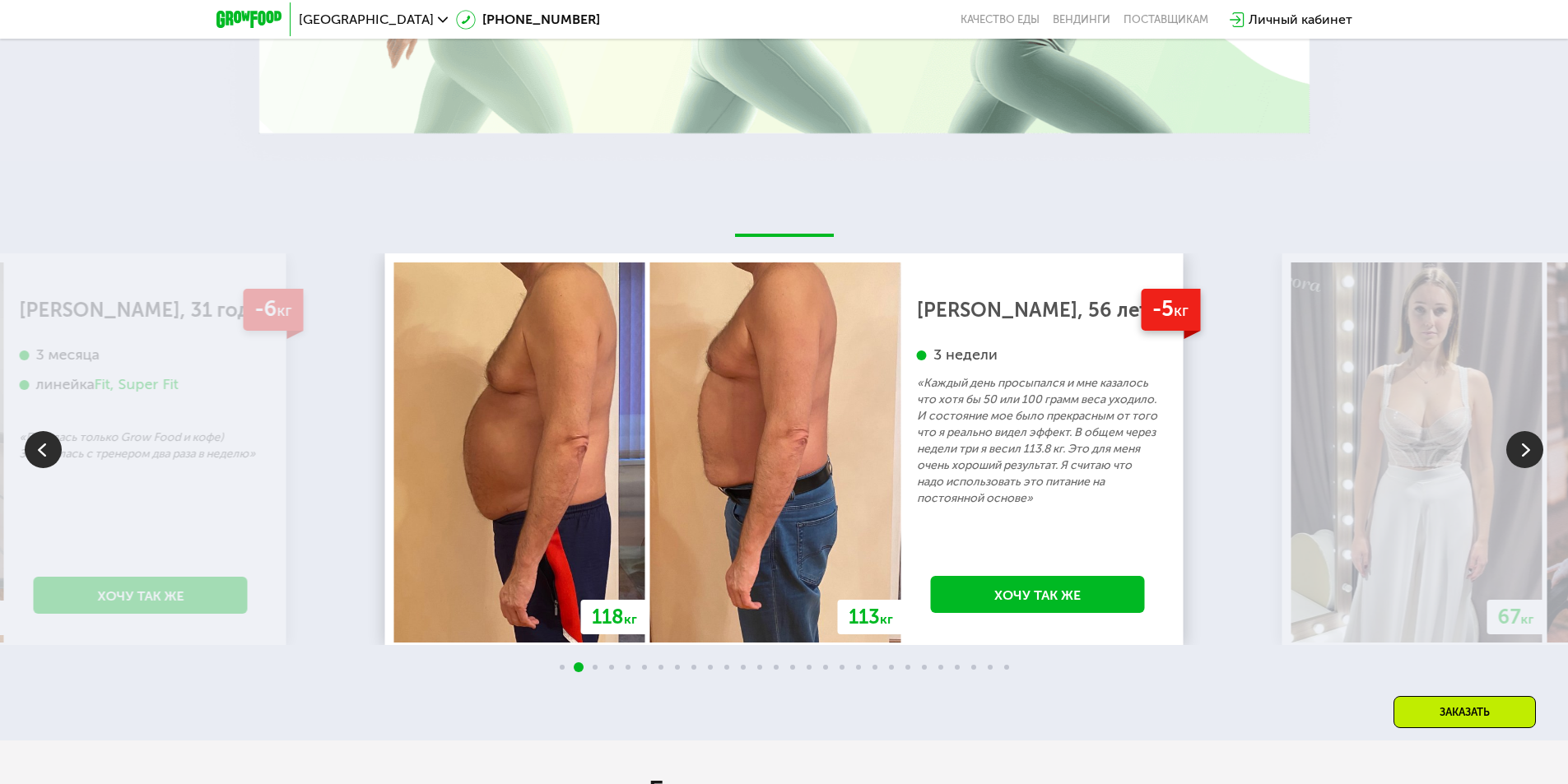
click at [1536, 446] on img at bounding box center [1524, 449] width 37 height 37
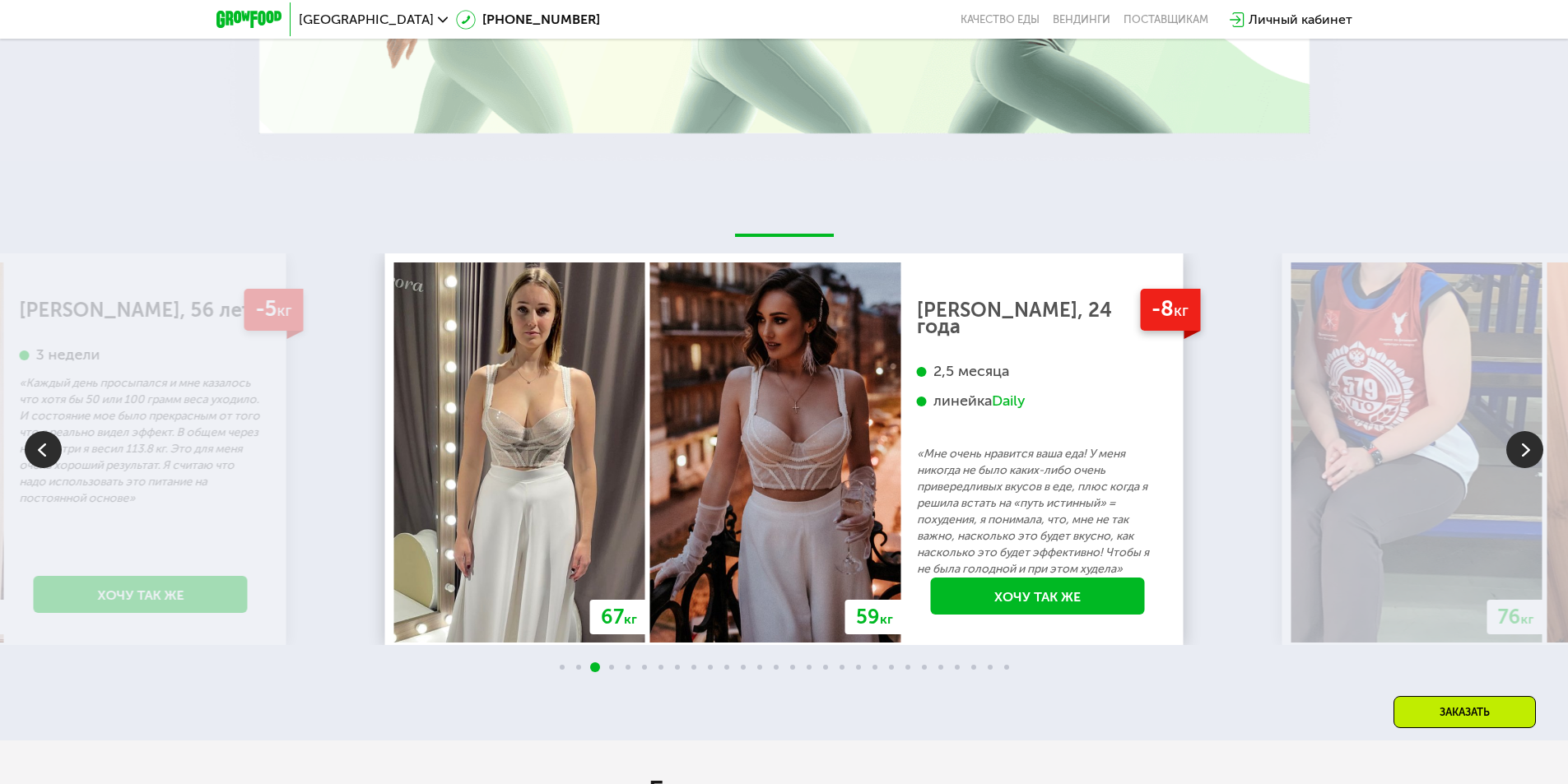
click at [1536, 446] on img at bounding box center [1524, 449] width 37 height 37
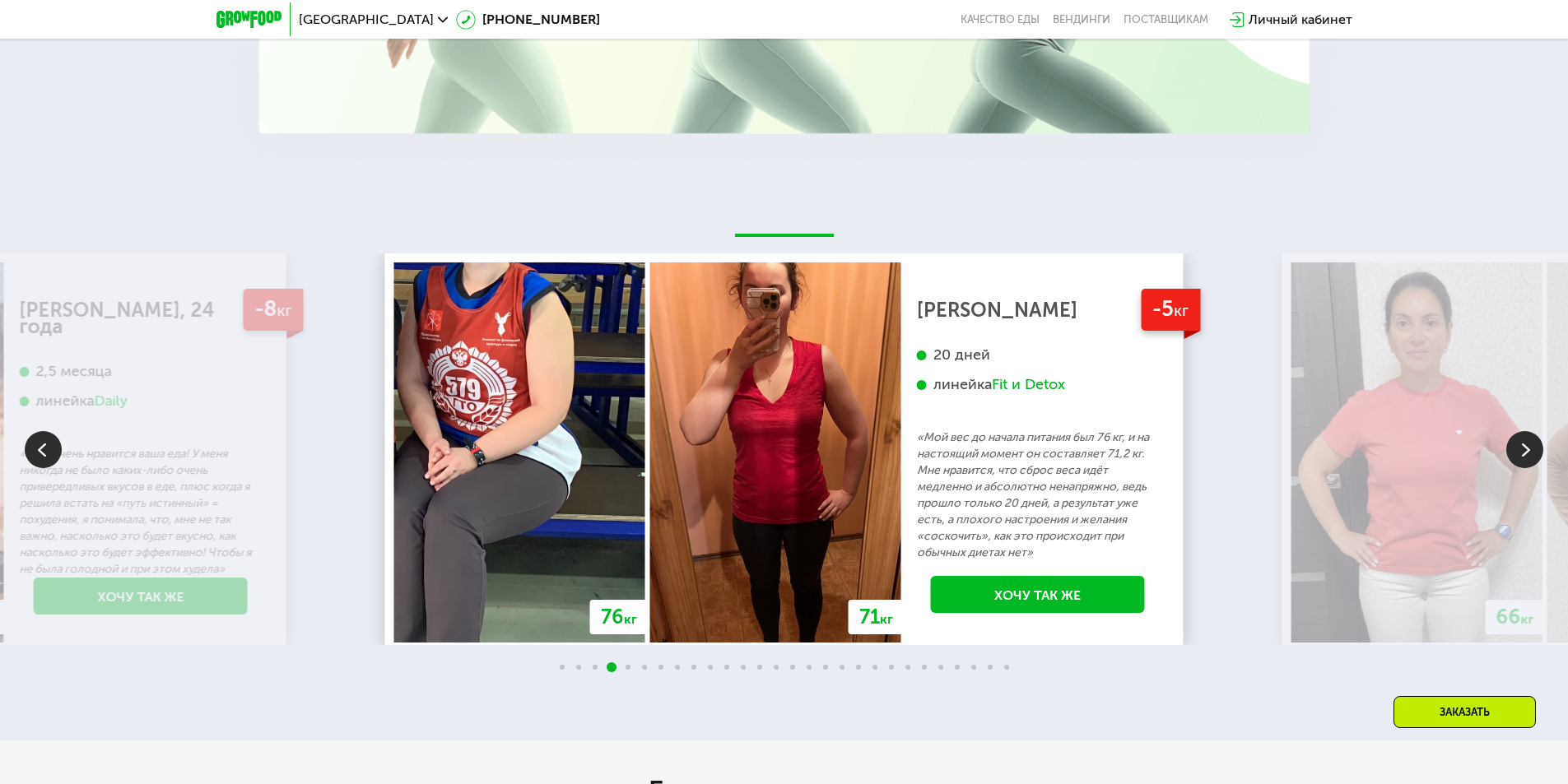
click at [1536, 446] on img at bounding box center [1524, 449] width 37 height 37
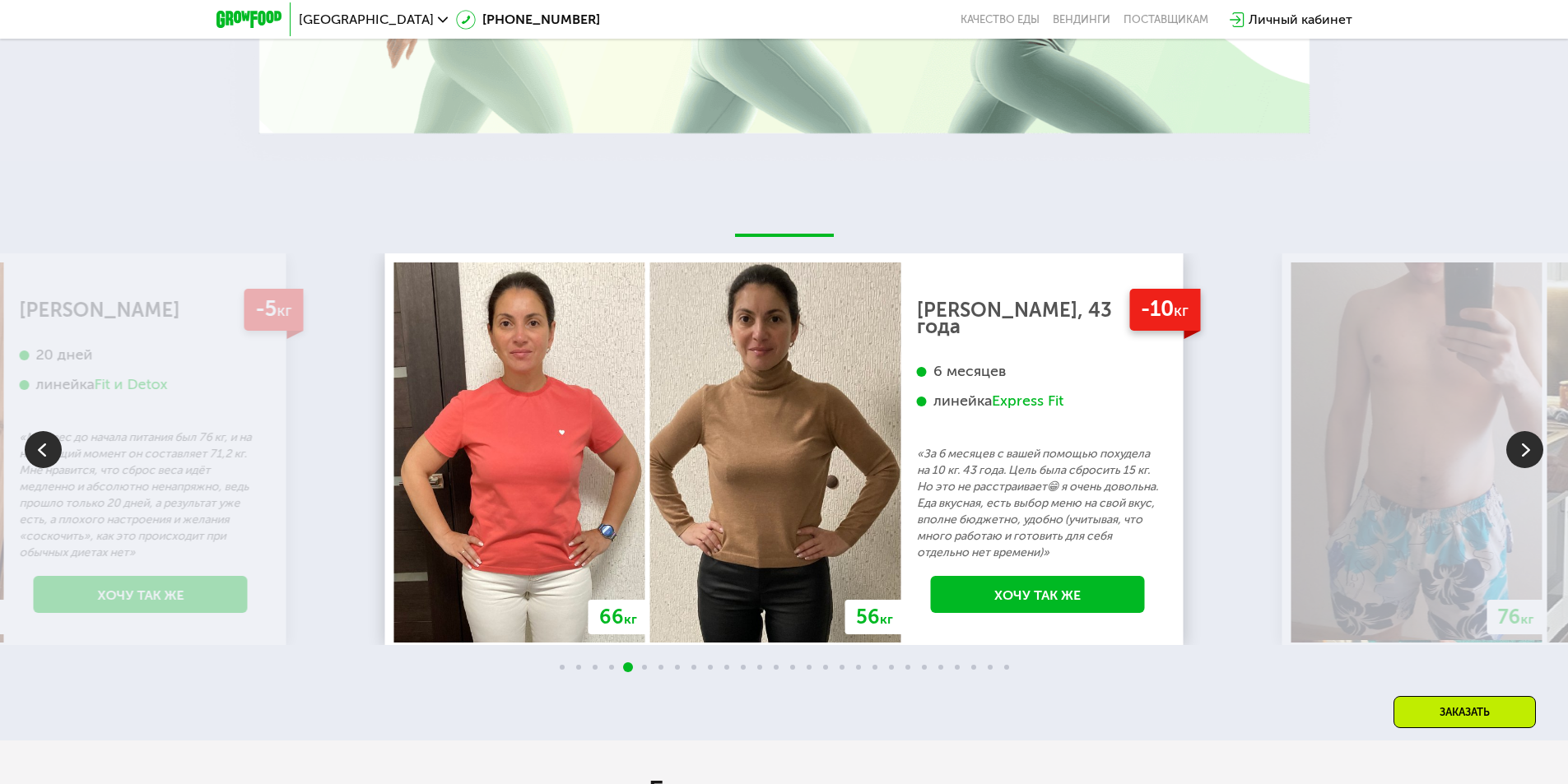
click at [1536, 446] on img at bounding box center [1524, 449] width 37 height 37
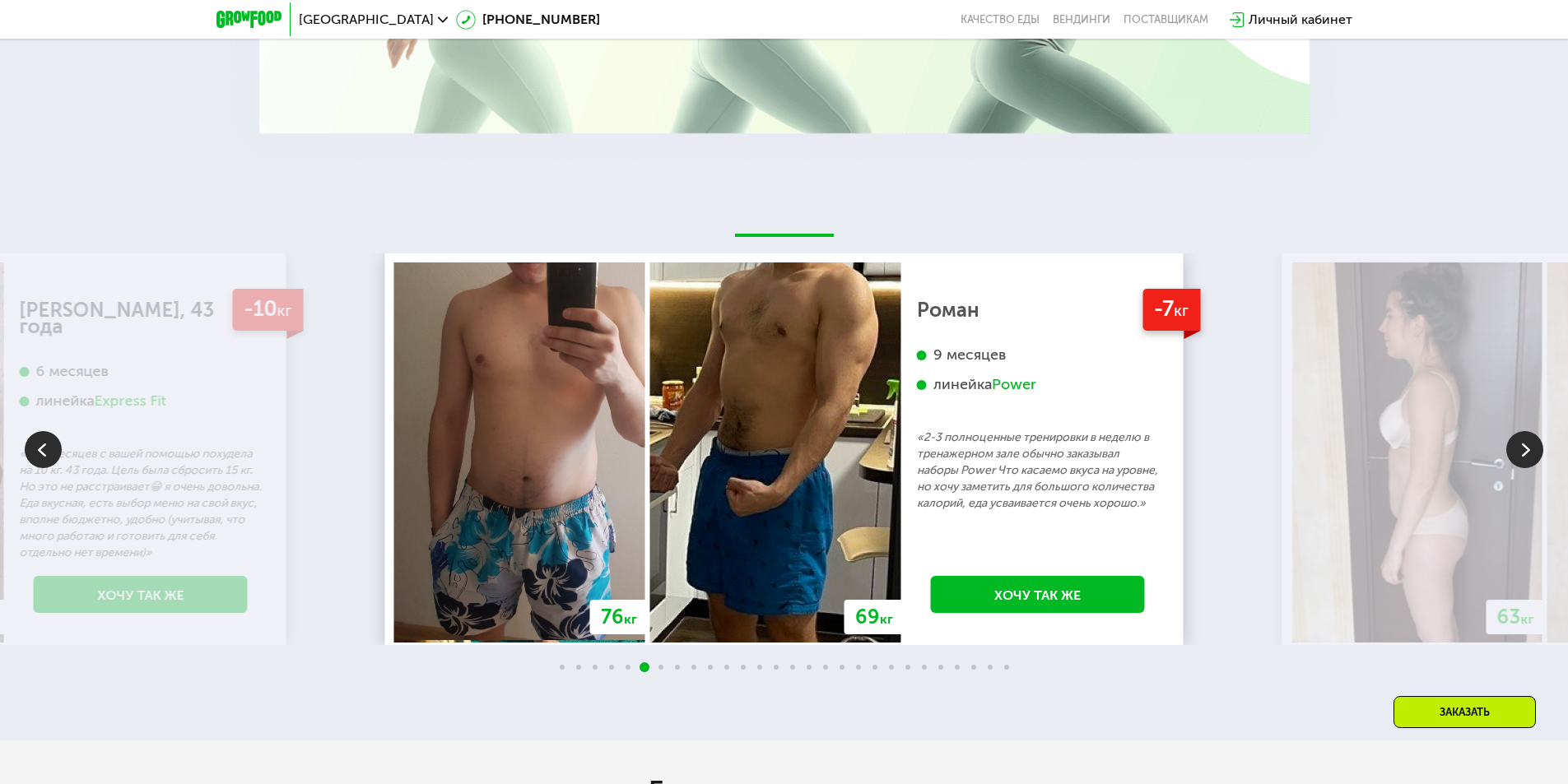
click at [1536, 446] on img at bounding box center [1524, 449] width 37 height 37
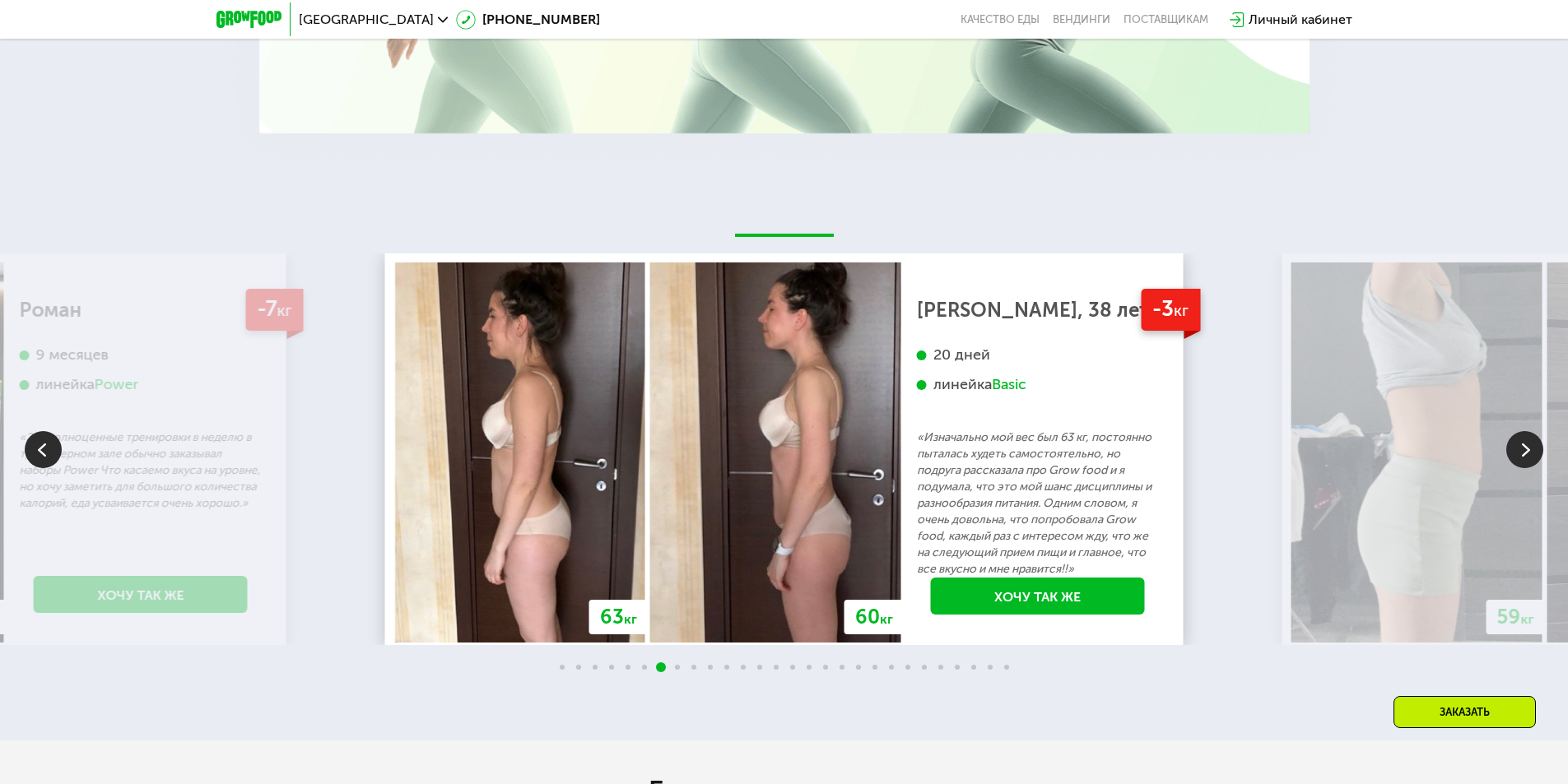
click at [1536, 446] on img at bounding box center [1524, 449] width 37 height 37
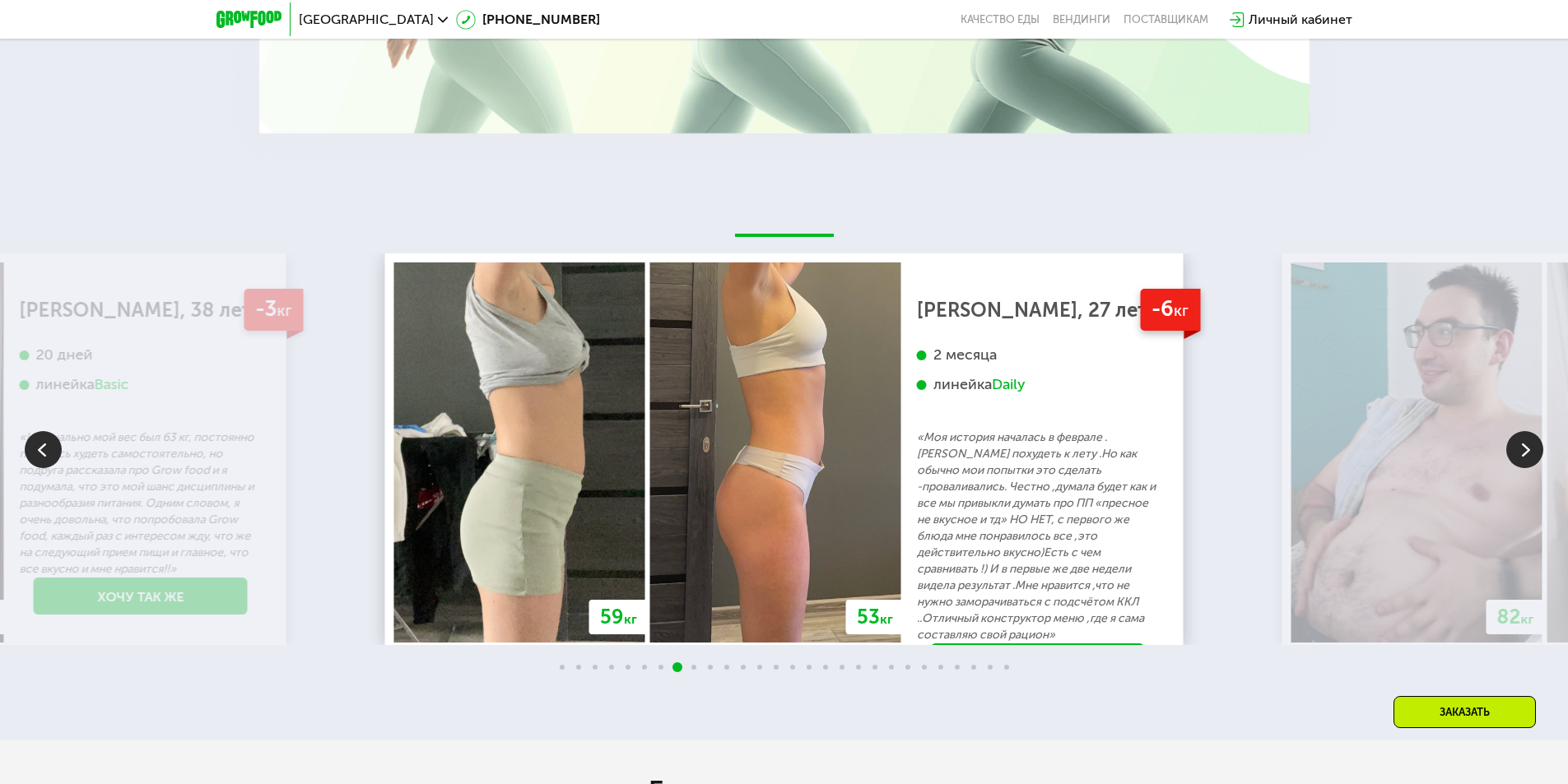
click at [1537, 444] on img at bounding box center [1524, 449] width 37 height 37
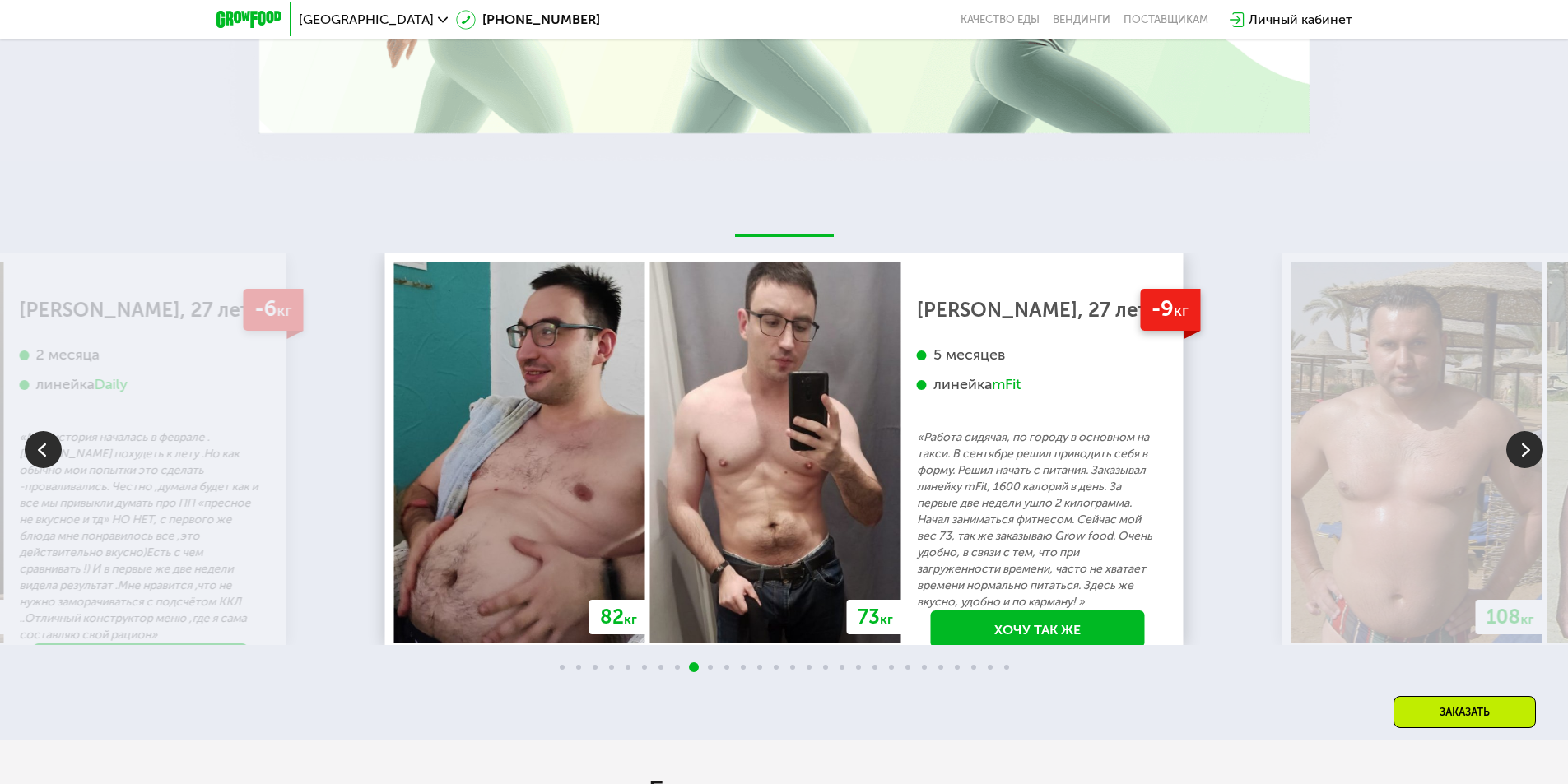
click at [1537, 444] on img at bounding box center [1524, 449] width 37 height 37
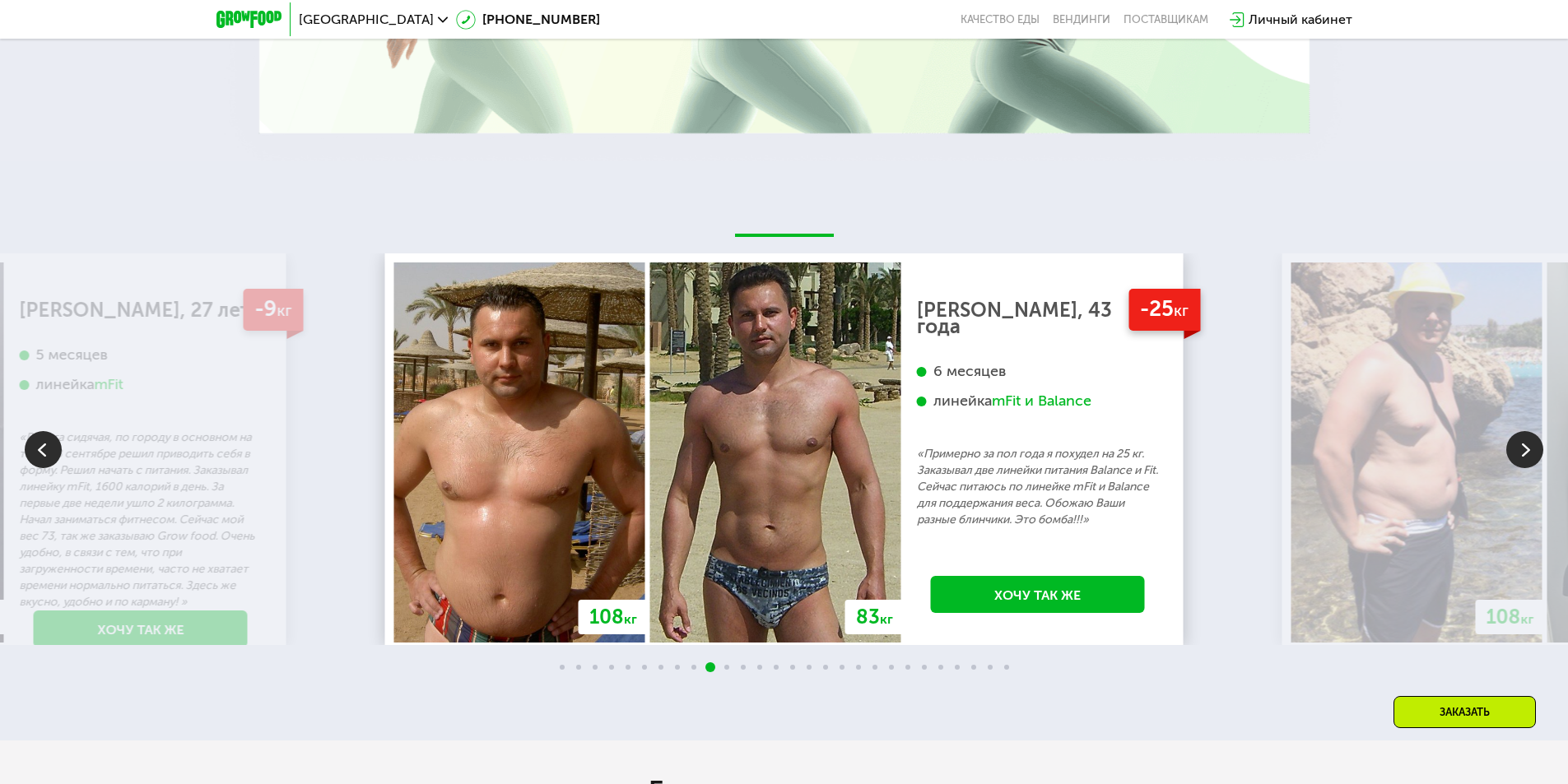
click at [1537, 444] on img at bounding box center [1524, 449] width 37 height 37
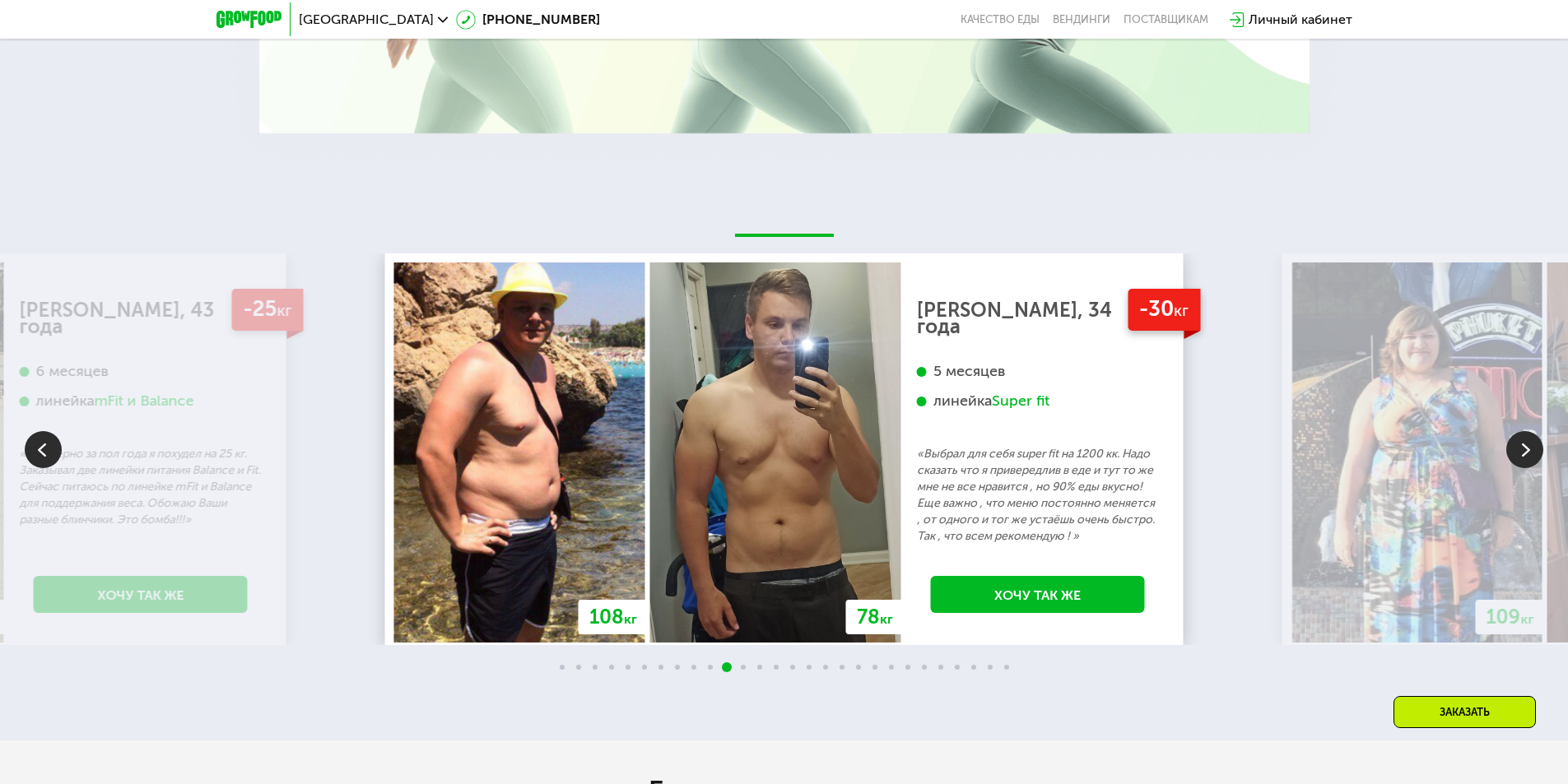
click at [1537, 444] on img at bounding box center [1524, 449] width 37 height 37
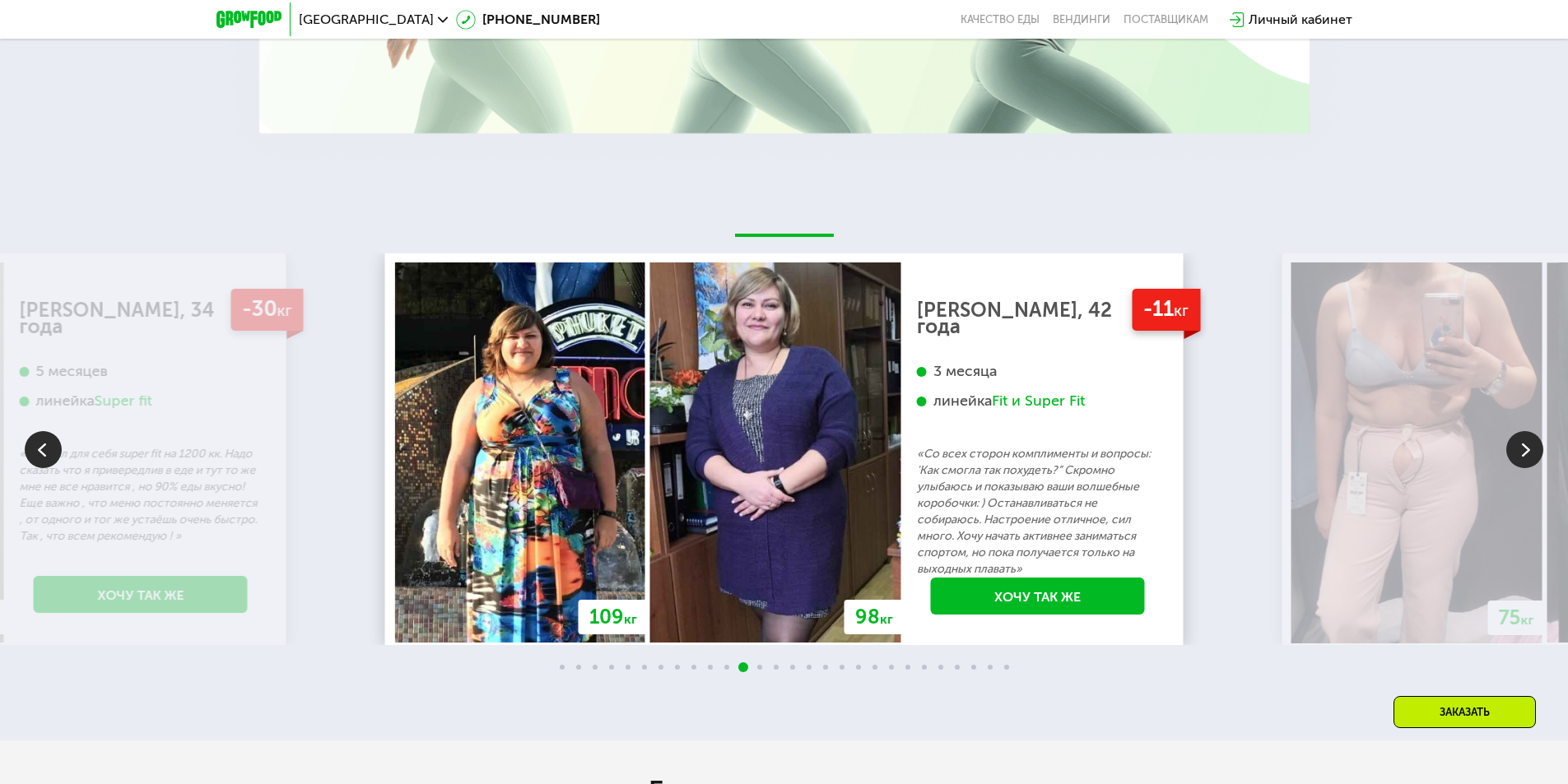
click at [1538, 444] on img at bounding box center [1524, 449] width 37 height 37
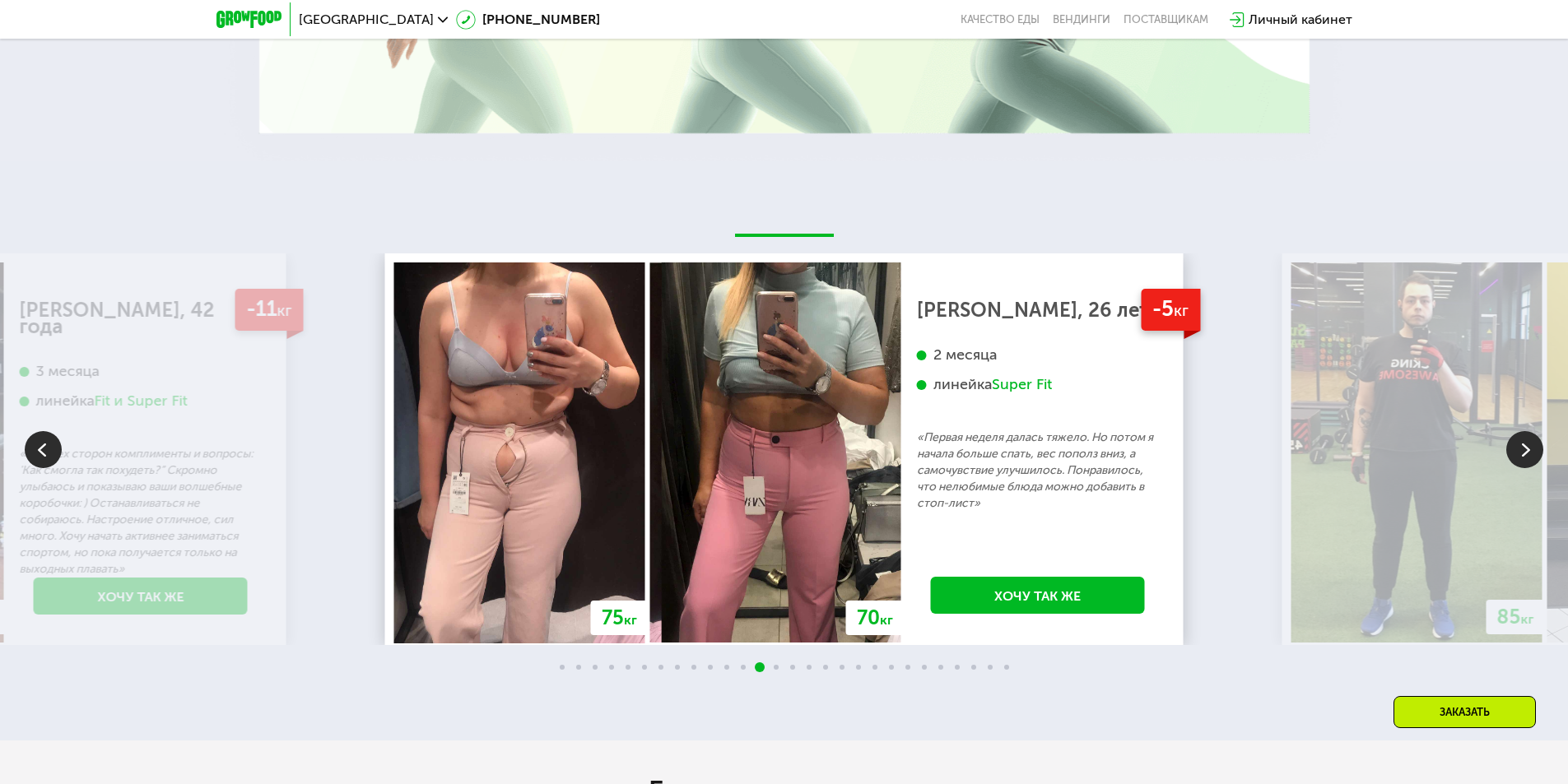
click at [1538, 444] on img at bounding box center [1524, 449] width 37 height 37
